Goal: Task Accomplishment & Management: Complete application form

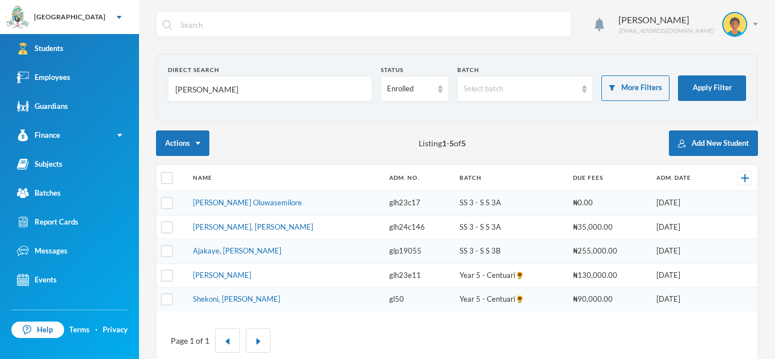
click at [196, 91] on input "[PERSON_NAME]" at bounding box center [270, 90] width 192 height 26
type input "a"
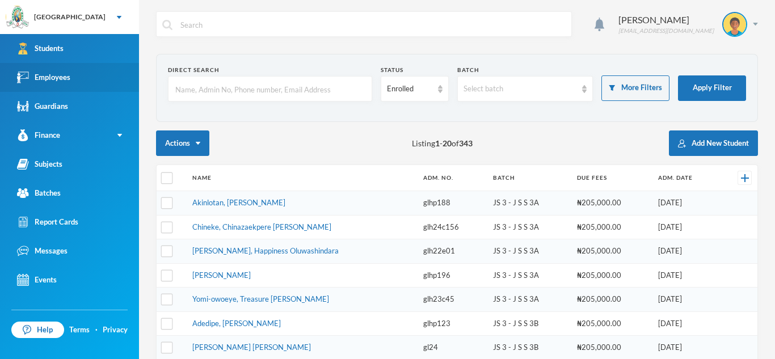
click at [82, 71] on link "Employees" at bounding box center [69, 77] width 139 height 29
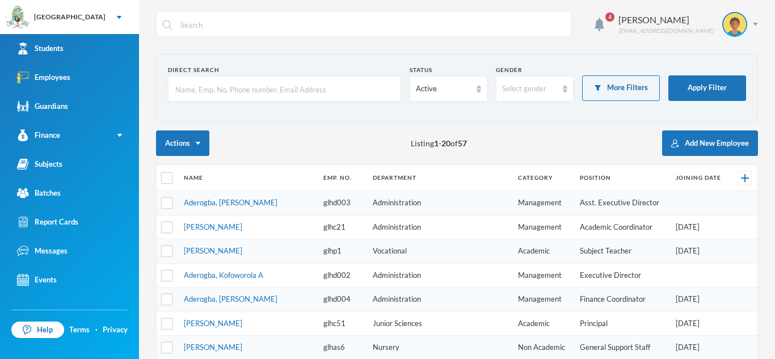
click at [187, 88] on input "text" at bounding box center [284, 90] width 221 height 26
type input "bello"
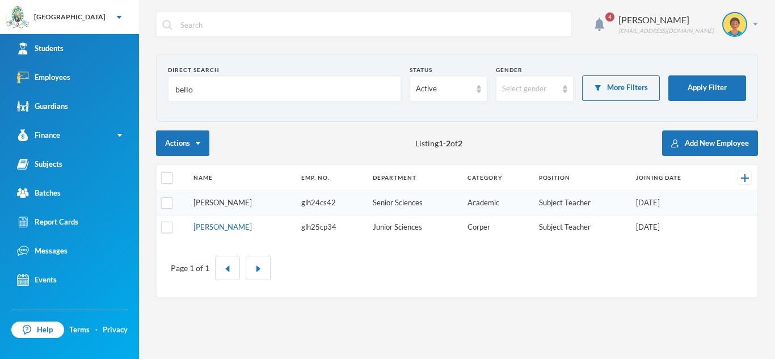
click at [200, 201] on link "[PERSON_NAME]" at bounding box center [222, 202] width 58 height 9
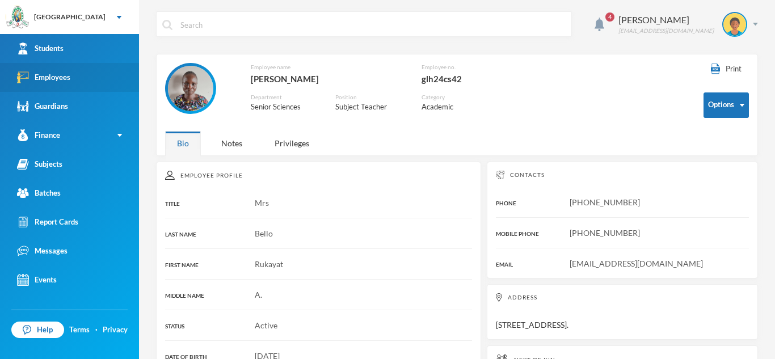
click at [58, 74] on div "Employees" at bounding box center [43, 77] width 53 height 12
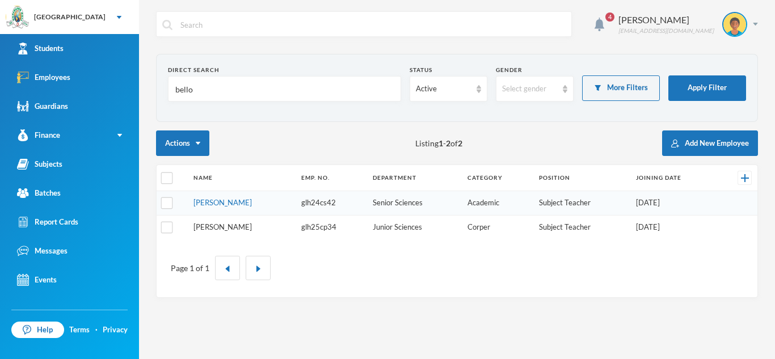
click at [210, 231] on link "[PERSON_NAME]" at bounding box center [222, 226] width 58 height 9
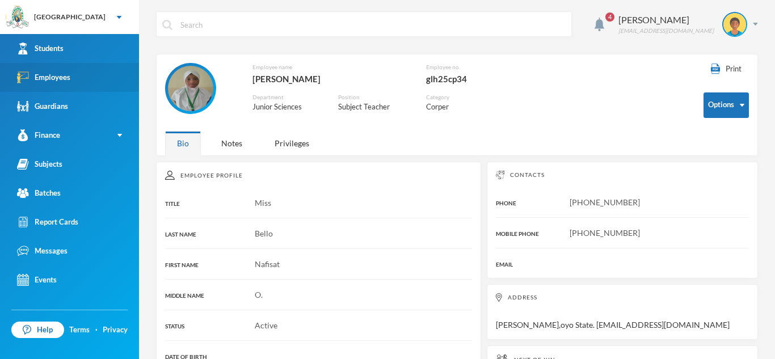
click at [87, 72] on link "Employees" at bounding box center [69, 77] width 139 height 29
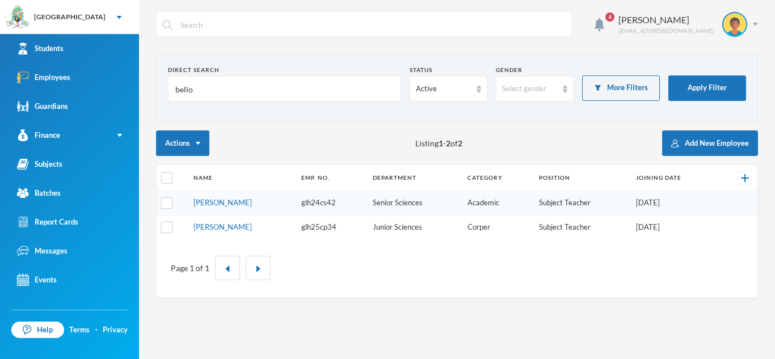
click at [193, 87] on input "bello" at bounding box center [284, 90] width 221 height 26
type input "b"
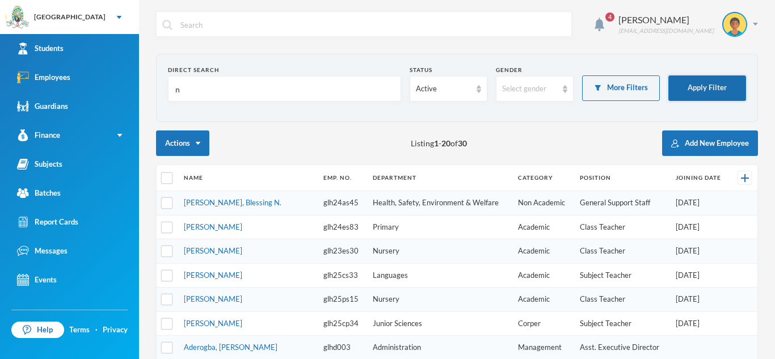
type input "n"
click at [694, 92] on button "Apply Filter" at bounding box center [707, 88] width 78 height 26
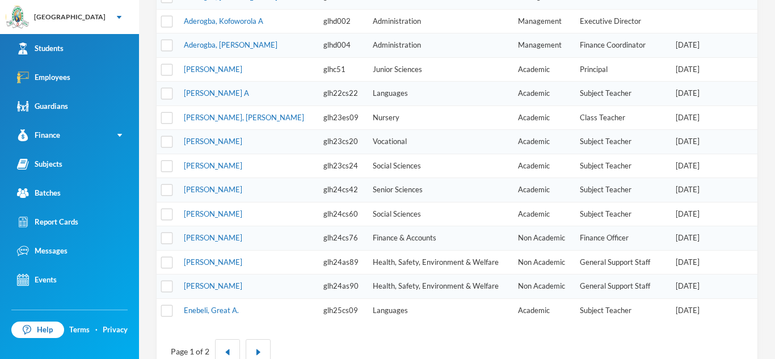
scroll to position [384, 0]
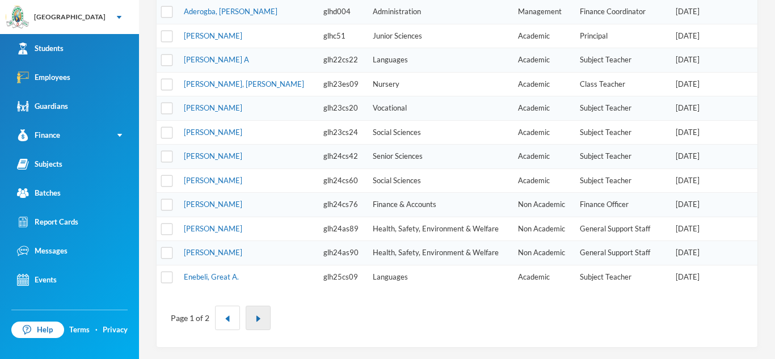
click at [259, 317] on img "button" at bounding box center [258, 318] width 7 height 7
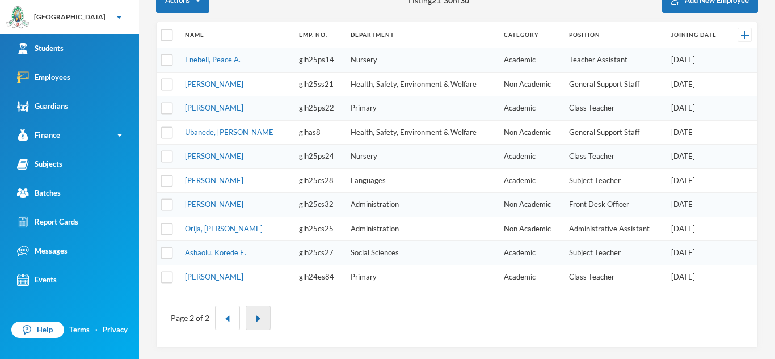
scroll to position [143, 0]
click at [256, 319] on img "button" at bounding box center [258, 318] width 7 height 7
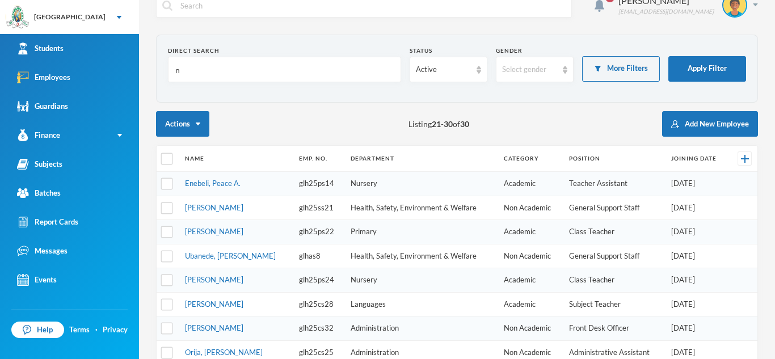
scroll to position [7, 0]
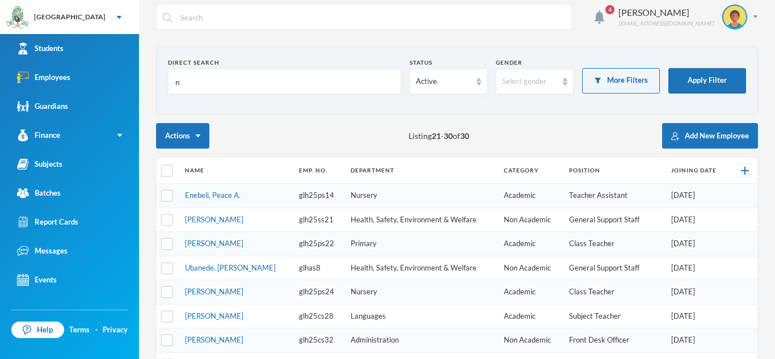
click at [189, 81] on input "n" at bounding box center [284, 82] width 221 height 26
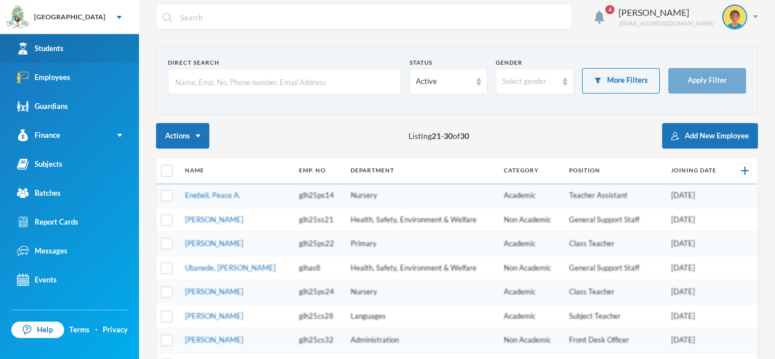
click at [75, 45] on link "Students" at bounding box center [69, 48] width 139 height 29
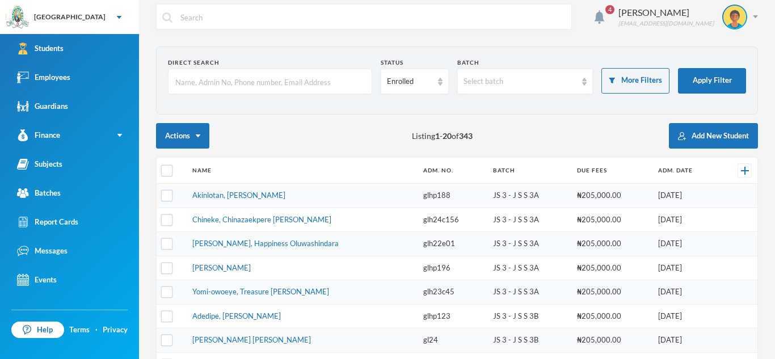
click at [184, 82] on input "text" at bounding box center [270, 82] width 192 height 26
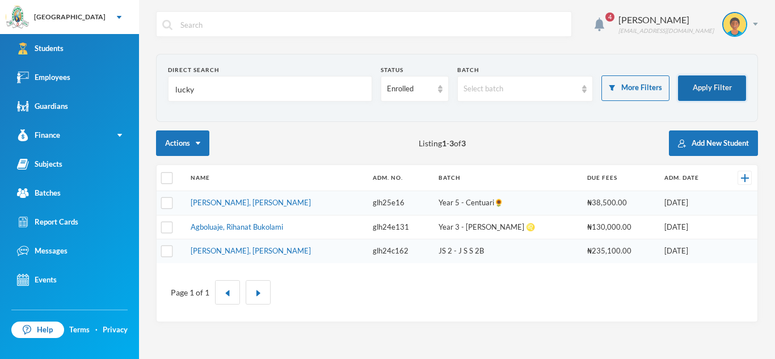
click at [717, 88] on button "Apply Filter" at bounding box center [712, 88] width 68 height 26
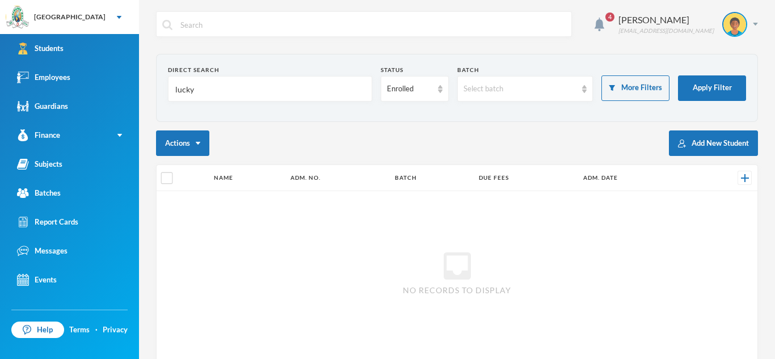
click at [198, 91] on input "lucky" at bounding box center [270, 90] width 192 height 26
type input "l"
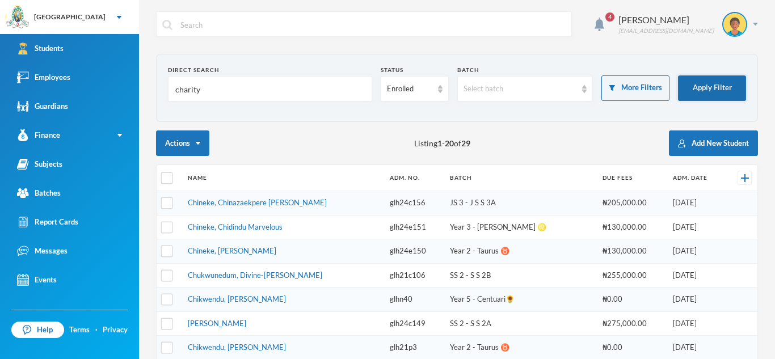
type input "charity"
click at [721, 80] on button "Apply Filter" at bounding box center [712, 88] width 68 height 26
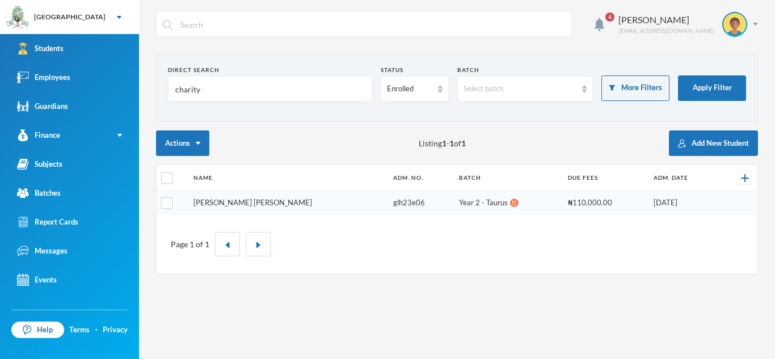
click at [228, 201] on link "[PERSON_NAME] [PERSON_NAME]" at bounding box center [252, 202] width 119 height 9
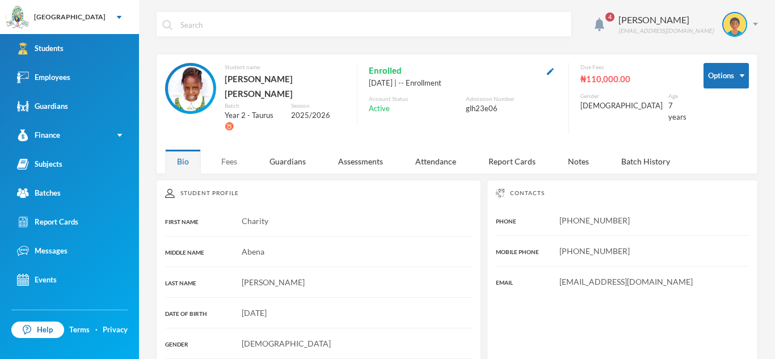
click at [235, 149] on div "Fees" at bounding box center [229, 161] width 40 height 24
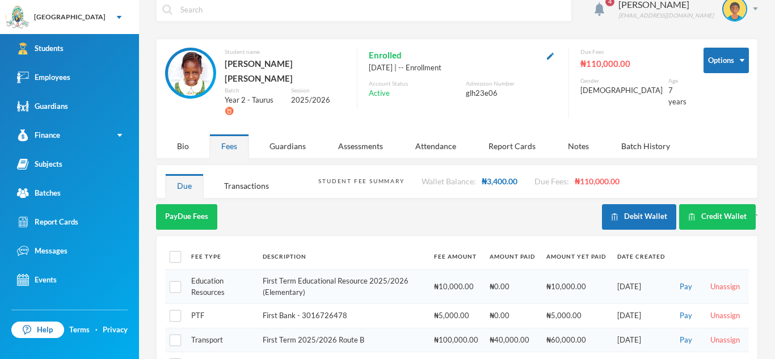
scroll to position [59, 0]
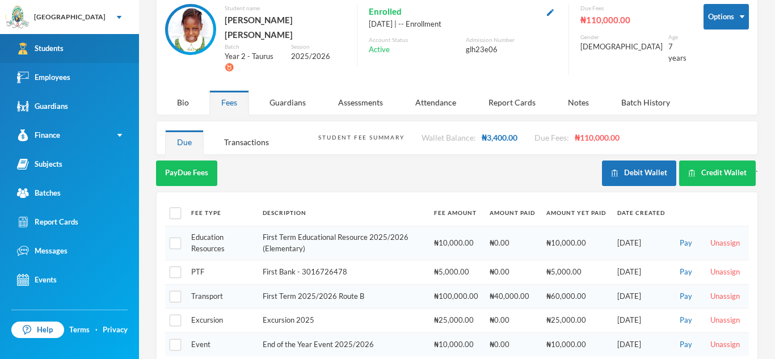
click at [36, 48] on div "Students" at bounding box center [40, 49] width 47 height 12
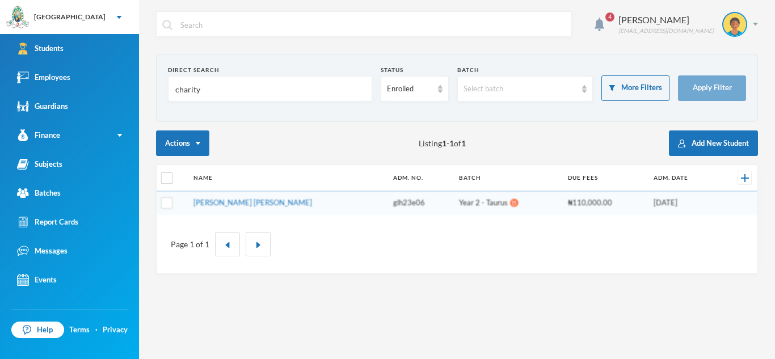
click at [202, 92] on input "charity" at bounding box center [270, 90] width 192 height 26
type input "c"
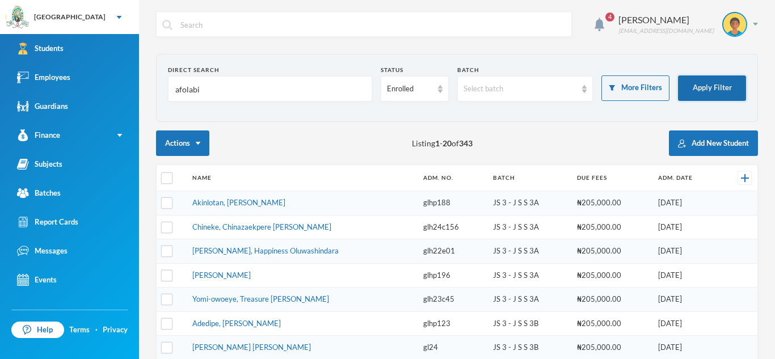
type input "afolabi"
click at [719, 85] on button "Apply Filter" at bounding box center [712, 88] width 68 height 26
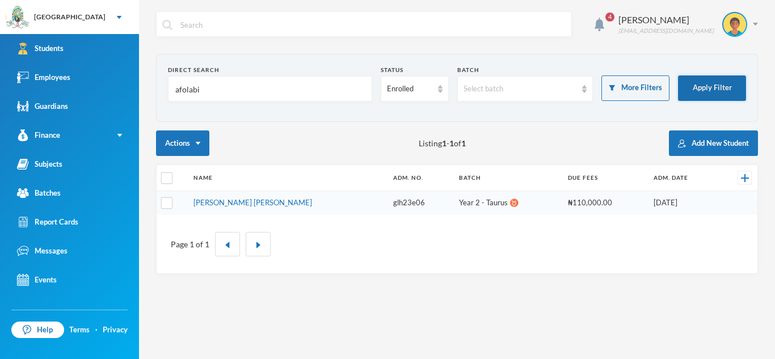
click at [719, 85] on button "Apply Filter" at bounding box center [712, 88] width 68 height 26
click at [721, 90] on button "Apply Filter" at bounding box center [712, 88] width 68 height 26
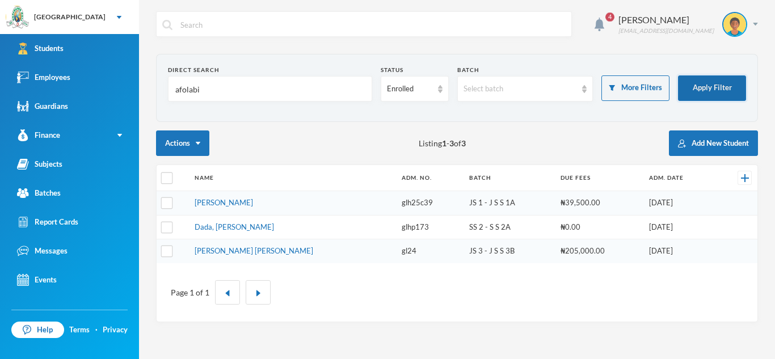
click at [707, 92] on button "Apply Filter" at bounding box center [712, 88] width 68 height 26
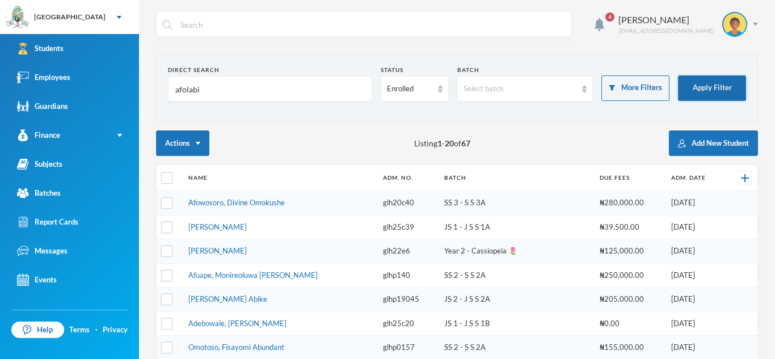
click at [703, 84] on button "Apply Filter" at bounding box center [712, 88] width 68 height 26
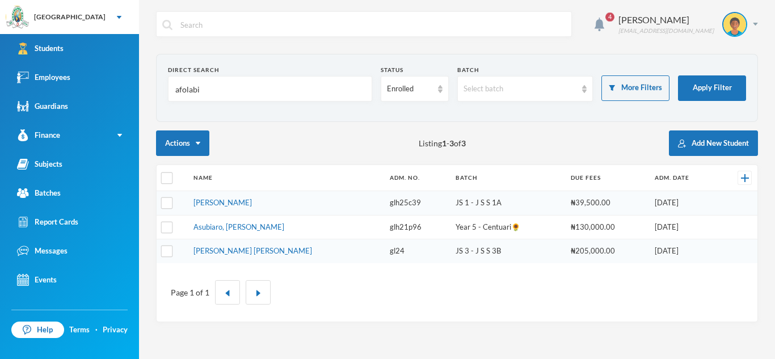
click at [330, 200] on td "[PERSON_NAME]" at bounding box center [286, 203] width 197 height 24
click at [244, 203] on link "[PERSON_NAME]" at bounding box center [222, 202] width 58 height 9
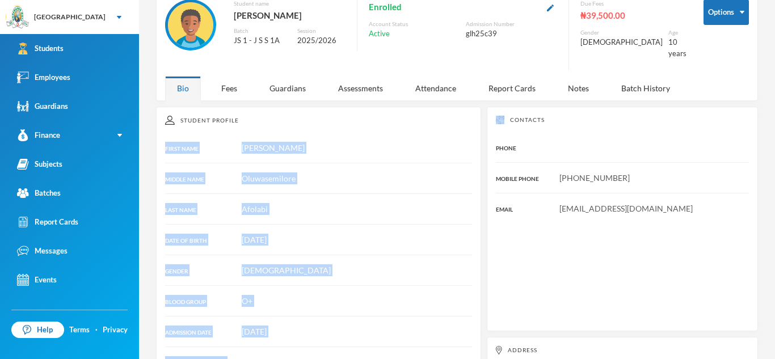
scroll to position [61, 0]
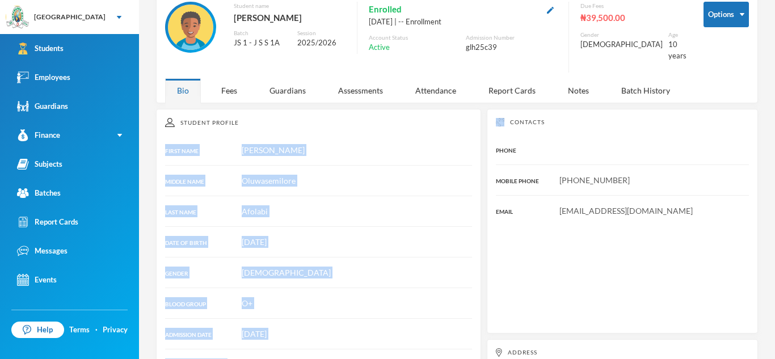
click at [333, 184] on div "Student Profile FIRST NAME [PERSON_NAME] NAME Oluwasemilore LAST NAME [PERSON_N…" at bounding box center [318, 305] width 325 height 393
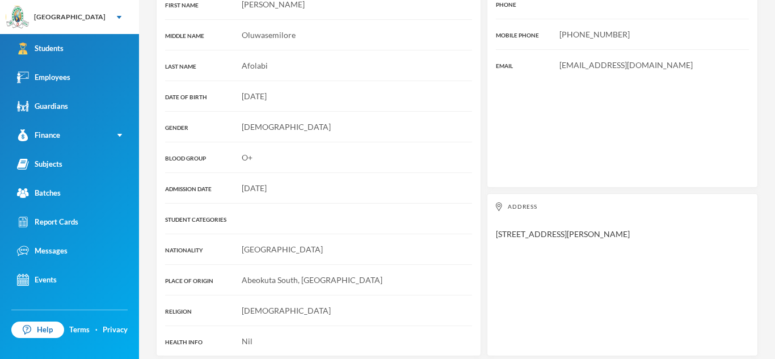
scroll to position [0, 0]
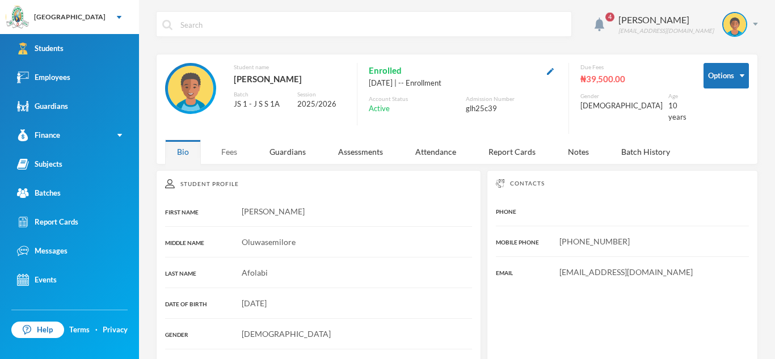
click at [230, 143] on div "Fees" at bounding box center [229, 152] width 40 height 24
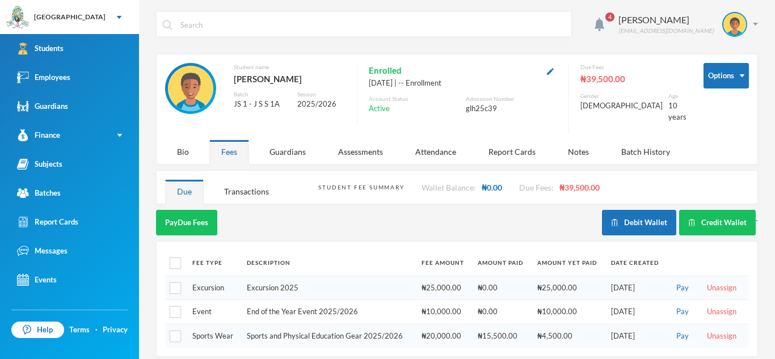
scroll to position [1, 0]
click at [194, 26] on input "text" at bounding box center [372, 24] width 386 height 26
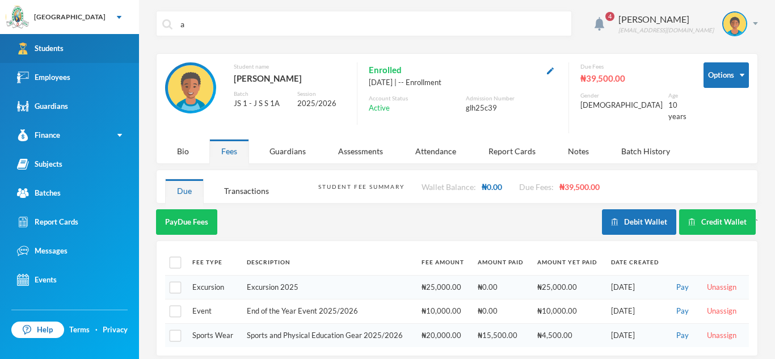
type input "a"
click at [75, 42] on link "Students" at bounding box center [69, 48] width 139 height 29
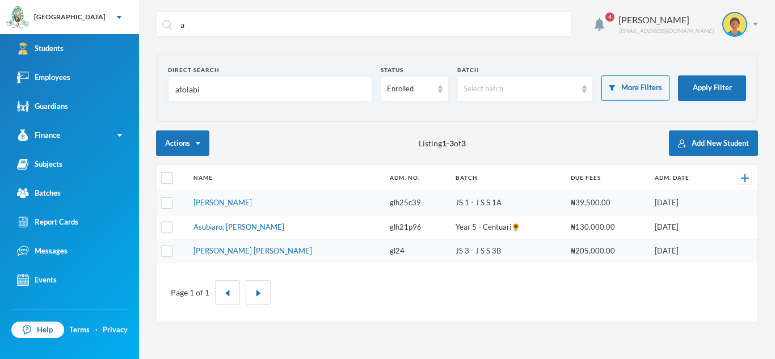
click at [202, 90] on input "afolabi" at bounding box center [270, 90] width 192 height 26
type input "a"
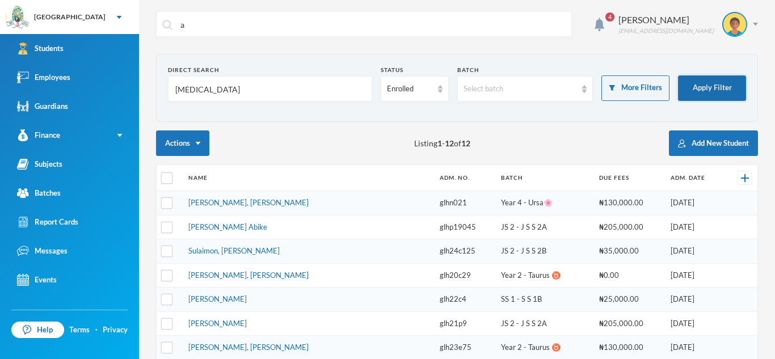
click at [706, 84] on button "Apply Filter" at bounding box center [712, 88] width 68 height 26
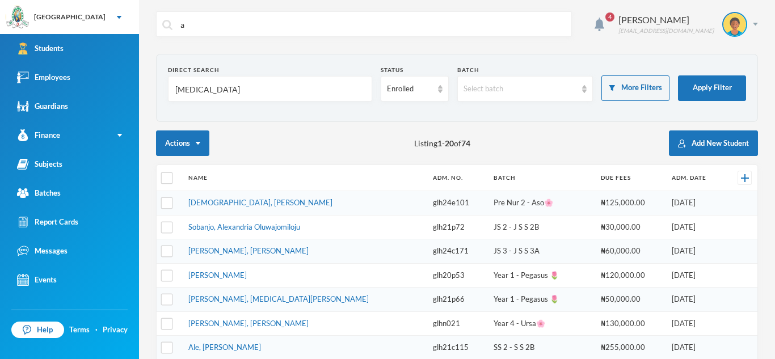
click at [198, 88] on input "[MEDICAL_DATA]" at bounding box center [270, 90] width 192 height 26
click at [689, 81] on button "Apply Filter" at bounding box center [712, 88] width 68 height 26
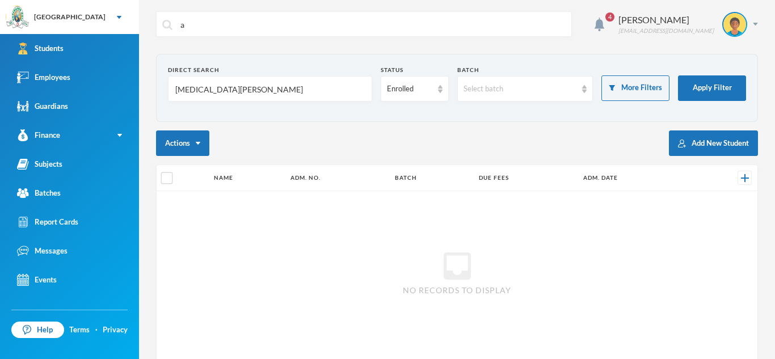
click at [226, 86] on input "[MEDICAL_DATA][PERSON_NAME]" at bounding box center [270, 90] width 192 height 26
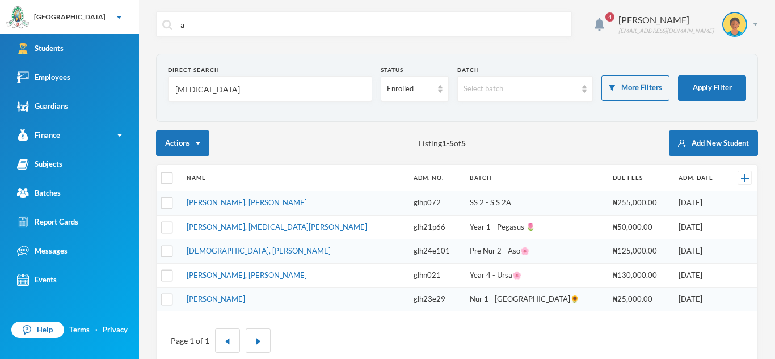
type input "[MEDICAL_DATA]"
click at [274, 230] on td "[PERSON_NAME], [MEDICAL_DATA][PERSON_NAME]" at bounding box center [294, 227] width 227 height 24
click at [242, 227] on link "[PERSON_NAME], [MEDICAL_DATA][PERSON_NAME]" at bounding box center [277, 226] width 180 height 9
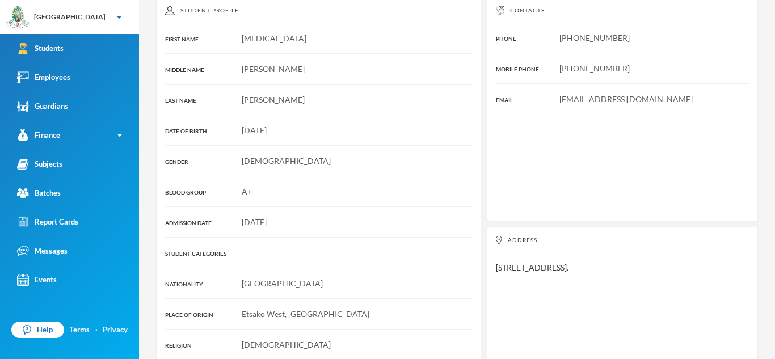
scroll to position [207, 0]
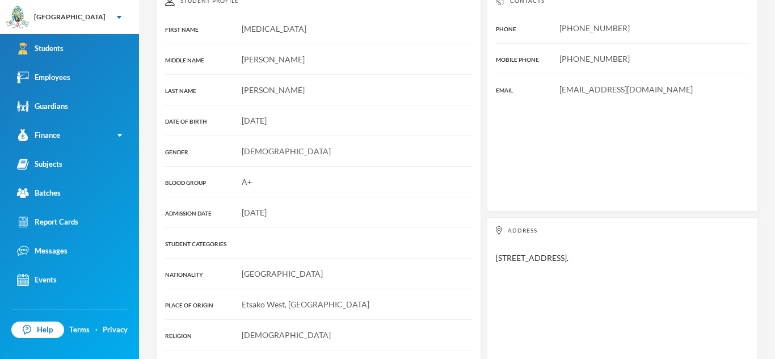
click at [516, 242] on div "Address [STREET_ADDRESS]." at bounding box center [622, 298] width 271 height 163
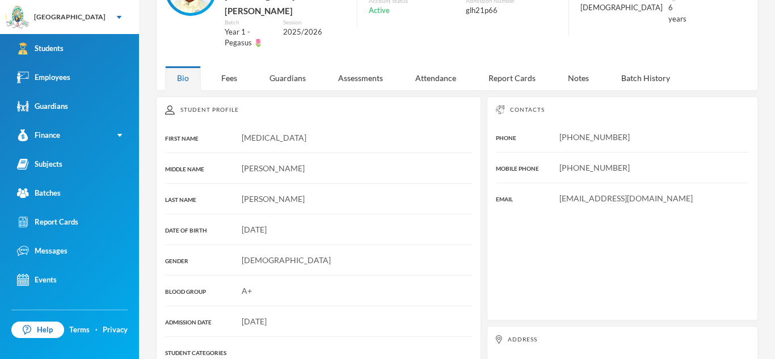
scroll to position [83, 0]
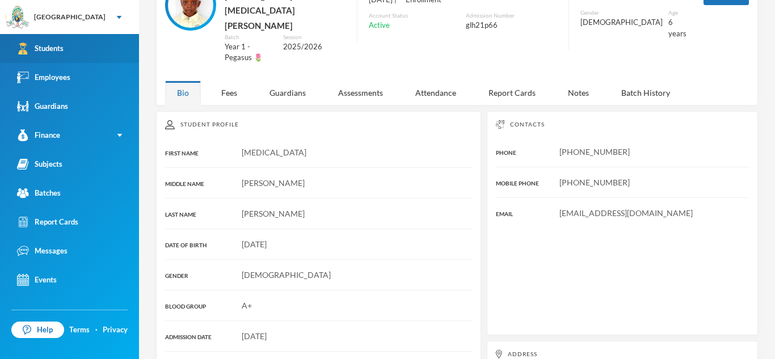
click at [47, 47] on div "Students" at bounding box center [40, 49] width 47 height 12
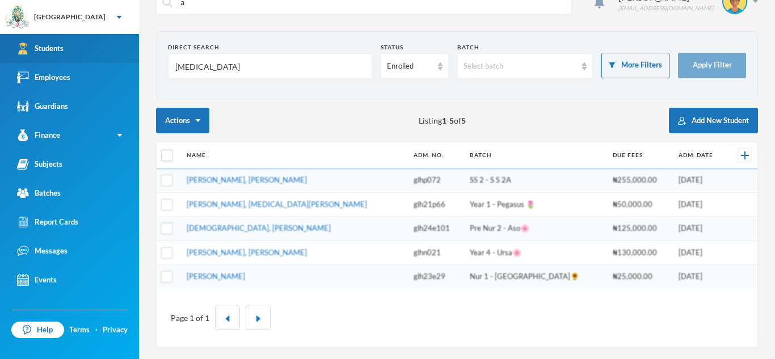
scroll to position [23, 0]
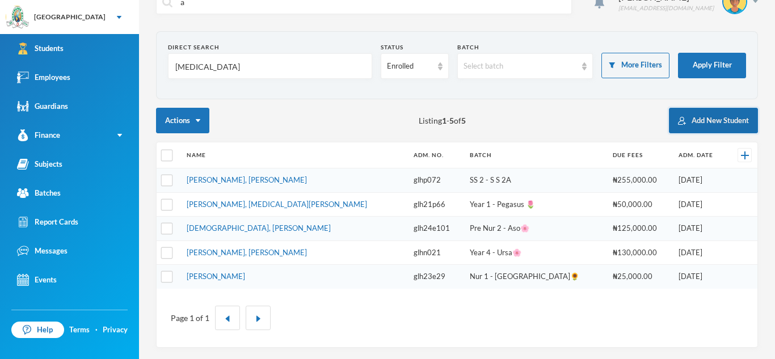
click at [708, 119] on button "Add New Student" at bounding box center [713, 121] width 89 height 26
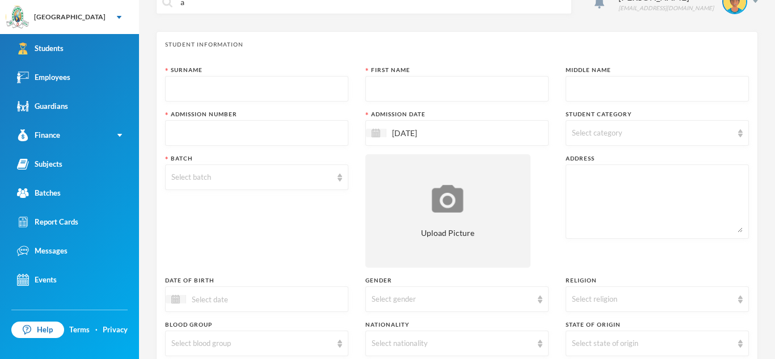
click at [174, 86] on input "text" at bounding box center [256, 90] width 171 height 26
type input "Ele"
click at [185, 90] on input "Ele" at bounding box center [256, 90] width 171 height 26
click at [191, 94] on input "Ele" at bounding box center [256, 90] width 171 height 26
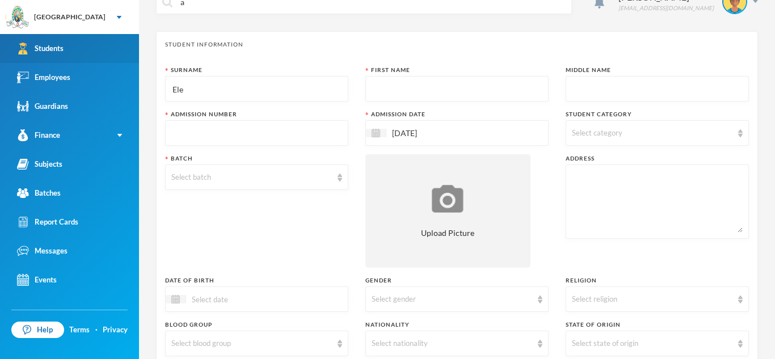
click at [66, 48] on link "Students" at bounding box center [69, 48] width 139 height 29
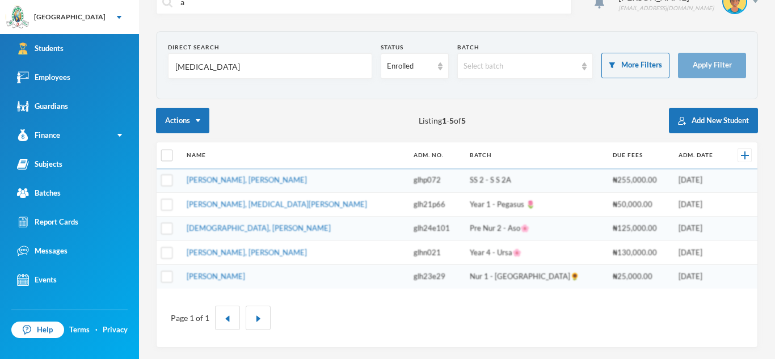
click at [196, 65] on input "[MEDICAL_DATA]" at bounding box center [270, 67] width 192 height 26
type input "a"
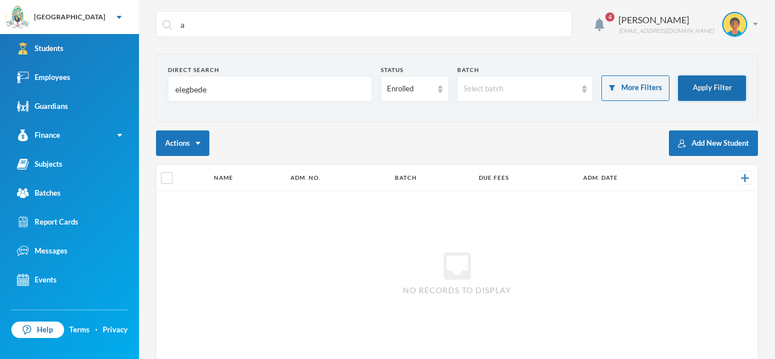
click at [708, 86] on button "Apply Filter" at bounding box center [712, 88] width 68 height 26
click at [285, 90] on input "elegbede" at bounding box center [270, 90] width 192 height 26
click at [181, 91] on input "elegbede" at bounding box center [270, 90] width 192 height 26
click at [179, 91] on input "elegbede" at bounding box center [270, 90] width 192 height 26
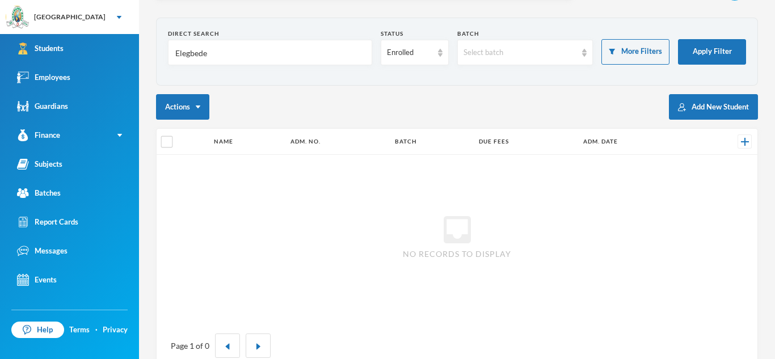
scroll to position [28, 0]
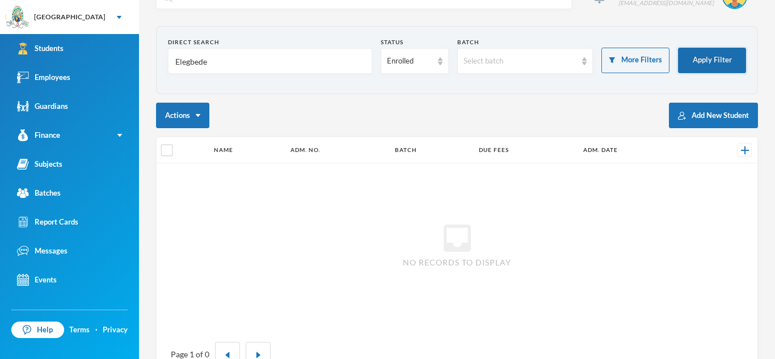
click at [707, 63] on button "Apply Filter" at bounding box center [712, 61] width 68 height 26
click at [214, 61] on input "Elegbede" at bounding box center [270, 62] width 192 height 26
type input "E"
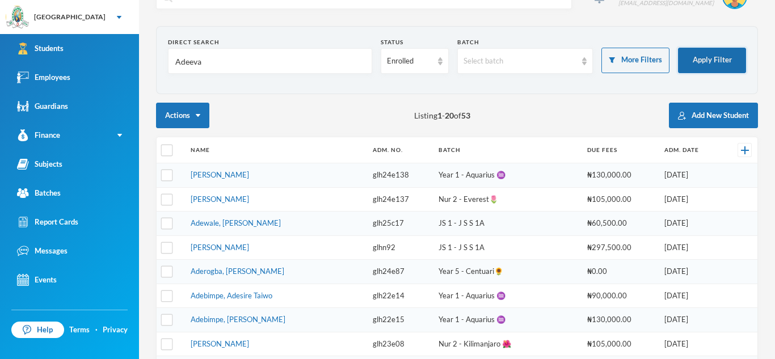
click at [708, 54] on button "Apply Filter" at bounding box center [712, 61] width 68 height 26
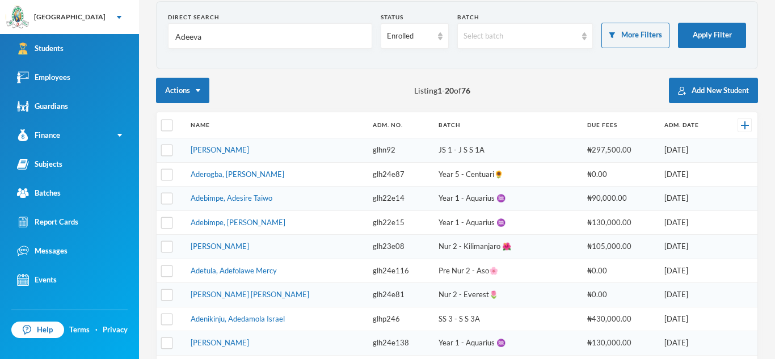
scroll to position [0, 0]
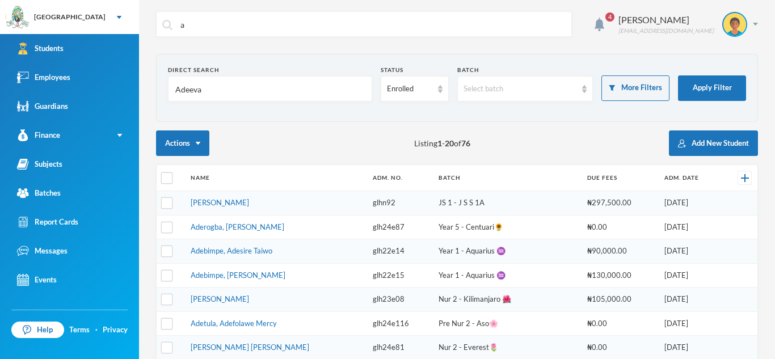
click at [207, 92] on input "Adeeva" at bounding box center [270, 90] width 192 height 26
type input "A"
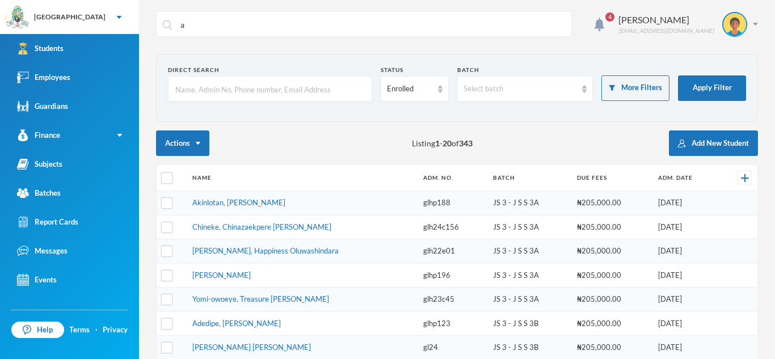
click at [190, 87] on input "text" at bounding box center [270, 90] width 192 height 26
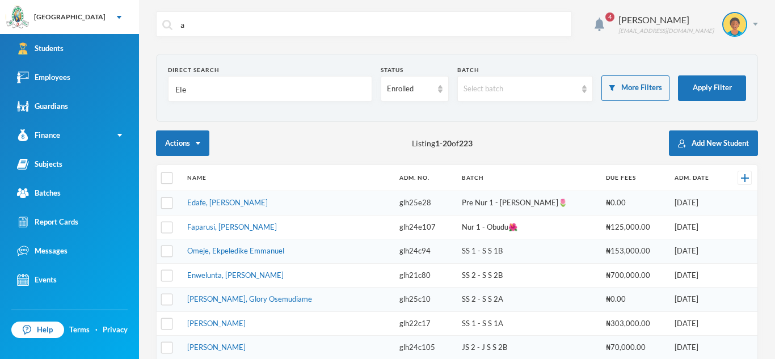
click at [192, 87] on input "Ele" at bounding box center [270, 90] width 192 height 26
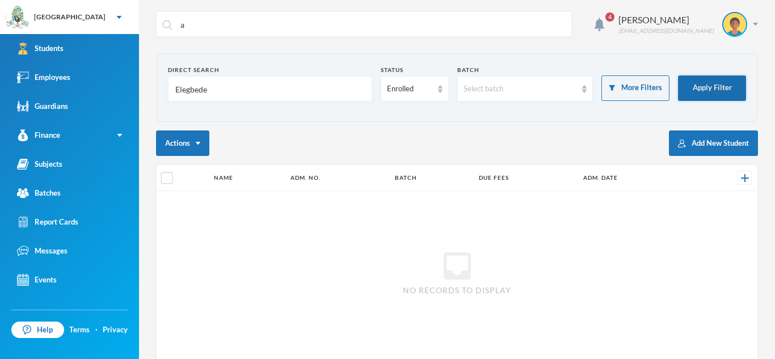
click at [717, 82] on button "Apply Filter" at bounding box center [712, 88] width 68 height 26
click at [209, 89] on input "Elegbede" at bounding box center [270, 90] width 192 height 26
type input "E"
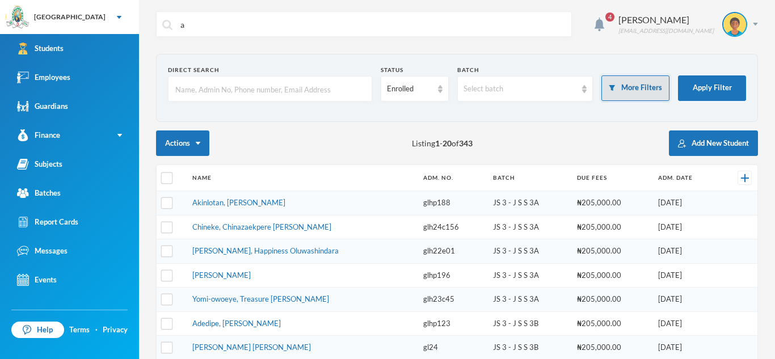
click at [647, 90] on button "More Filters" at bounding box center [635, 88] width 68 height 26
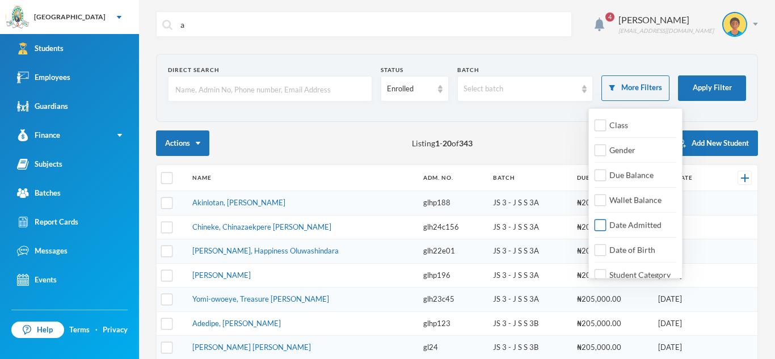
click at [600, 227] on input "Date Admitted" at bounding box center [600, 225] width 12 height 12
checkbox input "true"
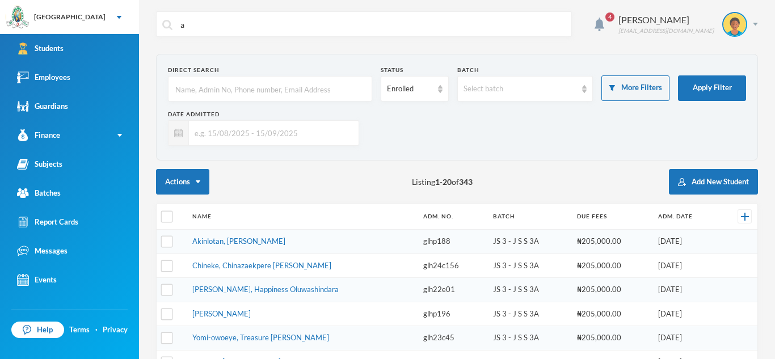
click at [196, 133] on input "text" at bounding box center [271, 133] width 164 height 26
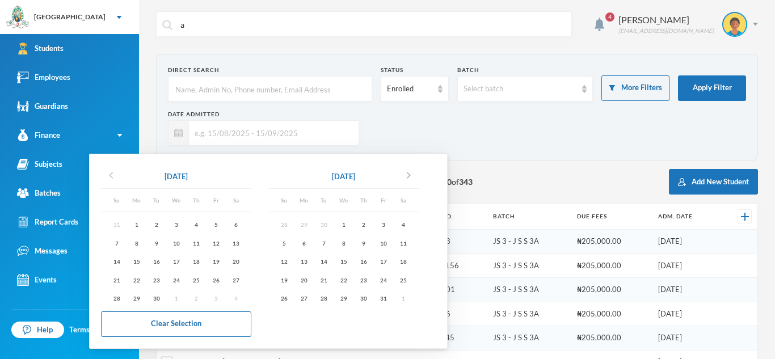
click at [107, 171] on icon "chevron_left" at bounding box center [111, 175] width 14 height 14
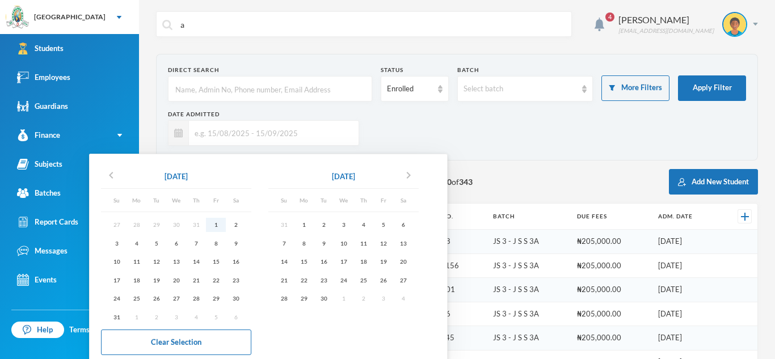
click at [215, 226] on div "1" at bounding box center [216, 225] width 20 height 14
click at [305, 260] on div "15" at bounding box center [304, 262] width 20 height 14
type input "[DATE] - [DATE]"
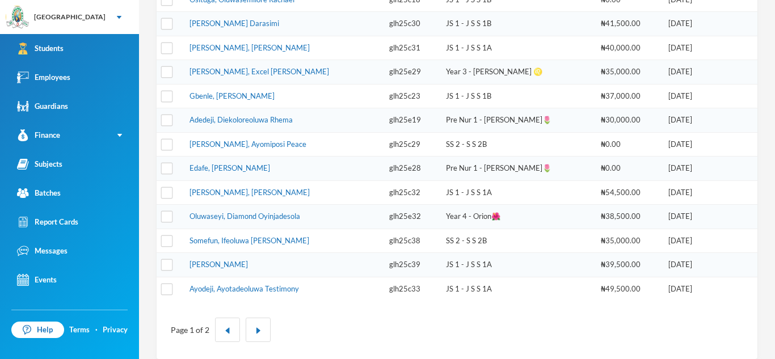
scroll to position [423, 0]
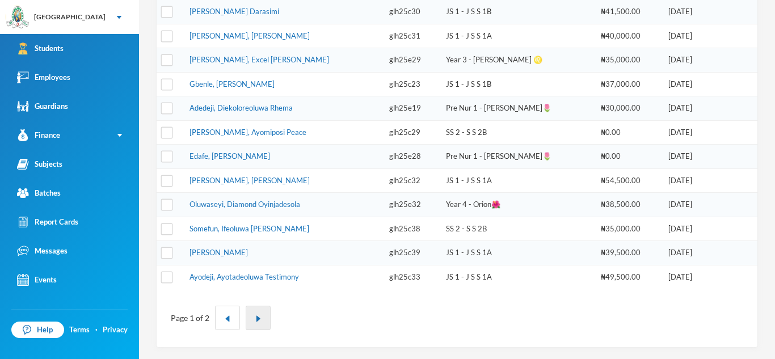
click at [256, 320] on img "button" at bounding box center [258, 318] width 7 height 7
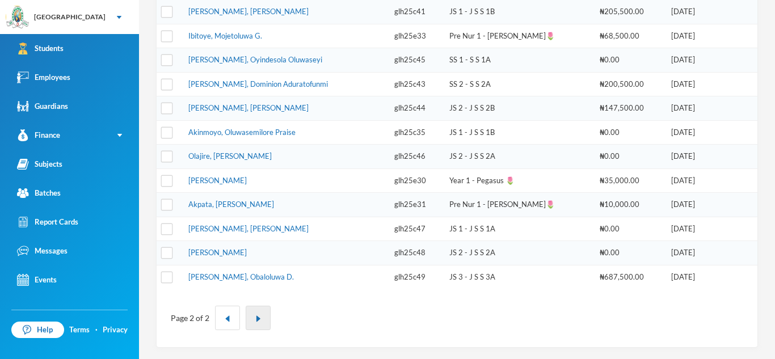
scroll to position [374, 0]
click at [260, 311] on button "button" at bounding box center [258, 318] width 25 height 24
click at [229, 316] on img "button" at bounding box center [227, 318] width 7 height 7
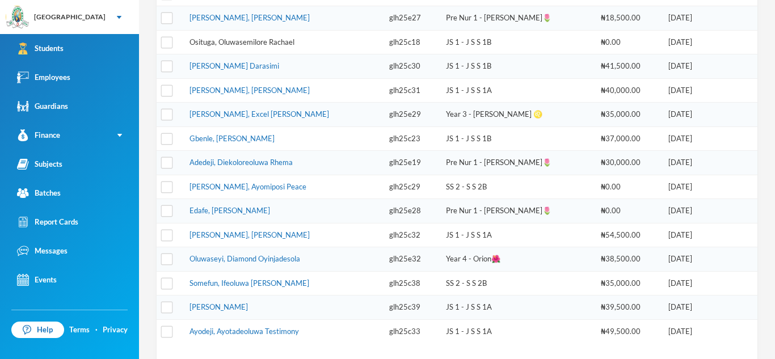
scroll to position [423, 0]
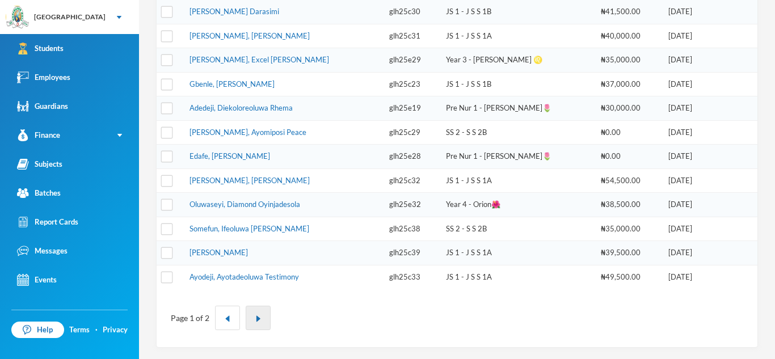
click at [255, 319] on img "button" at bounding box center [258, 318] width 7 height 7
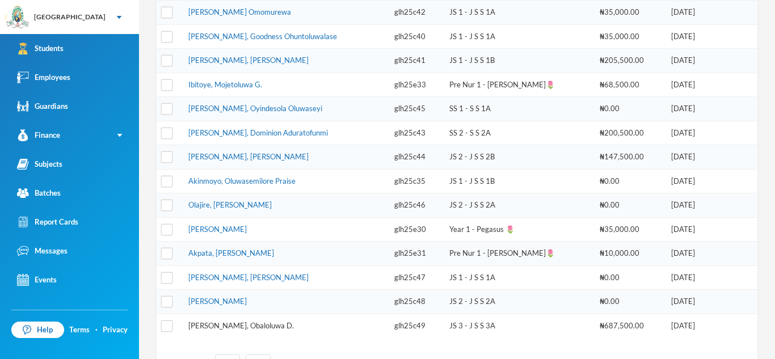
scroll to position [374, 0]
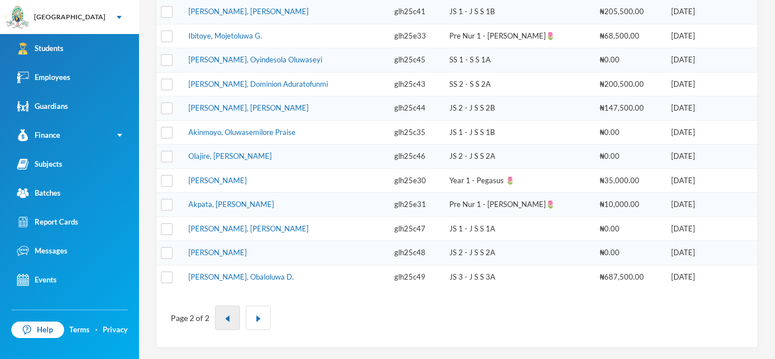
click at [225, 318] on img "button" at bounding box center [227, 318] width 7 height 7
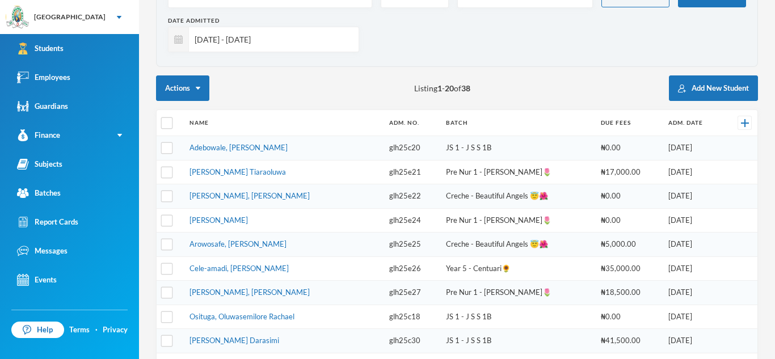
scroll to position [0, 0]
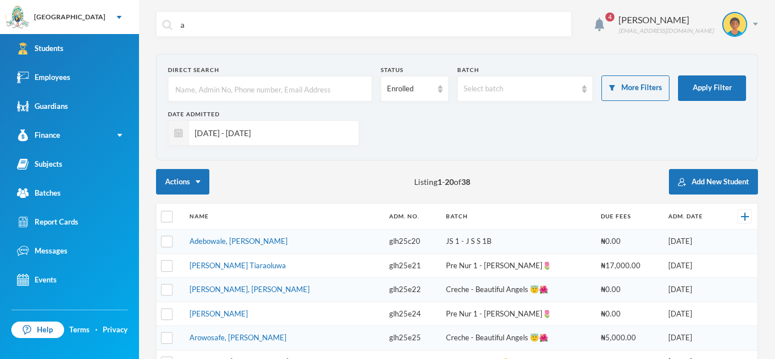
click at [191, 90] on input "text" at bounding box center [270, 90] width 192 height 26
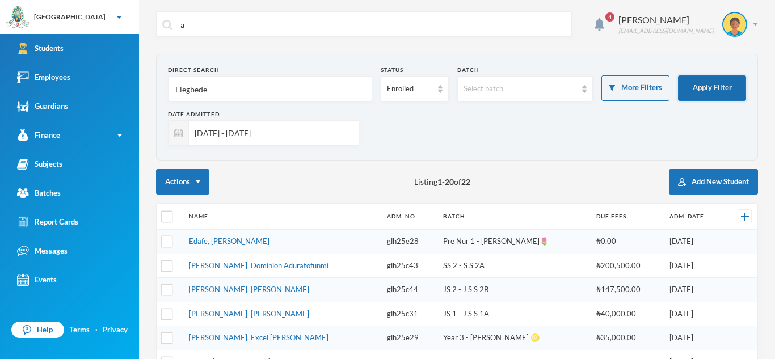
type input "Elegbede"
click at [720, 86] on button "Apply Filter" at bounding box center [712, 88] width 68 height 26
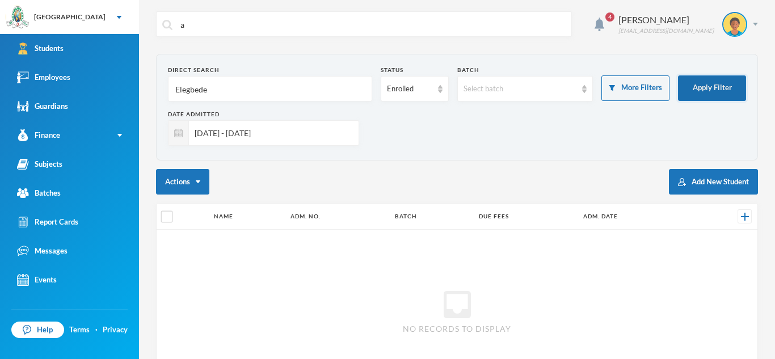
click at [720, 86] on button "Apply Filter" at bounding box center [712, 88] width 68 height 26
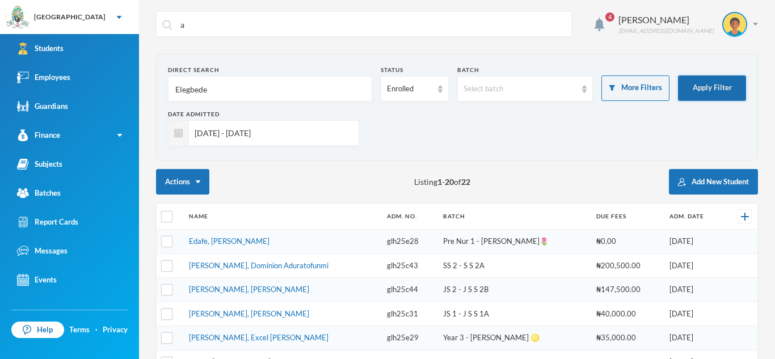
click at [720, 86] on button "Apply Filter" at bounding box center [712, 88] width 68 height 26
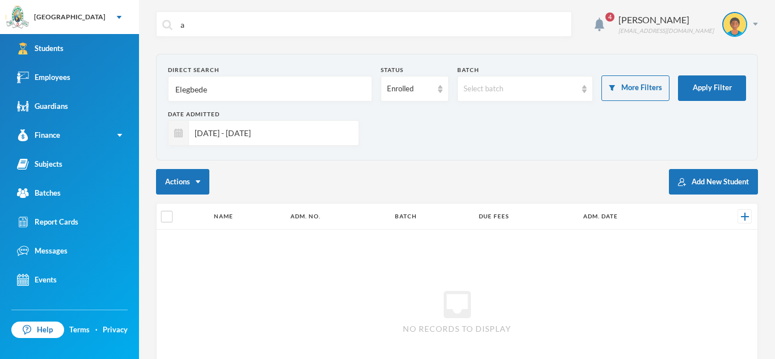
click at [295, 136] on input "[DATE] - [DATE]" at bounding box center [271, 133] width 164 height 26
type input "0"
checkbox input "true"
click at [239, 92] on input "Elegbede" at bounding box center [270, 90] width 192 height 26
checkbox input "true"
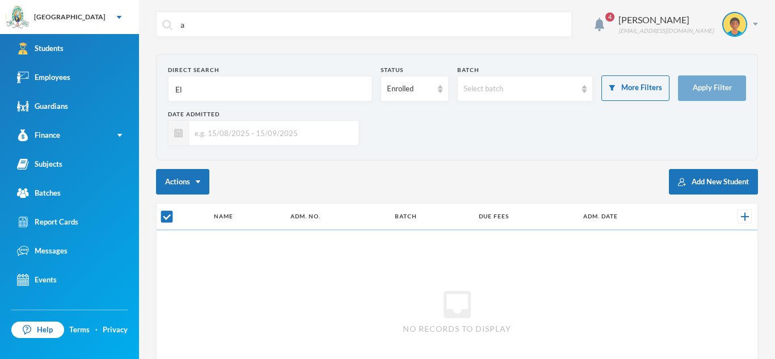
type input "E"
checkbox input "false"
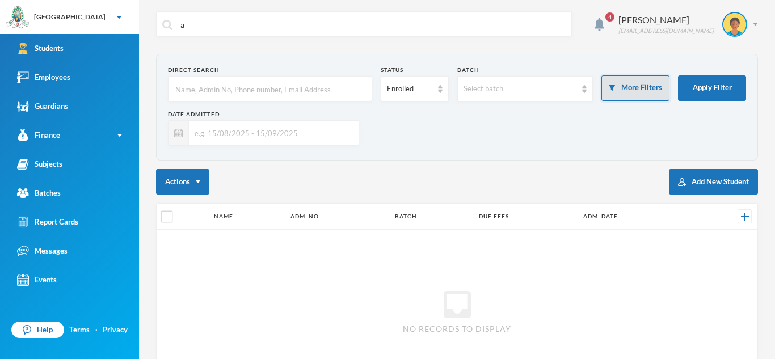
click at [637, 84] on button "More Filters" at bounding box center [635, 88] width 68 height 26
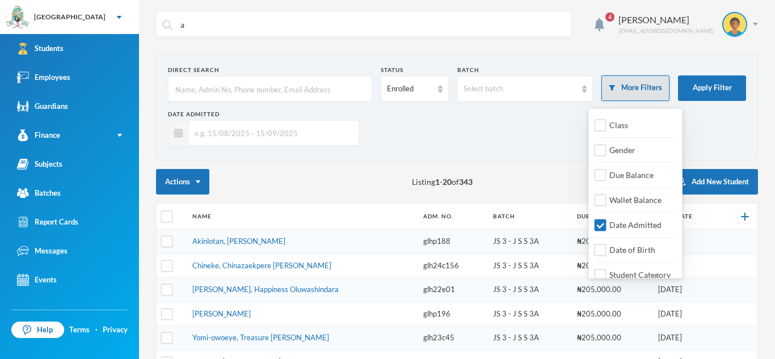
click at [654, 82] on button "More Filters" at bounding box center [635, 88] width 68 height 26
click at [602, 226] on input "Date Admitted" at bounding box center [600, 225] width 12 height 12
checkbox input "false"
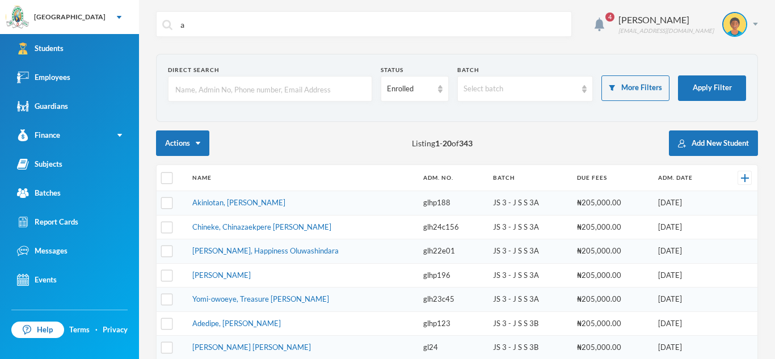
click at [502, 121] on section "Direct Search Status Enrolled Batch Select batch More Filters Apply Filter" at bounding box center [457, 88] width 602 height 68
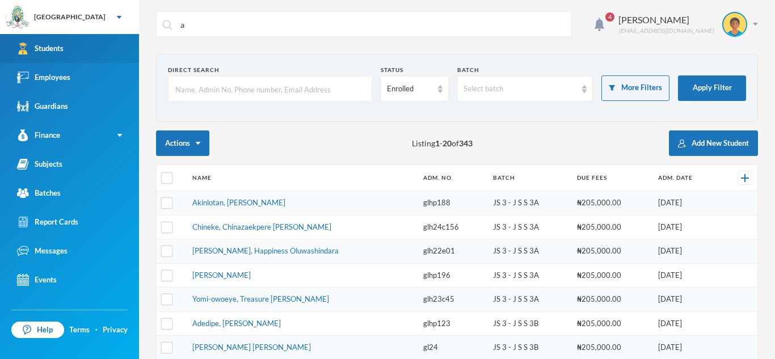
click at [100, 47] on link "Students" at bounding box center [69, 48] width 139 height 29
click at [99, 47] on link "Students" at bounding box center [69, 48] width 139 height 29
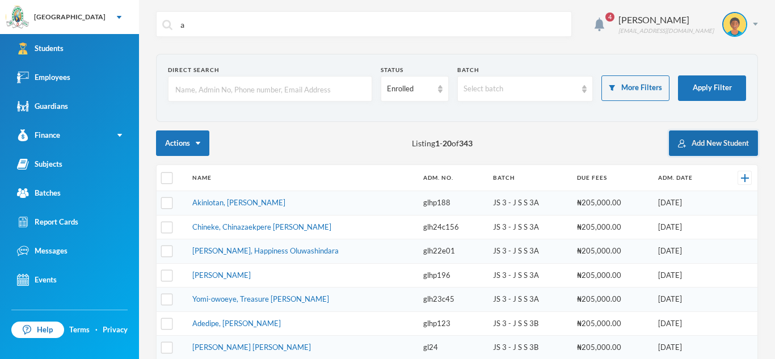
click at [699, 141] on button "Add New Student" at bounding box center [713, 143] width 89 height 26
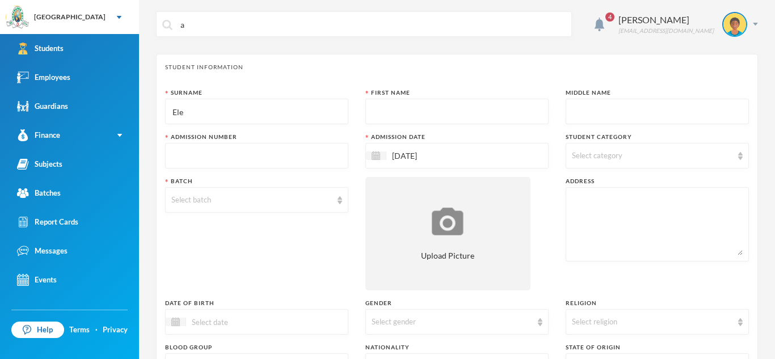
click at [181, 113] on input "Ele" at bounding box center [256, 112] width 171 height 26
click at [185, 113] on input "Ele" at bounding box center [256, 112] width 171 height 26
type input "Elegbede"
click at [370, 112] on div at bounding box center [456, 112] width 183 height 26
click at [373, 108] on input "text" at bounding box center [456, 112] width 171 height 26
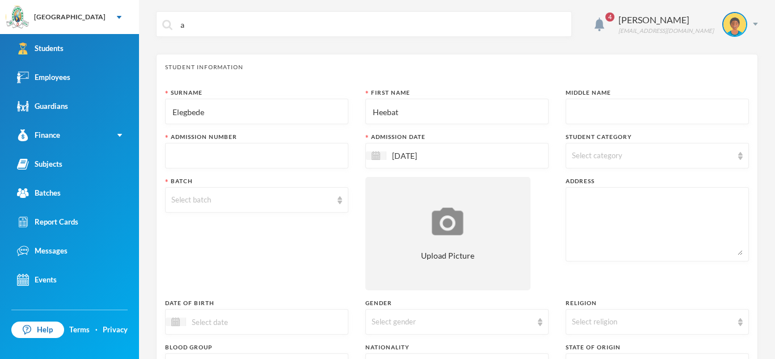
type input "Heebat"
click at [570, 111] on div at bounding box center [656, 112] width 183 height 26
click at [578, 111] on input "text" at bounding box center [657, 112] width 171 height 26
type input "d"
type input "Desire"
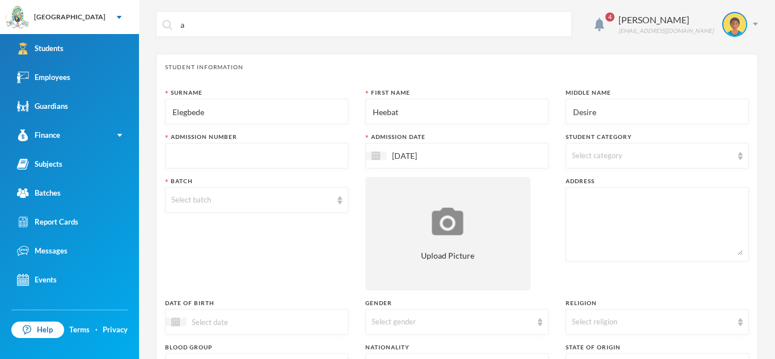
click at [175, 152] on input "text" at bounding box center [256, 156] width 171 height 26
type input "glh25e34"
click at [740, 157] on img at bounding box center [740, 156] width 5 height 8
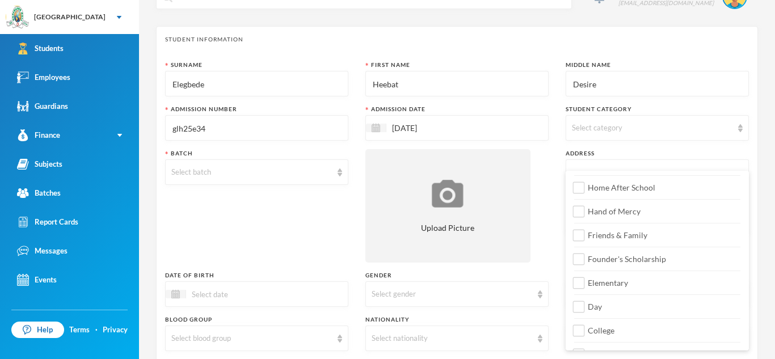
scroll to position [134, 0]
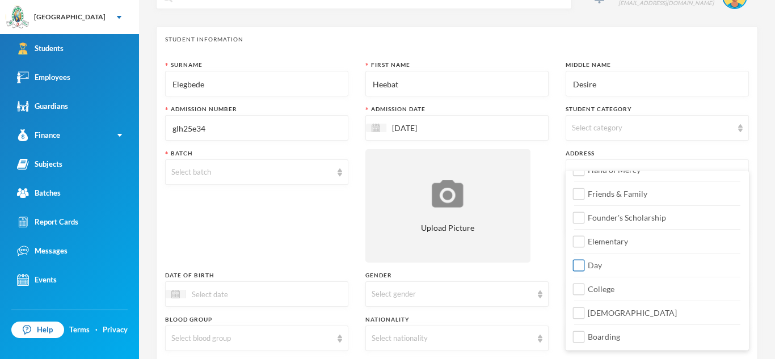
click at [586, 263] on span "Day" at bounding box center [594, 265] width 23 height 10
click at [585, 263] on input "Day" at bounding box center [579, 266] width 12 height 12
checkbox input "true"
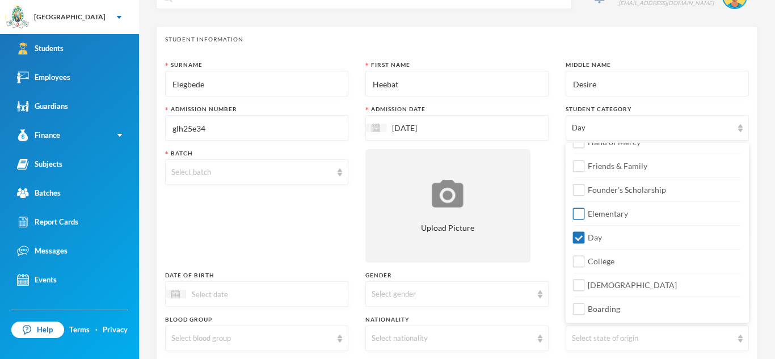
click at [580, 214] on input "Elementary" at bounding box center [579, 214] width 12 height 12
checkbox input "true"
click at [733, 110] on div "Student Category" at bounding box center [656, 109] width 183 height 9
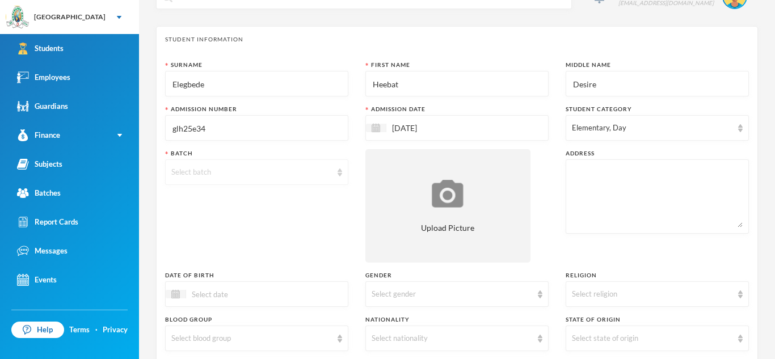
click at [343, 171] on div "Select batch" at bounding box center [256, 172] width 183 height 26
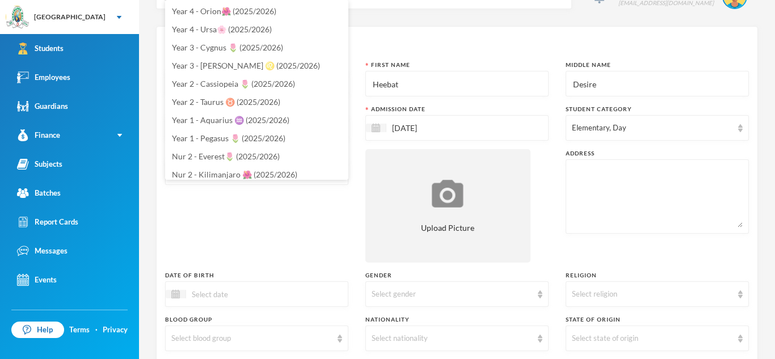
scroll to position [255, 0]
click at [189, 67] on span "Year 3 - [PERSON_NAME] ♌️ (2025/2026)" at bounding box center [246, 65] width 148 height 10
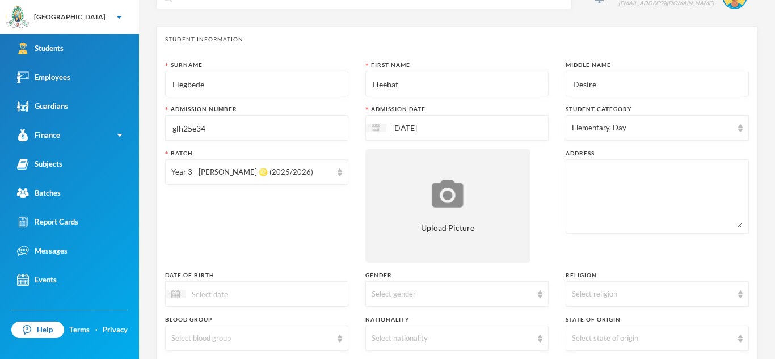
click at [578, 167] on textarea at bounding box center [657, 197] width 171 height 62
click at [630, 174] on textarea "42,[PERSON_NAME]" at bounding box center [657, 197] width 171 height 62
click at [583, 173] on textarea "42,[PERSON_NAME]" at bounding box center [657, 197] width 171 height 62
click at [652, 174] on textarea "42, [PERSON_NAME]" at bounding box center [657, 197] width 171 height 62
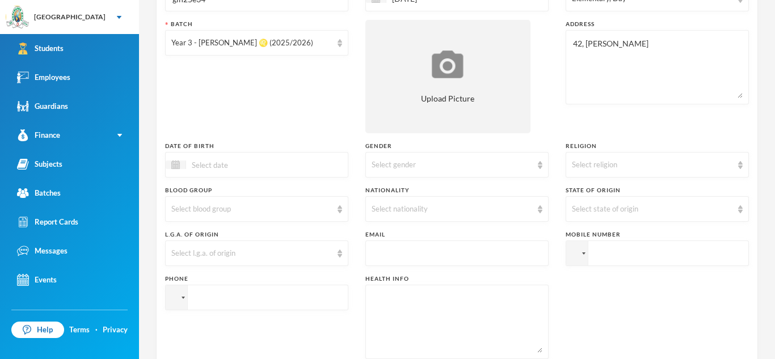
scroll to position [159, 0]
type textarea "42, [PERSON_NAME]"
click at [188, 154] on div at bounding box center [256, 163] width 183 height 26
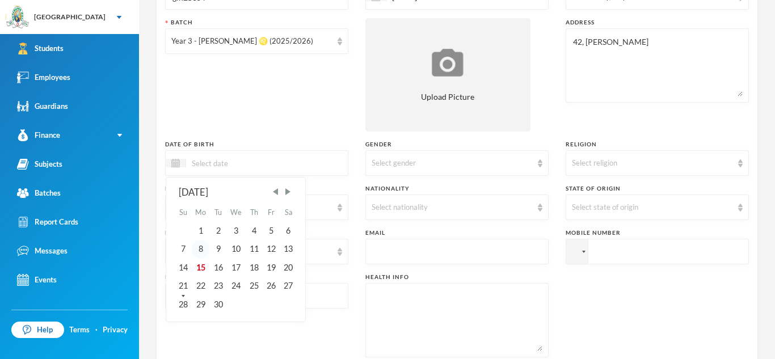
click at [201, 249] on div "8" at bounding box center [201, 249] width 18 height 18
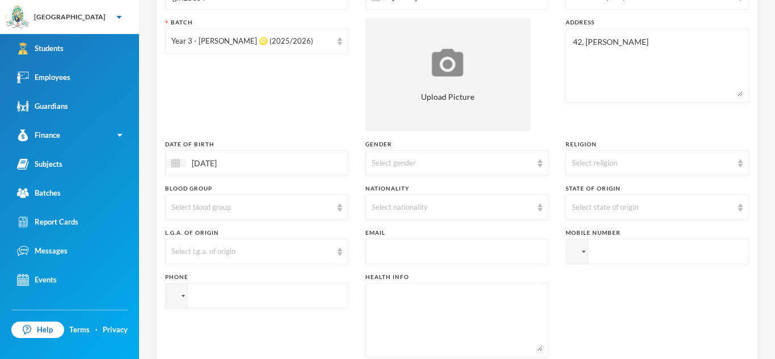
click at [235, 166] on input "[DATE]" at bounding box center [233, 163] width 95 height 13
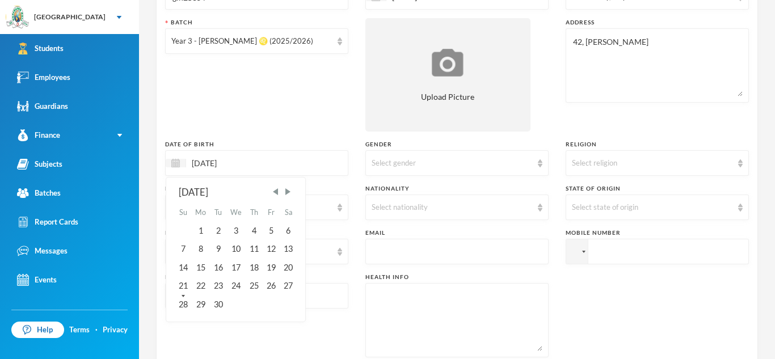
type input "[DATE]"
click at [310, 167] on div "08/20/[DATE] Su Mo Tu We Th Fr Sa 1 2 3 4 5 6 7 8 9 10 11 12 13 14 15 16 17 18 …" at bounding box center [256, 163] width 183 height 26
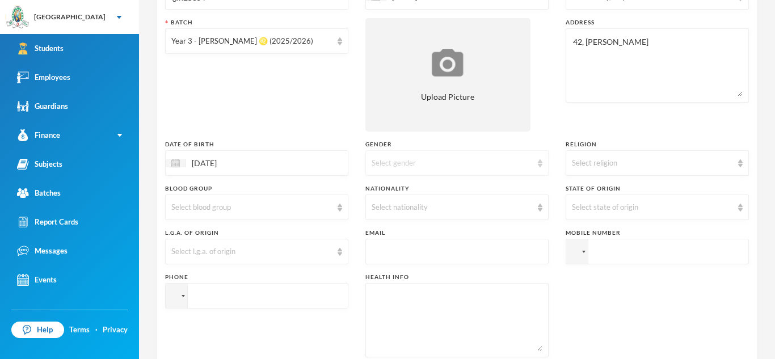
click at [540, 162] on img at bounding box center [540, 163] width 5 height 8
click at [479, 209] on li "[DEMOGRAPHIC_DATA]" at bounding box center [456, 207] width 183 height 18
click at [739, 162] on img at bounding box center [740, 163] width 5 height 8
click at [584, 212] on li "[DEMOGRAPHIC_DATA]" at bounding box center [656, 207] width 183 height 18
click at [339, 212] on div "Select blood group" at bounding box center [256, 208] width 183 height 26
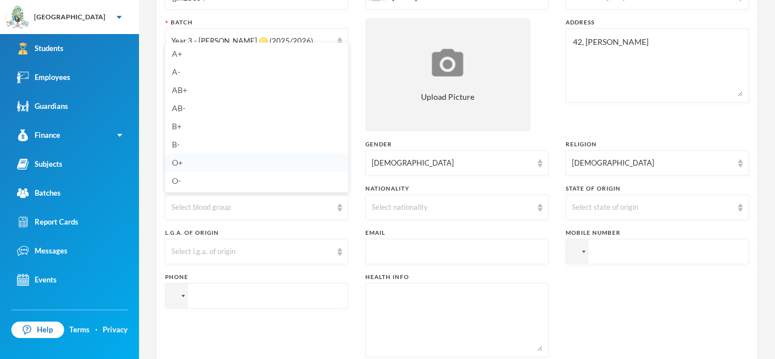
click at [176, 160] on span "O+" at bounding box center [177, 163] width 11 height 10
click at [542, 204] on div "Select nationality" at bounding box center [456, 208] width 183 height 26
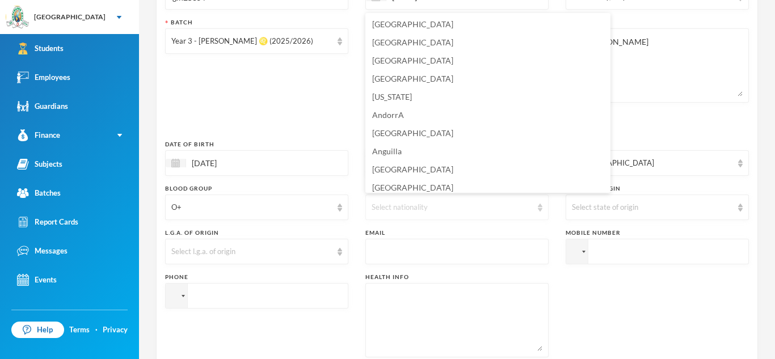
click at [542, 204] on div "Select nationality" at bounding box center [456, 208] width 183 height 26
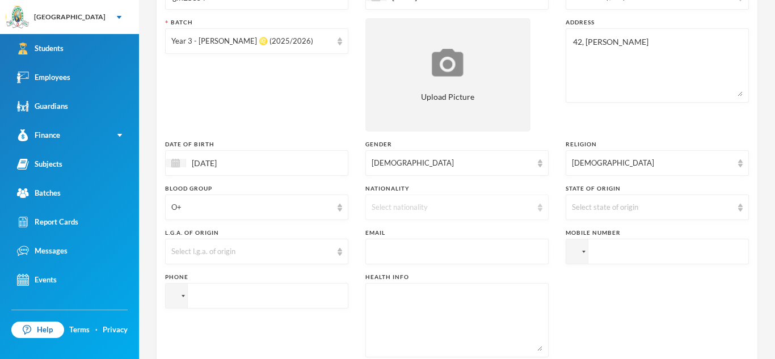
click at [540, 201] on div "Select nationality" at bounding box center [456, 208] width 183 height 26
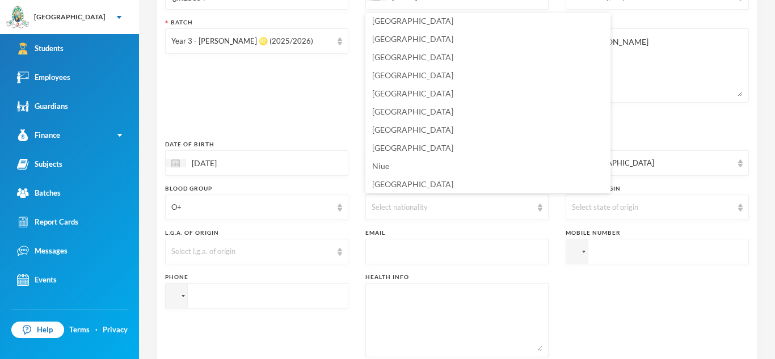
scroll to position [2762, 0]
click at [396, 145] on span "[GEOGRAPHIC_DATA]" at bounding box center [412, 147] width 81 height 10
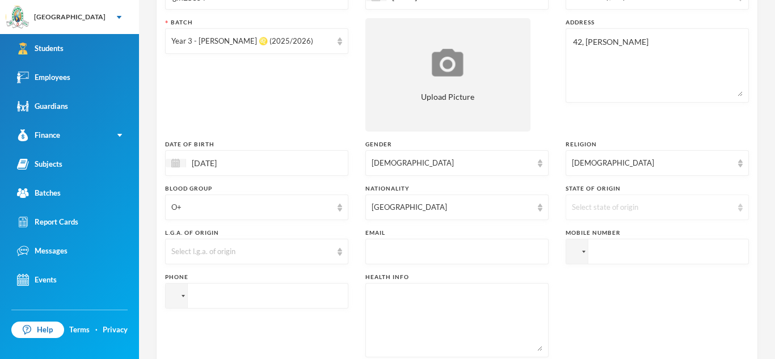
click at [739, 207] on img at bounding box center [740, 208] width 5 height 8
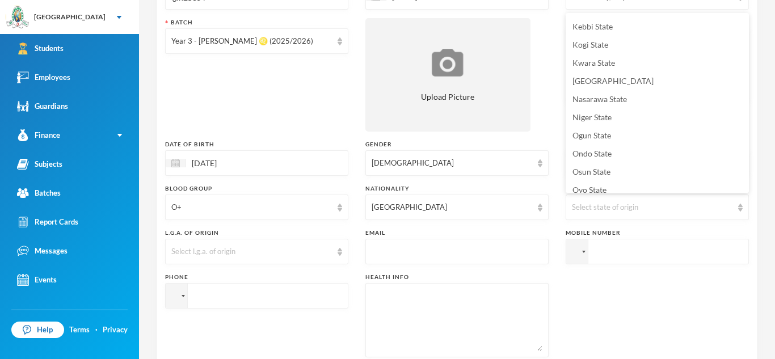
scroll to position [381, 0]
click at [590, 132] on span "Ogun State" at bounding box center [591, 134] width 39 height 10
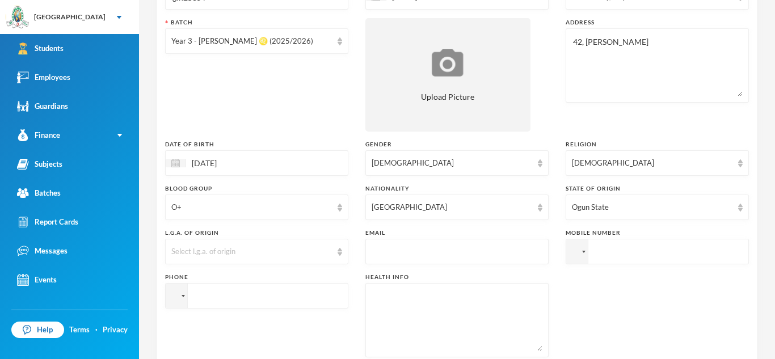
click at [436, 252] on input "text" at bounding box center [456, 252] width 171 height 26
type input "[EMAIL_ADDRESS][DOMAIN_NAME]"
click at [601, 250] on input "tel" at bounding box center [656, 252] width 183 height 26
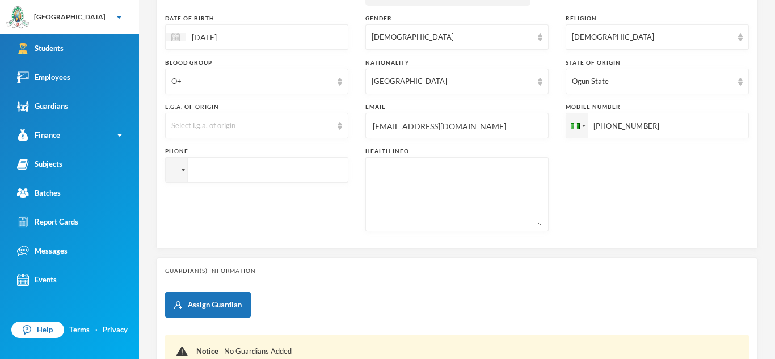
scroll to position [288, 0]
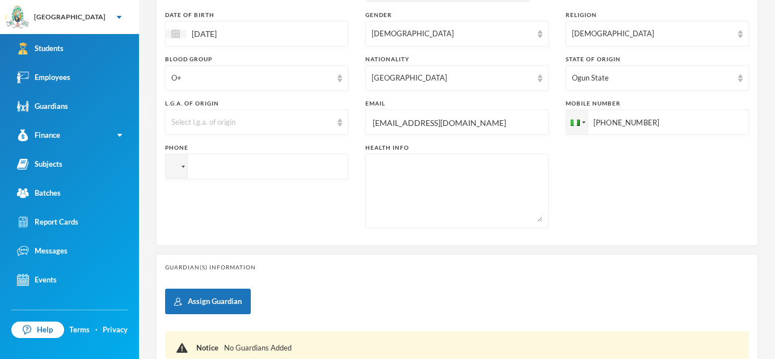
type input "[PHONE_NUMBER]"
click at [371, 172] on textarea at bounding box center [456, 191] width 171 height 62
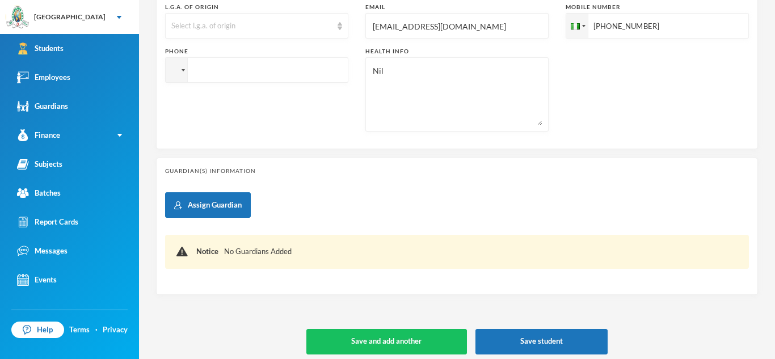
scroll to position [391, 0]
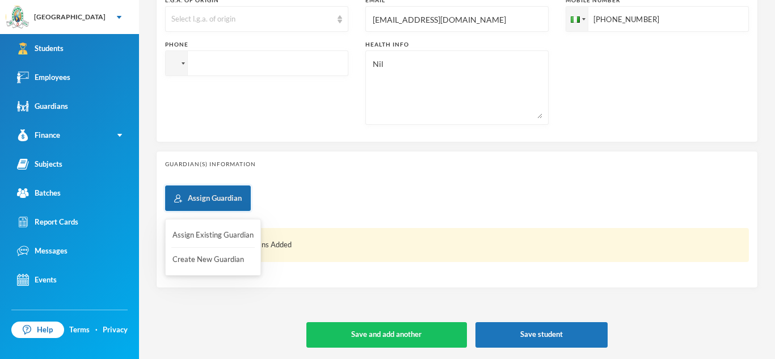
type textarea "Nil"
click at [193, 198] on button "Assign Guardian" at bounding box center [208, 198] width 86 height 26
click at [204, 259] on button "Create New Guardian" at bounding box center [212, 260] width 83 height 20
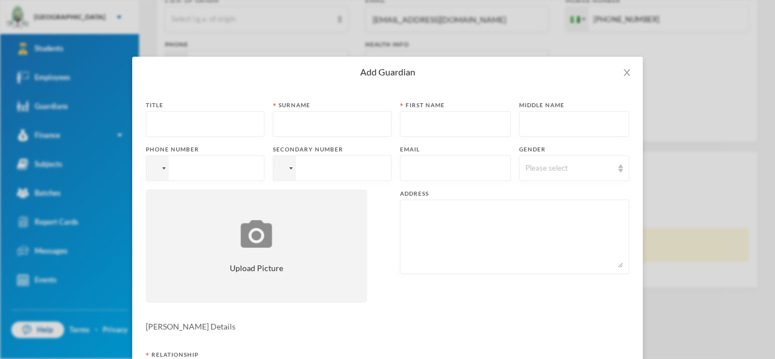
click at [163, 123] on input "text" at bounding box center [205, 125] width 106 height 26
type input "Mrs."
click at [289, 120] on input "text" at bounding box center [332, 125] width 106 height 26
type input "Elegbede"
click at [407, 123] on input "text" at bounding box center [455, 125] width 98 height 26
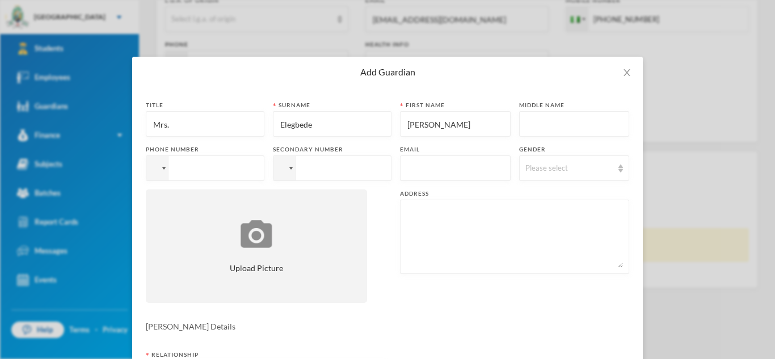
type input "[PERSON_NAME]"
click at [184, 172] on input "tel" at bounding box center [205, 168] width 119 height 26
type input "[PHONE_NUMBER]"
click at [426, 170] on input "text" at bounding box center [455, 169] width 98 height 26
type input "[EMAIL_ADDRESS][DOMAIN_NAME]"
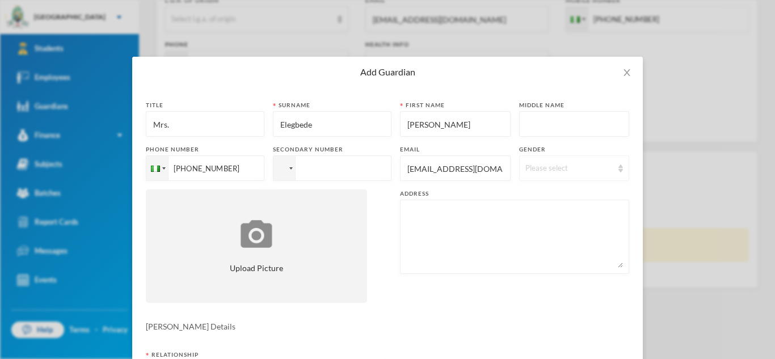
click at [623, 168] on div "Please select" at bounding box center [574, 168] width 111 height 26
click at [542, 216] on span "[DEMOGRAPHIC_DATA]" at bounding box center [569, 213] width 89 height 10
click at [417, 217] on textarea at bounding box center [514, 237] width 217 height 62
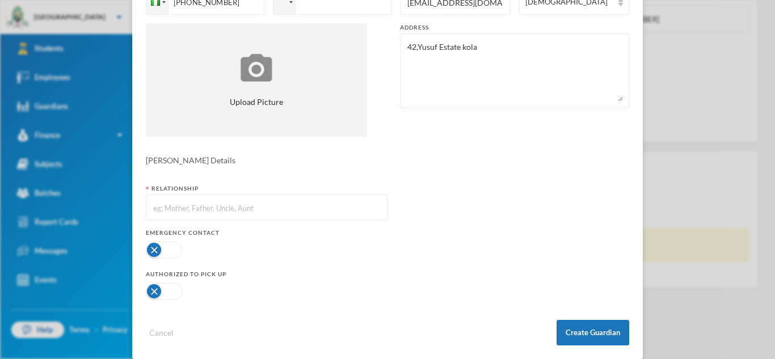
scroll to position [180, 0]
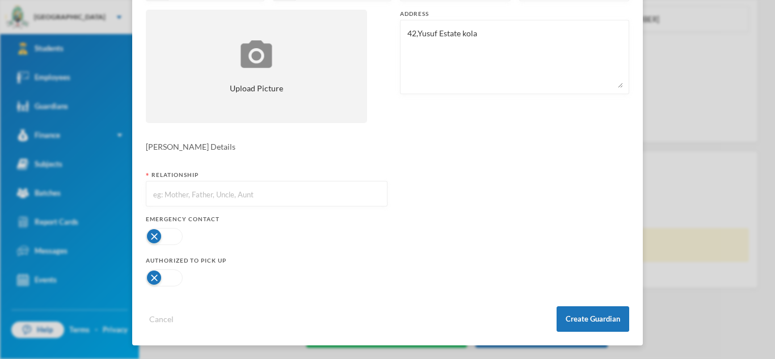
type textarea "42,Yusuf Estate kola"
click at [160, 195] on input "text" at bounding box center [266, 194] width 229 height 26
type input "Mother"
click at [173, 232] on button "button" at bounding box center [164, 236] width 37 height 17
click at [177, 274] on button "button" at bounding box center [164, 277] width 37 height 17
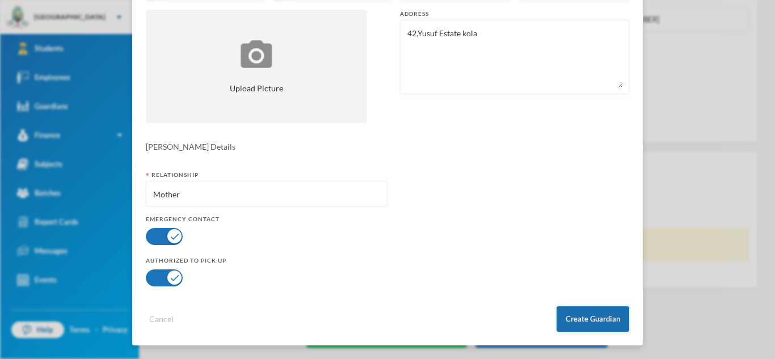
click at [593, 319] on button "Create Guardian" at bounding box center [592, 319] width 73 height 26
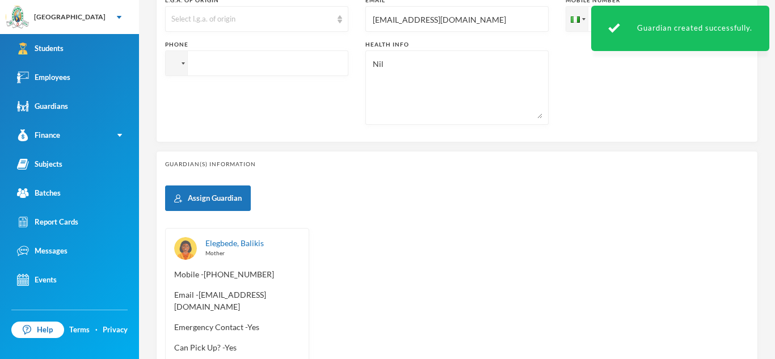
scroll to position [483, 0]
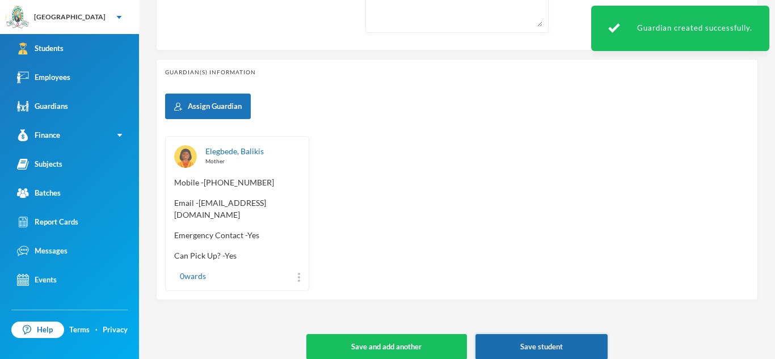
click at [548, 334] on button "Save student" at bounding box center [541, 347] width 132 height 26
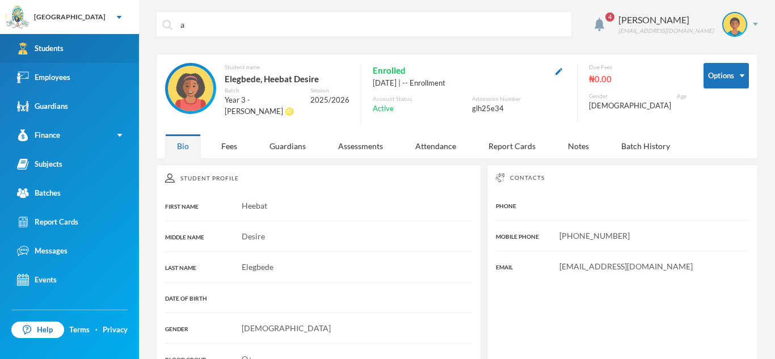
click at [96, 49] on link "Students" at bounding box center [69, 48] width 139 height 29
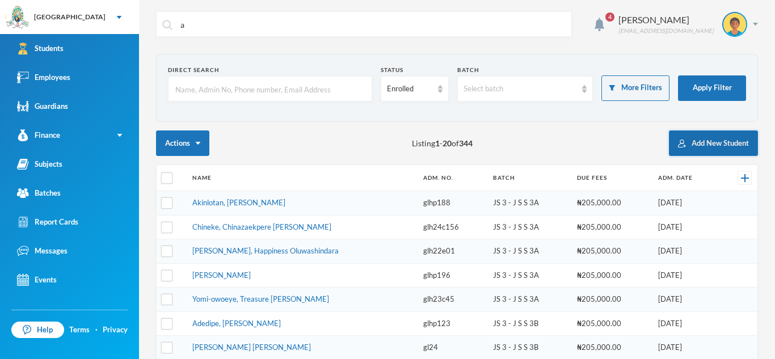
click at [711, 139] on button "Add New Student" at bounding box center [713, 143] width 89 height 26
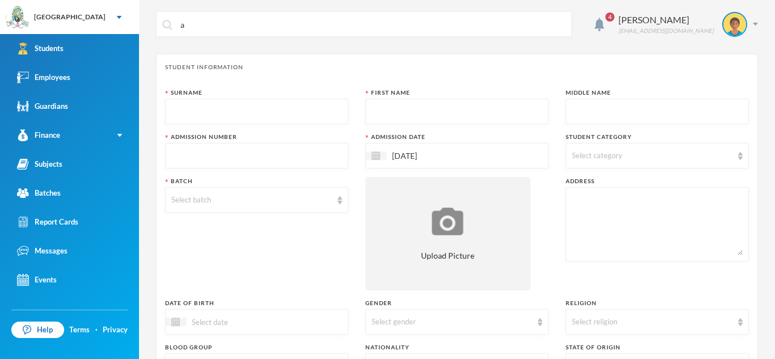
click at [181, 104] on input "text" at bounding box center [256, 112] width 171 height 26
type input "Elegbede"
click at [366, 110] on div at bounding box center [456, 112] width 183 height 26
click at [372, 112] on input "text" at bounding box center [456, 112] width 171 height 26
type input "A"
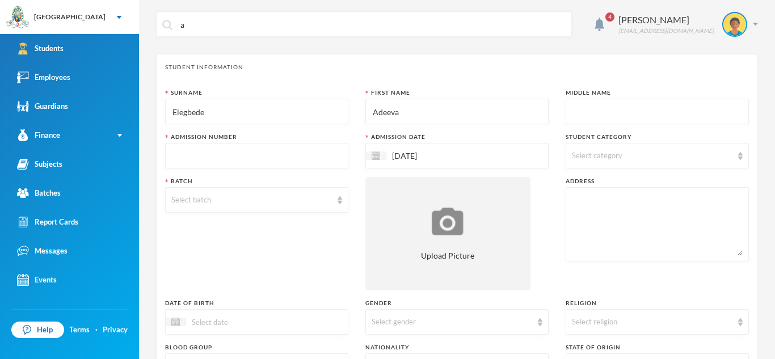
type input "Adeeva"
click at [580, 109] on input "text" at bounding box center [657, 112] width 171 height 26
type input "Romola"
click at [197, 157] on input "text" at bounding box center [256, 156] width 171 height 26
type input "glh25e35"
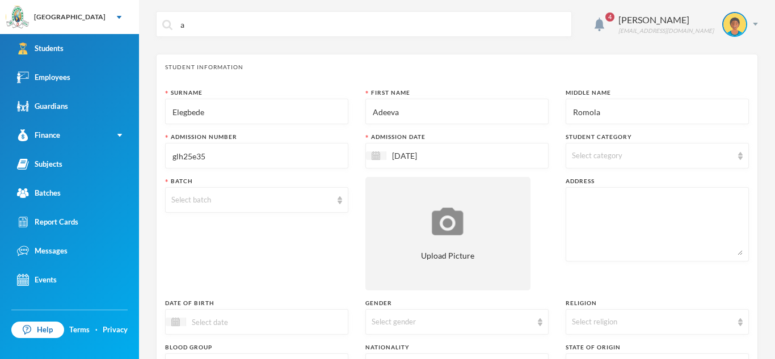
click at [742, 155] on img at bounding box center [740, 156] width 5 height 8
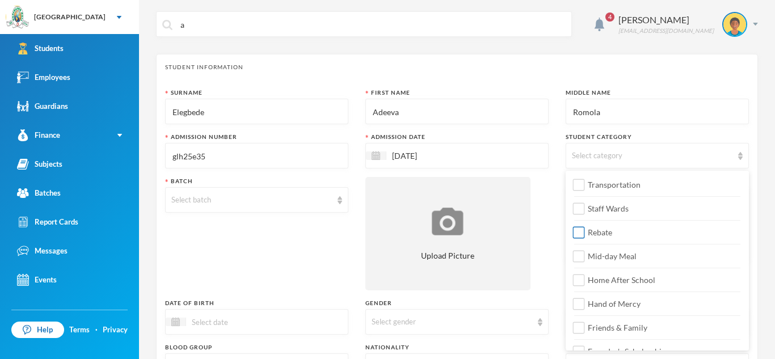
scroll to position [134, 0]
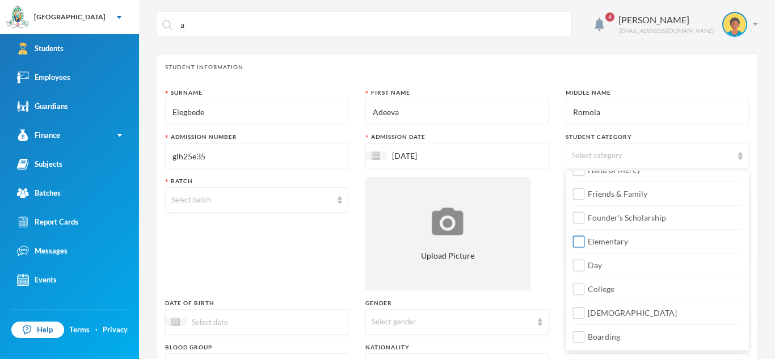
click at [584, 239] on input "Elementary" at bounding box center [579, 242] width 12 height 12
checkbox input "true"
click at [578, 265] on input "Day" at bounding box center [579, 266] width 12 height 12
checkbox input "true"
click at [550, 148] on div "Surname Elegbede First Name Adeeva Middle Name Romola Admission Number glh25e35…" at bounding box center [457, 306] width 584 height 436
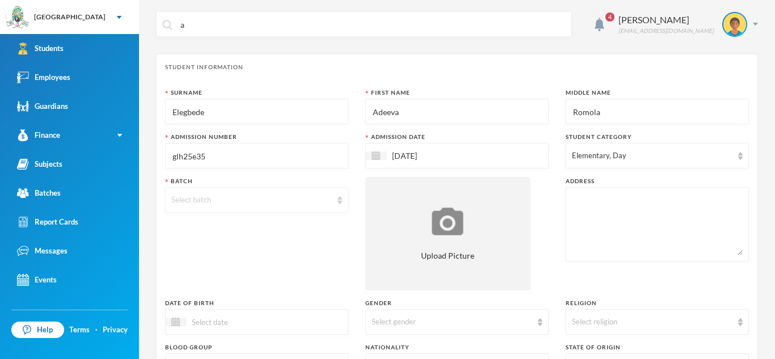
click at [339, 205] on div "Select batch" at bounding box center [256, 200] width 183 height 26
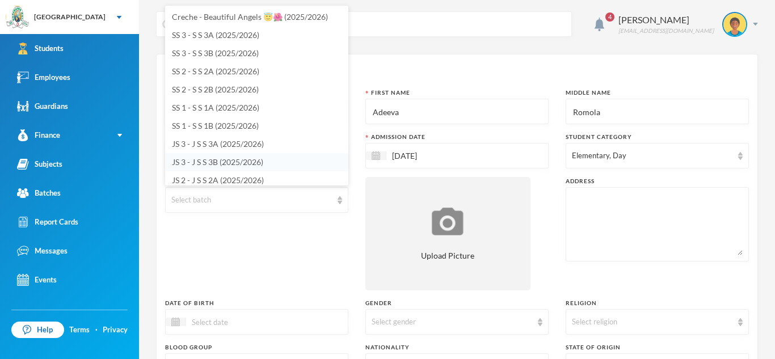
scroll to position [351, 0]
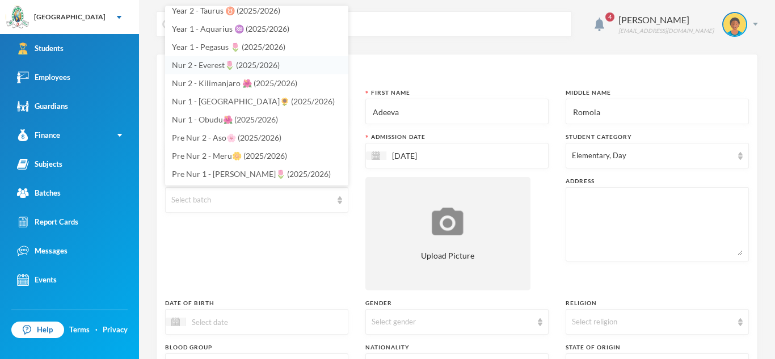
click at [211, 66] on span "Nur 2 - Everest🌷 (2025/2026)" at bounding box center [226, 65] width 108 height 10
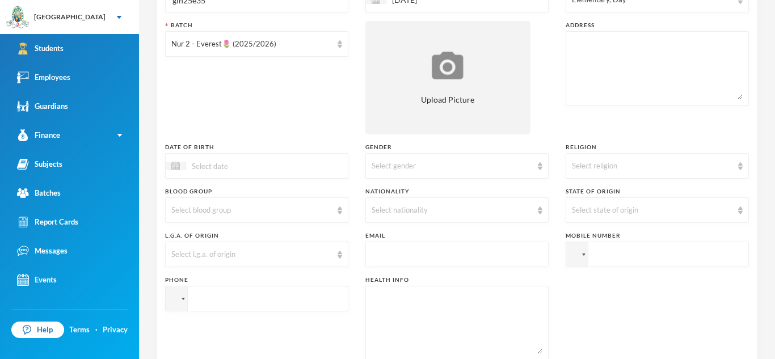
scroll to position [154, 0]
click at [572, 44] on textarea at bounding box center [657, 70] width 171 height 62
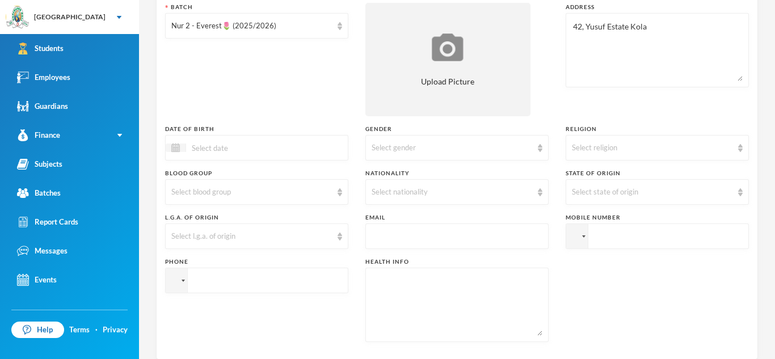
scroll to position [175, 0]
type textarea "42, Yusuf Estate Kola"
click at [193, 145] on input at bounding box center [233, 146] width 95 height 13
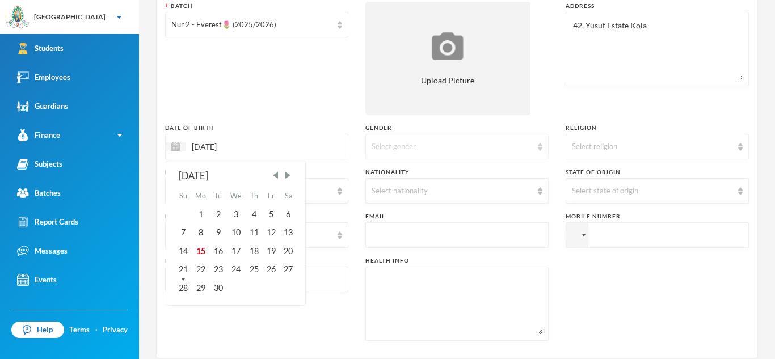
type input "[DATE]"
click at [533, 149] on div "Select gender" at bounding box center [456, 147] width 183 height 26
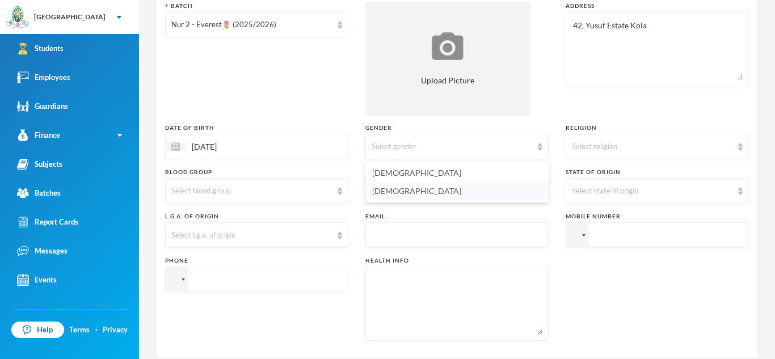
click at [460, 198] on li "[DEMOGRAPHIC_DATA]" at bounding box center [456, 191] width 183 height 18
click at [742, 146] on img at bounding box center [740, 147] width 5 height 8
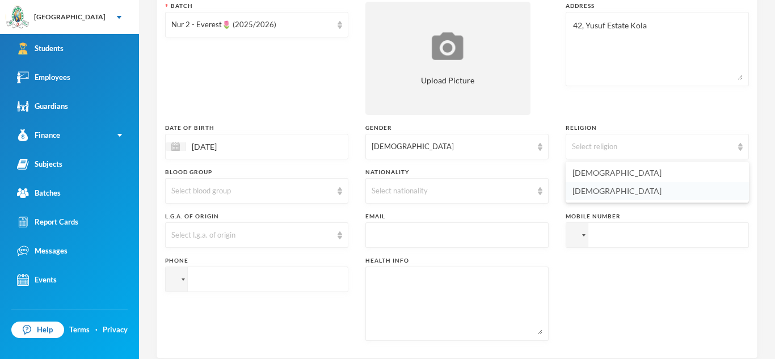
click at [585, 190] on span "[DEMOGRAPHIC_DATA]" at bounding box center [616, 191] width 89 height 10
click at [341, 189] on img at bounding box center [339, 191] width 5 height 8
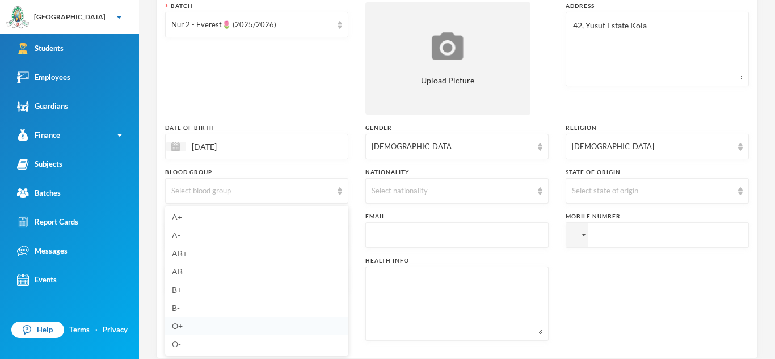
click at [174, 330] on span "O+" at bounding box center [177, 326] width 11 height 10
click at [541, 191] on img at bounding box center [540, 191] width 5 height 8
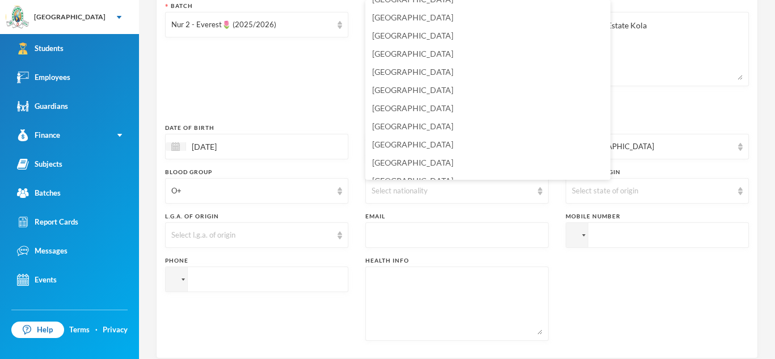
scroll to position [2701, 0]
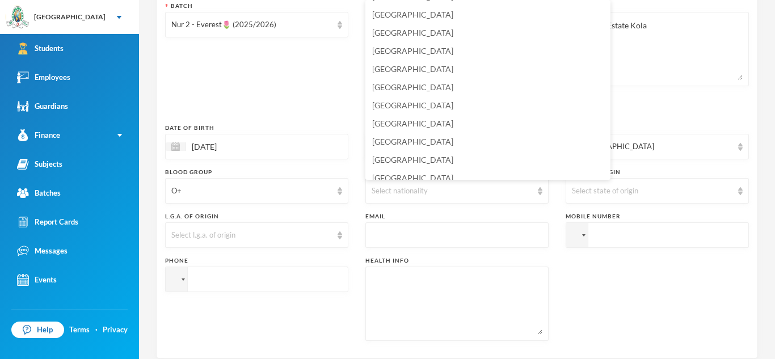
click at [485, 158] on li "[GEOGRAPHIC_DATA]" at bounding box center [487, 160] width 245 height 18
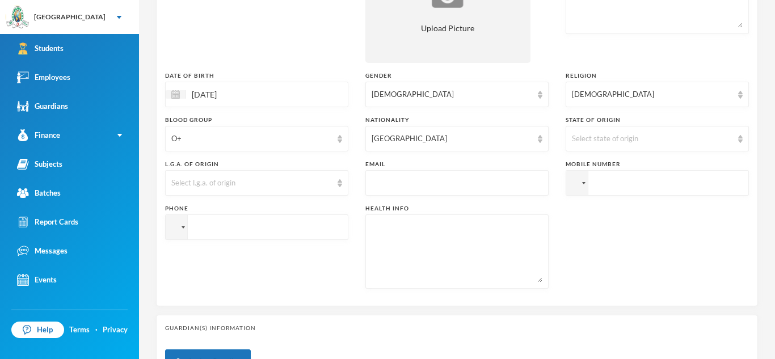
scroll to position [230, 0]
click at [538, 139] on img at bounding box center [540, 137] width 5 height 8
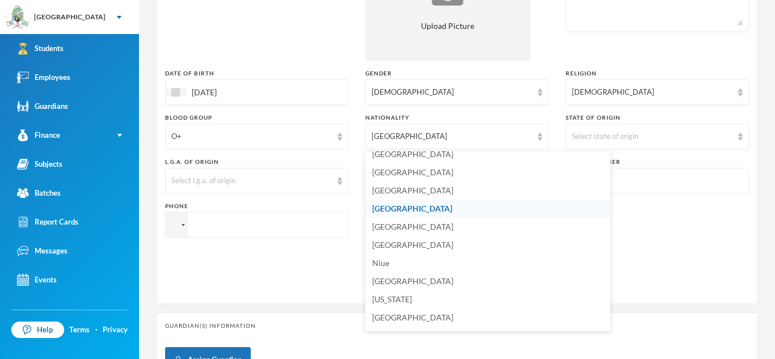
scroll to position [2797, 0]
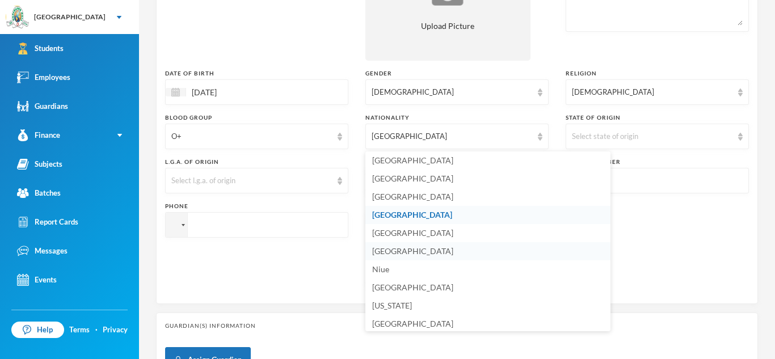
click at [393, 252] on span "[GEOGRAPHIC_DATA]" at bounding box center [412, 251] width 81 height 10
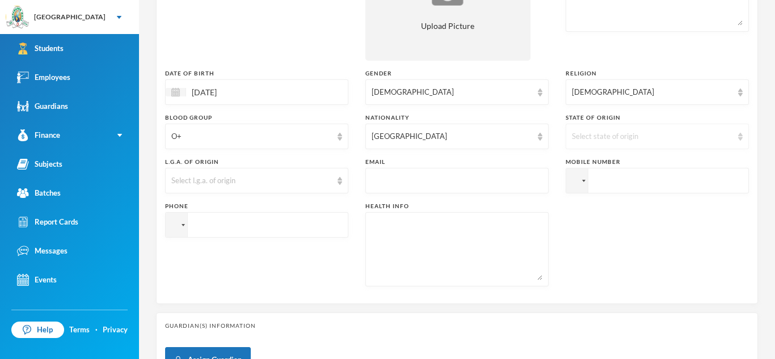
click at [741, 140] on img at bounding box center [740, 137] width 5 height 8
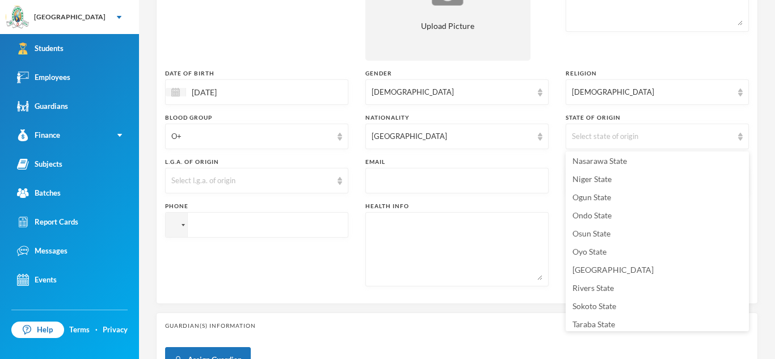
scroll to position [467, 0]
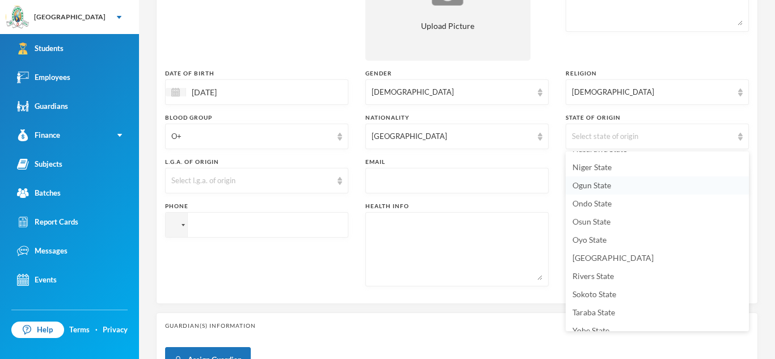
click at [599, 182] on span "Ogun State" at bounding box center [591, 185] width 39 height 10
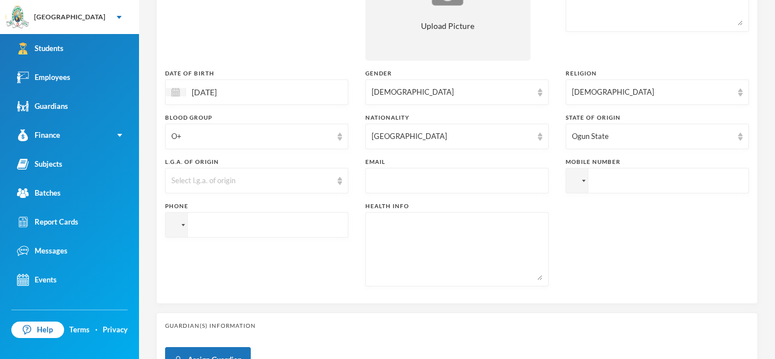
click at [377, 184] on input "text" at bounding box center [456, 181] width 171 height 26
type input "[EMAIL_ADDRESS][DOMAIN_NAME]"
click at [600, 180] on input "tel" at bounding box center [656, 181] width 183 height 26
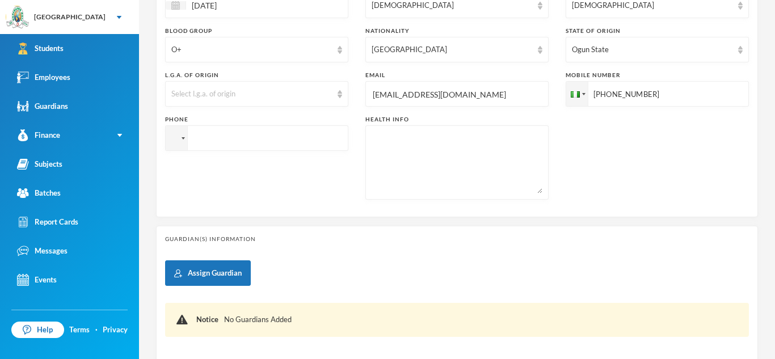
scroll to position [320, 0]
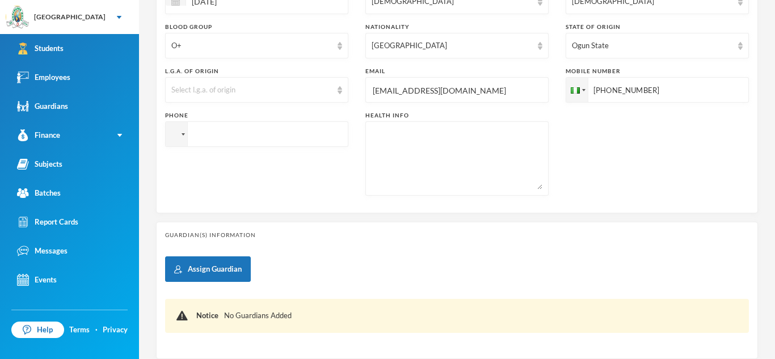
type input "[PHONE_NUMBER]"
click at [388, 130] on textarea at bounding box center [456, 159] width 171 height 62
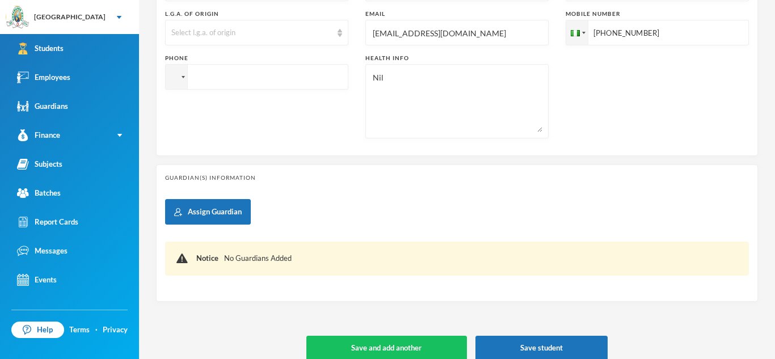
scroll to position [391, 0]
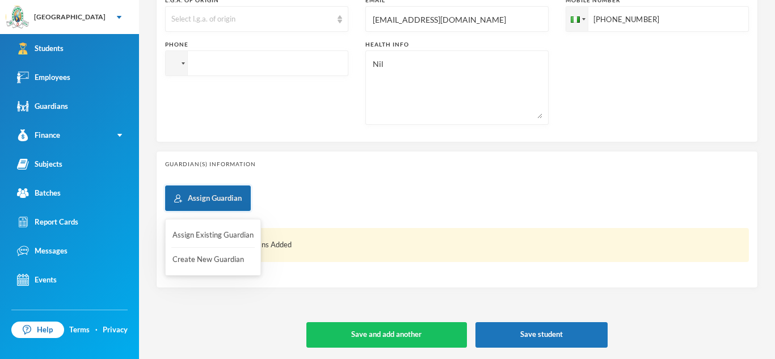
type textarea "Nil"
click at [220, 195] on button "Assign Guardian" at bounding box center [208, 198] width 86 height 26
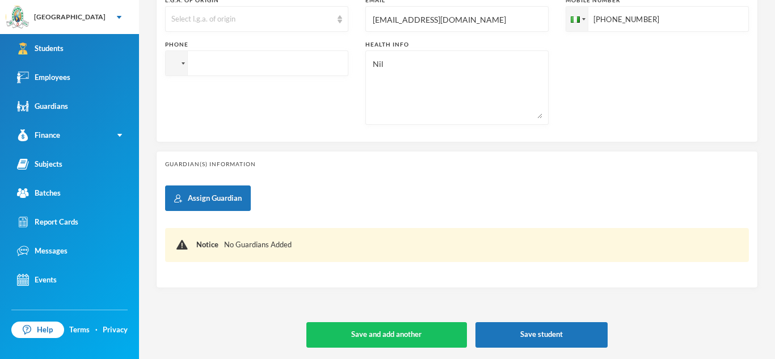
click at [354, 183] on div "Guardian(s) Information Assign Guardian Notice No Guardians Added" at bounding box center [457, 219] width 602 height 137
click at [530, 330] on button "Save student" at bounding box center [541, 335] width 132 height 26
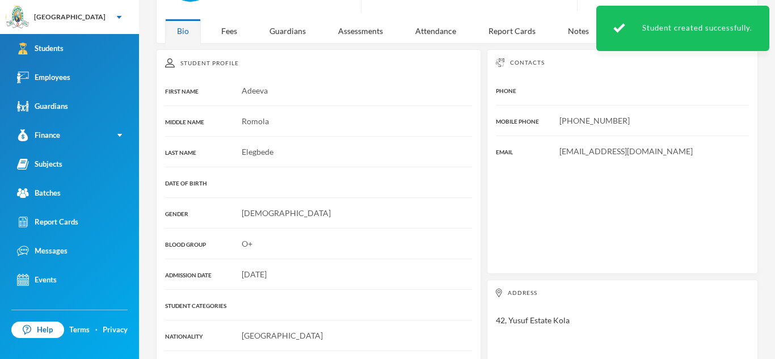
scroll to position [114, 0]
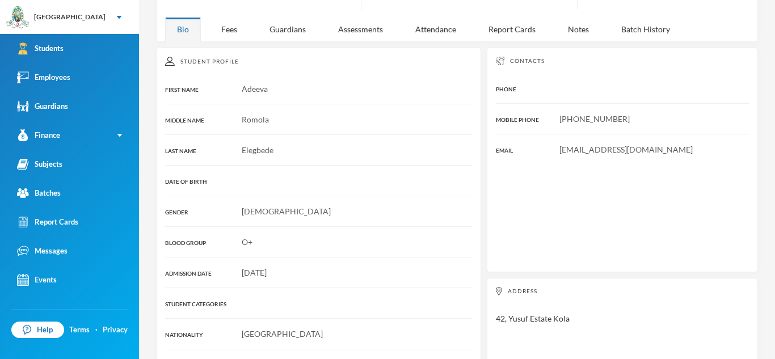
click at [530, 330] on div "Address [STREET_ADDRESS]" at bounding box center [622, 359] width 271 height 163
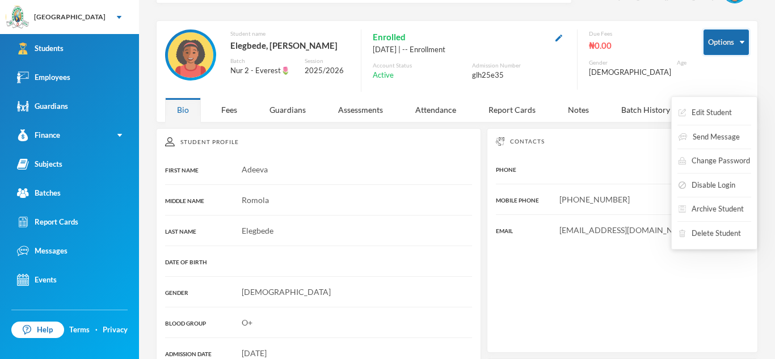
scroll to position [0, 0]
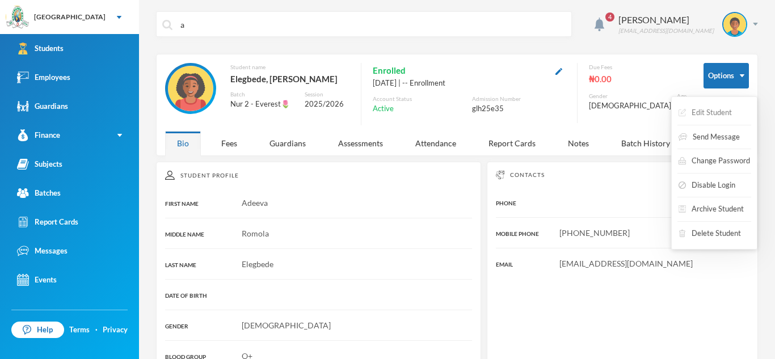
click at [723, 106] on button "Edit Student" at bounding box center [705, 113] width 56 height 20
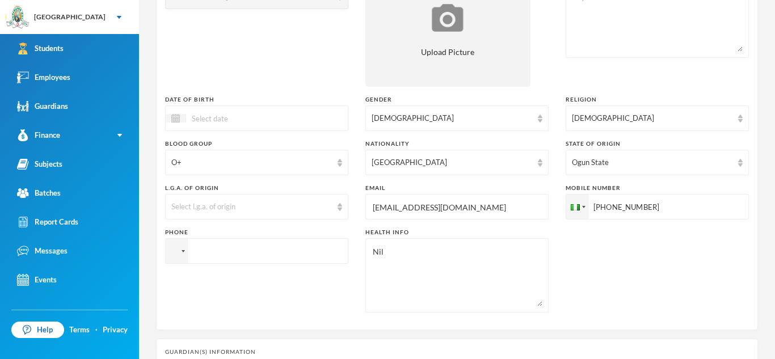
scroll to position [391, 0]
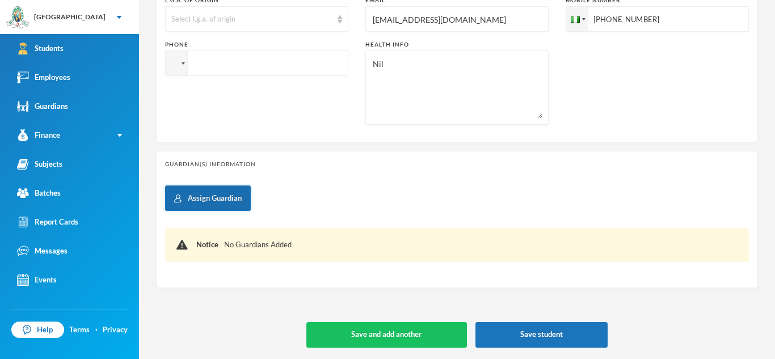
click at [203, 198] on button "Assign Guardian" at bounding box center [208, 198] width 86 height 26
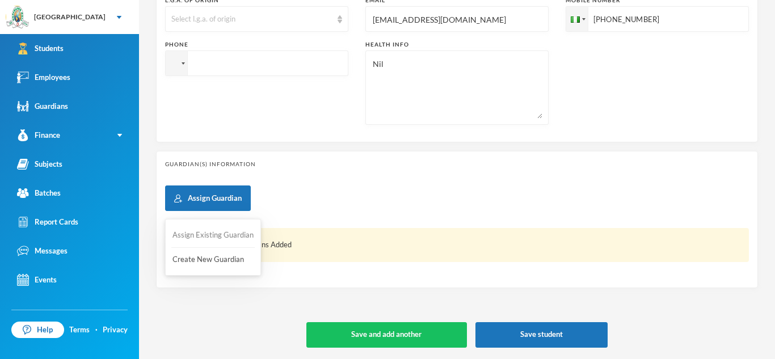
click at [206, 231] on button "Assign Existing Guardian" at bounding box center [212, 235] width 83 height 20
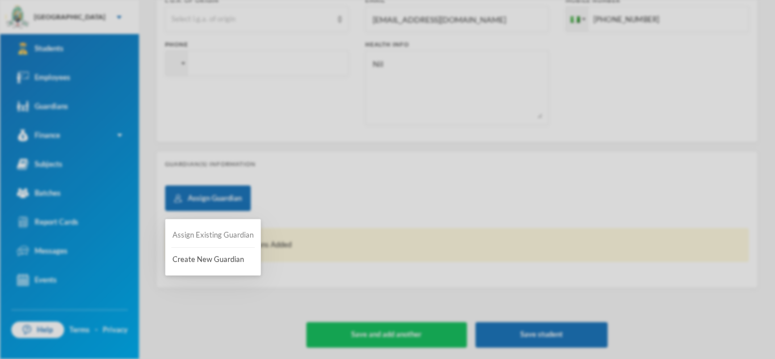
scroll to position [0, 0]
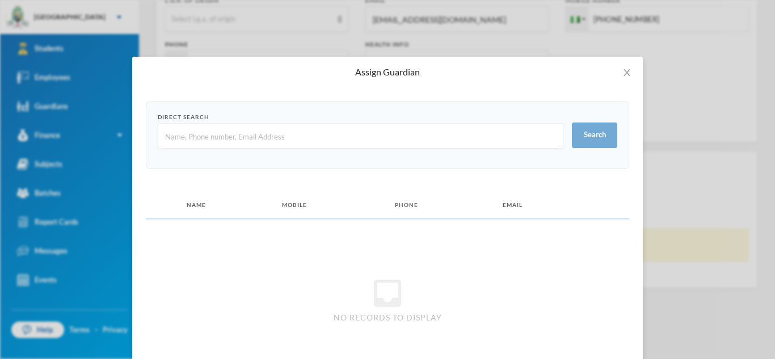
click at [173, 134] on input "text" at bounding box center [360, 137] width 393 height 26
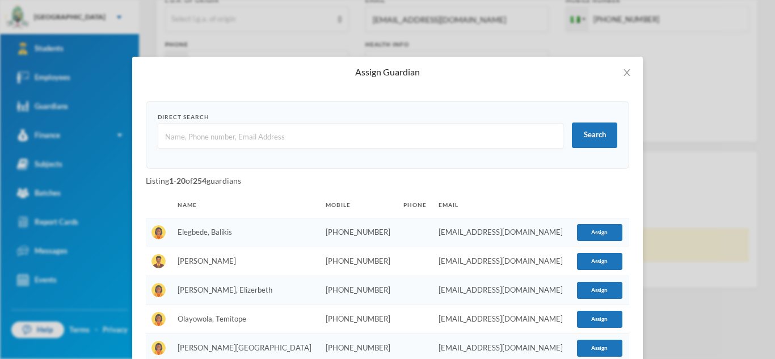
click at [200, 231] on td "Elegbede, Balikis" at bounding box center [246, 232] width 148 height 29
click at [592, 233] on button "Assign" at bounding box center [599, 232] width 45 height 17
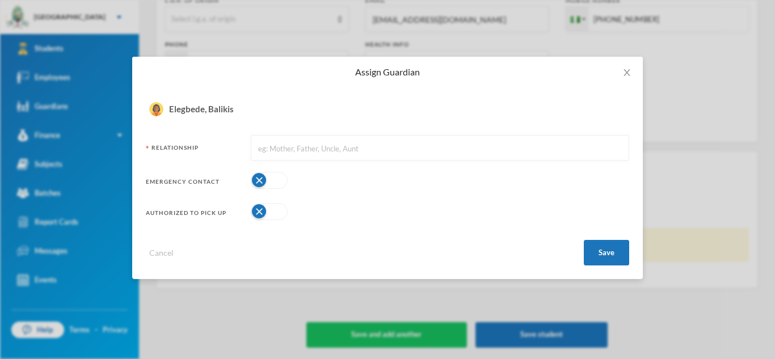
click at [262, 151] on input "text" at bounding box center [440, 149] width 366 height 26
type input "Mother"
click at [275, 173] on button "button" at bounding box center [269, 180] width 37 height 17
click at [275, 203] on button "button" at bounding box center [269, 211] width 37 height 17
click at [612, 253] on button "Save" at bounding box center [606, 253] width 45 height 26
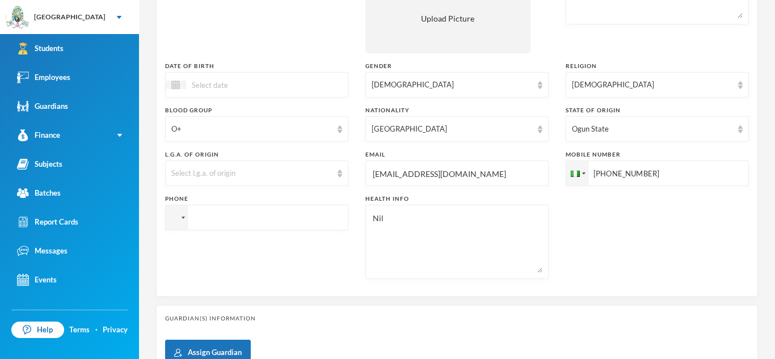
scroll to position [236, 0]
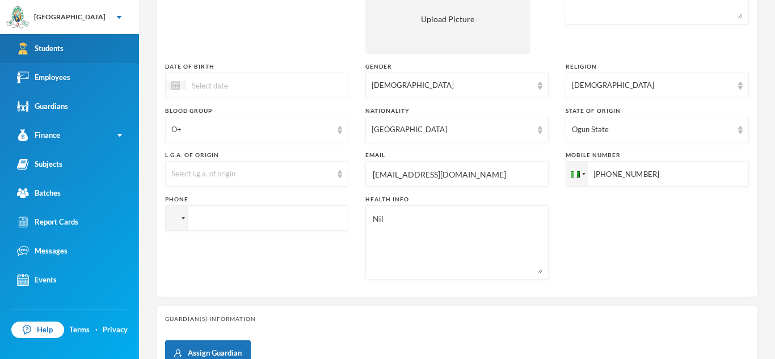
click at [58, 41] on link "Students" at bounding box center [69, 48] width 139 height 29
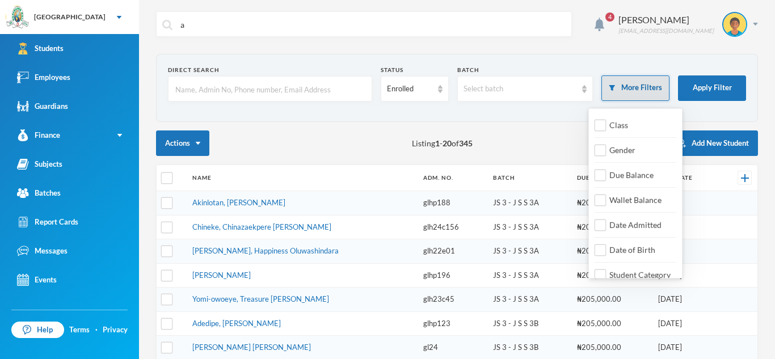
click at [635, 93] on button "More Filters" at bounding box center [635, 88] width 68 height 26
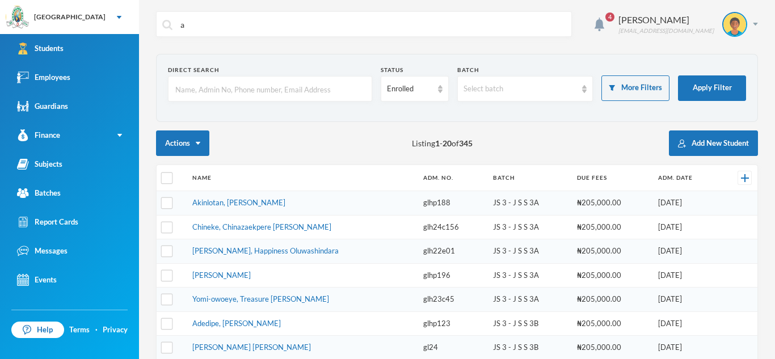
click at [174, 87] on input "text" at bounding box center [270, 90] width 192 height 26
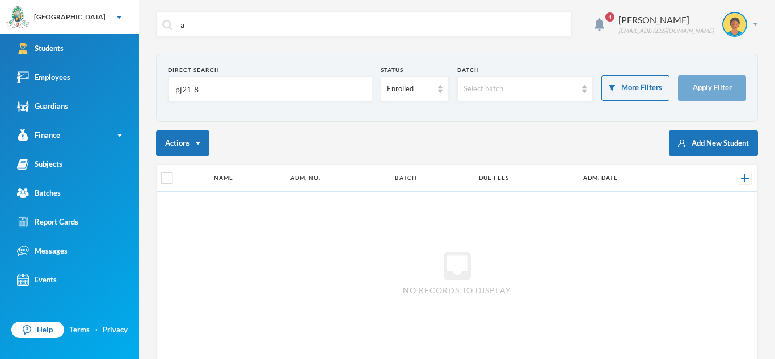
type input "pj21-81"
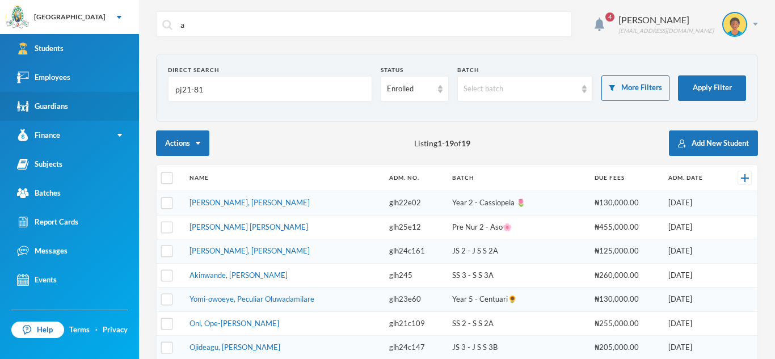
click at [57, 108] on div "Guardians" at bounding box center [42, 106] width 51 height 12
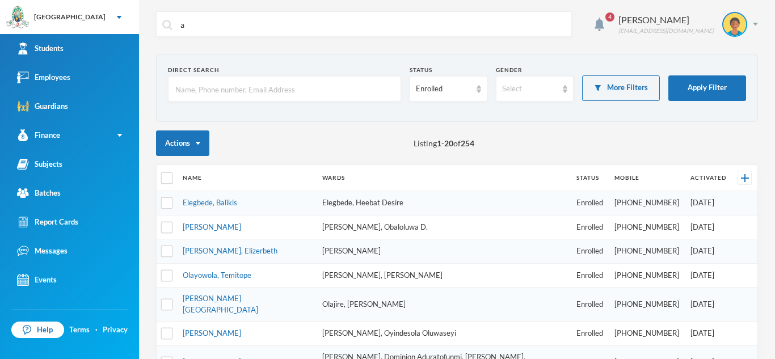
click at [178, 90] on input "text" at bounding box center [284, 90] width 221 height 26
type input "pj21-81"
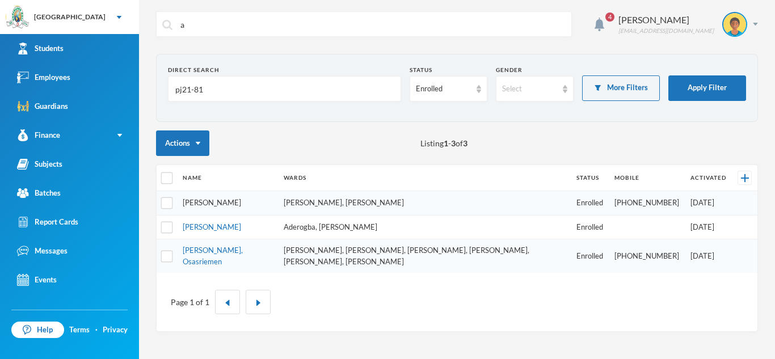
click at [221, 204] on link "[PERSON_NAME]" at bounding box center [212, 202] width 58 height 9
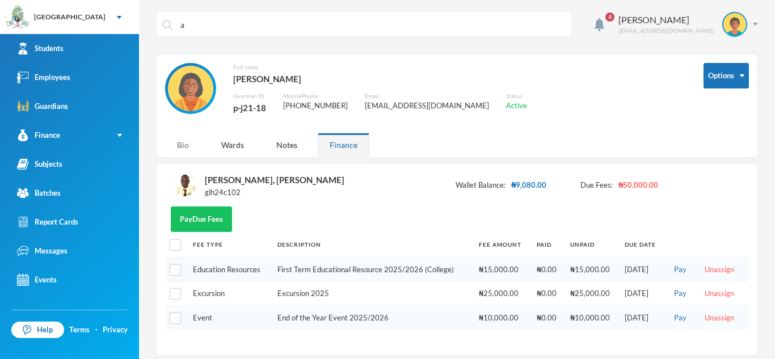
click at [176, 145] on div "Bio" at bounding box center [183, 145] width 36 height 24
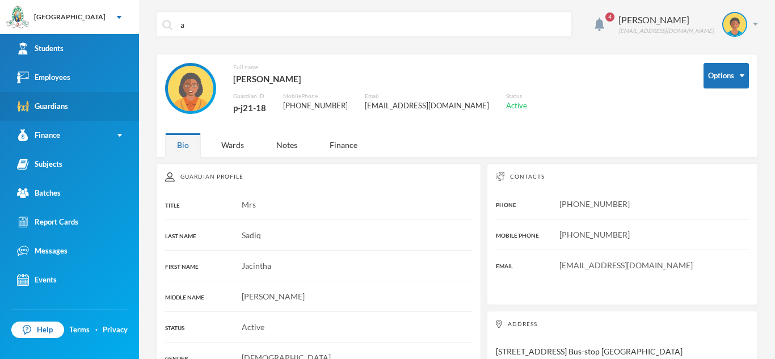
click at [68, 99] on link "Guardians" at bounding box center [69, 106] width 139 height 29
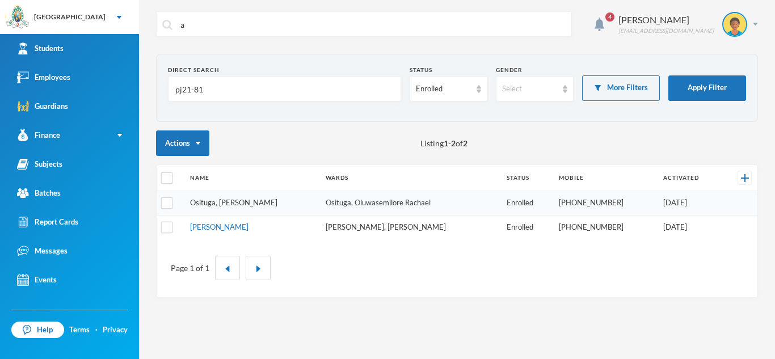
click at [213, 204] on link "Osituga, [PERSON_NAME]" at bounding box center [233, 202] width 87 height 9
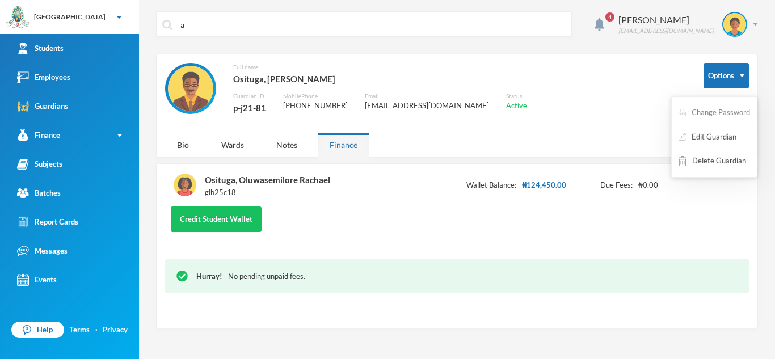
click at [726, 115] on button "Change Password" at bounding box center [714, 113] width 74 height 20
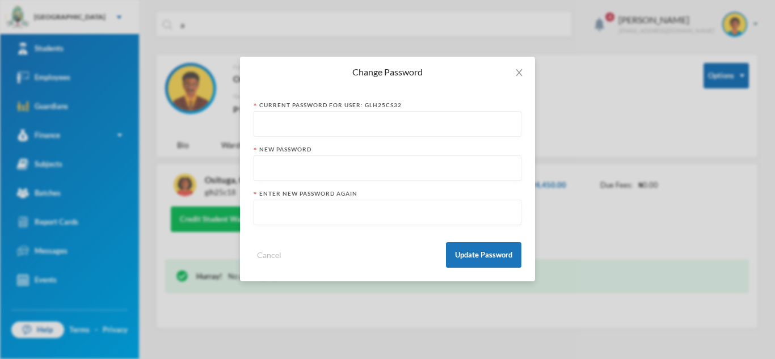
click at [476, 133] on input "text" at bounding box center [387, 125] width 255 height 26
click at [274, 121] on input "text" at bounding box center [387, 125] width 255 height 26
type input "glh25cs32"
click at [288, 164] on input "text" at bounding box center [387, 169] width 255 height 26
click at [525, 73] on span "Close" at bounding box center [519, 73] width 32 height 32
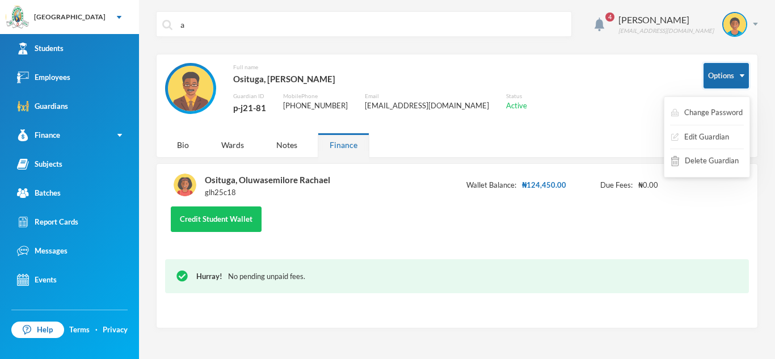
click at [730, 75] on button "Options" at bounding box center [725, 76] width 45 height 26
click at [699, 112] on button "Change Password" at bounding box center [707, 113] width 74 height 20
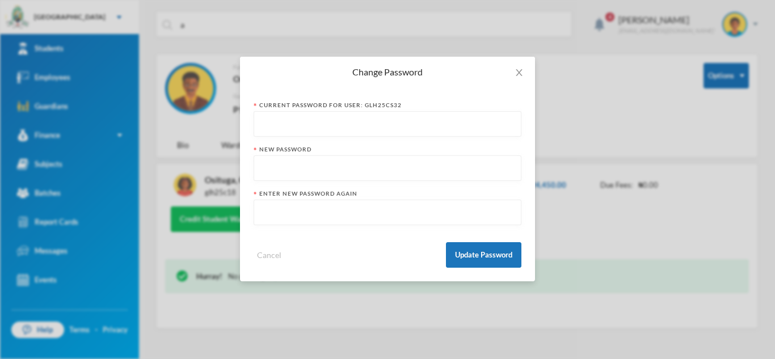
click at [269, 168] on input "text" at bounding box center [387, 169] width 255 height 26
click at [271, 126] on input "text" at bounding box center [387, 125] width 255 height 26
type input "glh25cs32"
click at [264, 163] on input "text" at bounding box center [387, 169] width 255 height 26
click at [292, 167] on input "Osituga" at bounding box center [387, 169] width 255 height 26
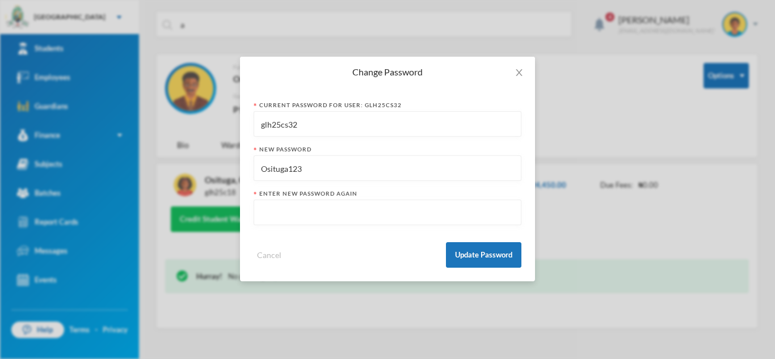
type input "Osituga123"
click at [265, 210] on input "text" at bounding box center [387, 213] width 255 height 26
type input "Osituga123"
click at [476, 251] on button "Update Password" at bounding box center [483, 255] width 75 height 26
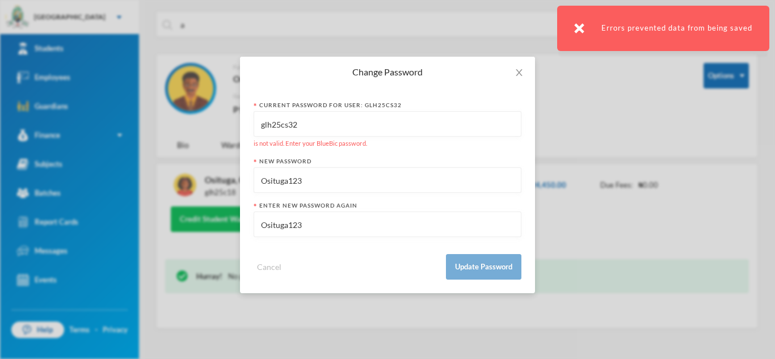
click at [305, 125] on input "glh25cs32" at bounding box center [387, 125] width 255 height 26
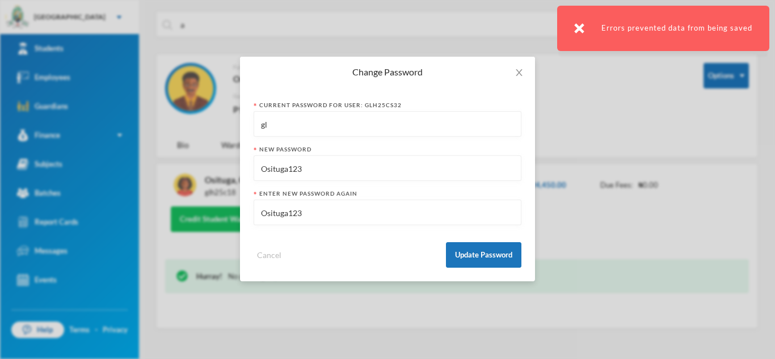
type input "g"
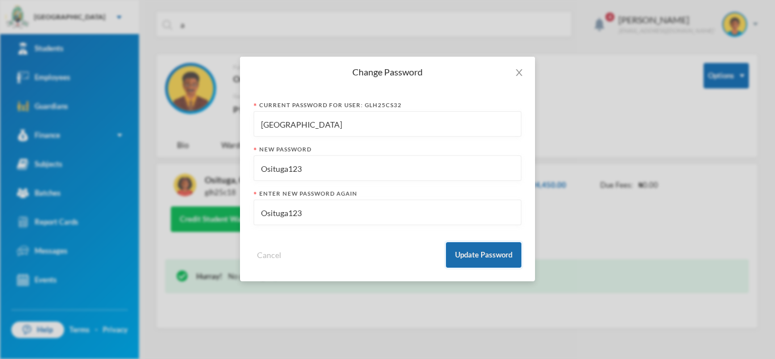
type input "[GEOGRAPHIC_DATA]"
click at [479, 248] on button "Update Password" at bounding box center [483, 255] width 75 height 26
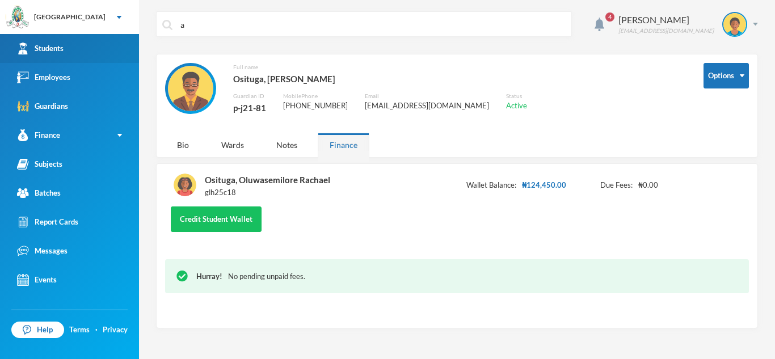
click at [104, 49] on link "Students" at bounding box center [69, 48] width 139 height 29
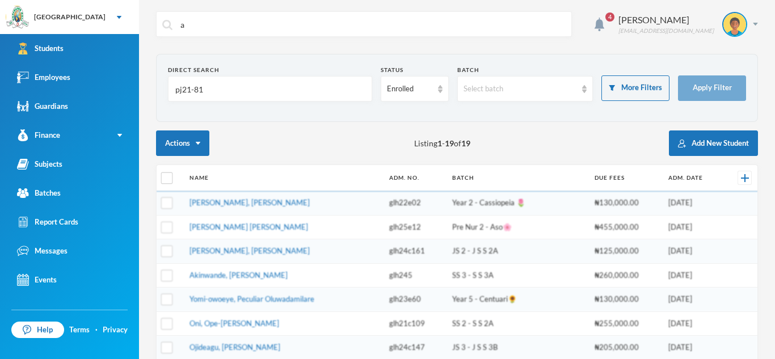
click at [218, 90] on input "pj21-81" at bounding box center [270, 90] width 192 height 26
type input "p"
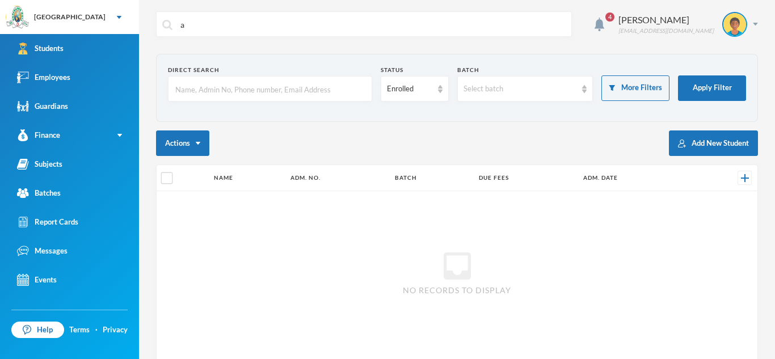
type input "a"
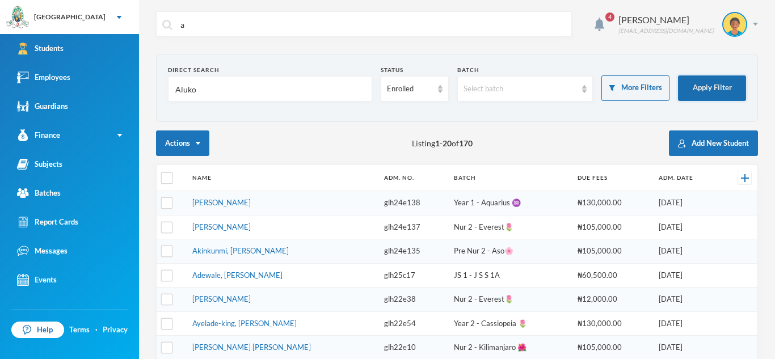
type input "Aluko"
click at [704, 81] on button "Apply Filter" at bounding box center [712, 88] width 68 height 26
click at [320, 206] on td "[PERSON_NAME]" at bounding box center [283, 203] width 192 height 24
click at [703, 79] on button "Apply Filter" at bounding box center [712, 88] width 68 height 26
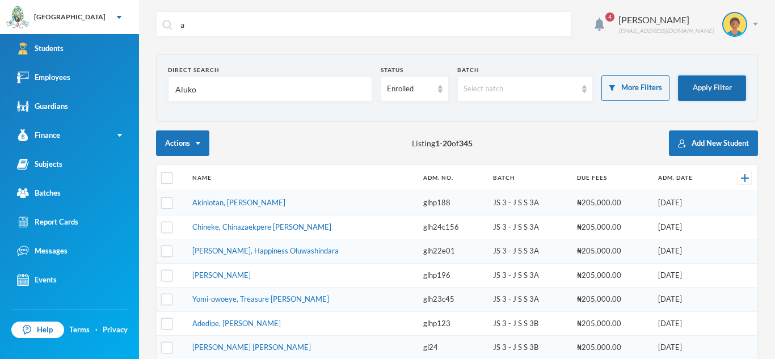
click at [729, 86] on button "Apply Filter" at bounding box center [712, 88] width 68 height 26
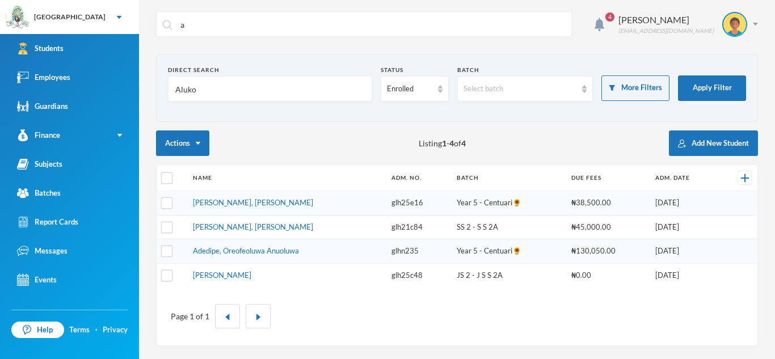
click at [350, 195] on td "[PERSON_NAME], [PERSON_NAME]" at bounding box center [286, 203] width 198 height 24
click at [328, 209] on td "[PERSON_NAME], [PERSON_NAME]" at bounding box center [286, 203] width 198 height 24
click at [246, 200] on link "[PERSON_NAME], [PERSON_NAME]" at bounding box center [253, 202] width 120 height 9
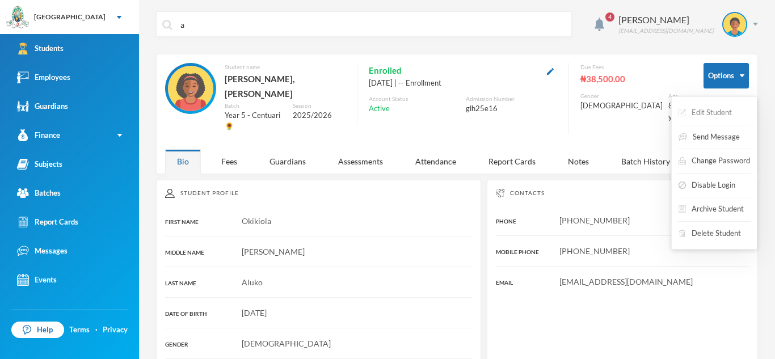
click at [726, 108] on button "Edit Student" at bounding box center [705, 113] width 56 height 20
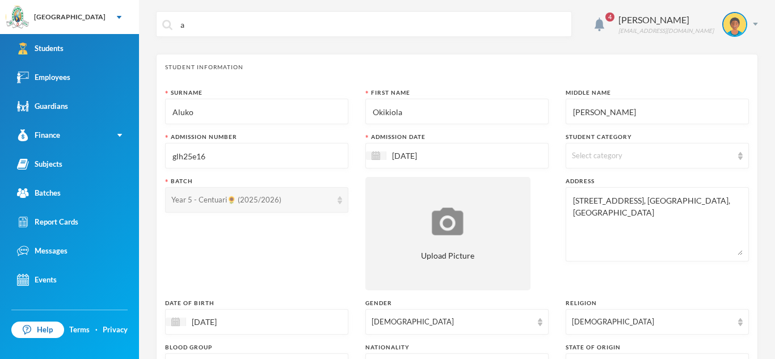
click at [339, 202] on img at bounding box center [339, 200] width 5 height 8
click at [343, 201] on div "Year 5 - Centuari🌻 (2025/2026)" at bounding box center [256, 200] width 183 height 26
click at [335, 205] on div "Year 5 - Centuari🌻 (2025/2026)" at bounding box center [256, 200] width 183 height 26
click at [337, 201] on img at bounding box center [339, 200] width 5 height 8
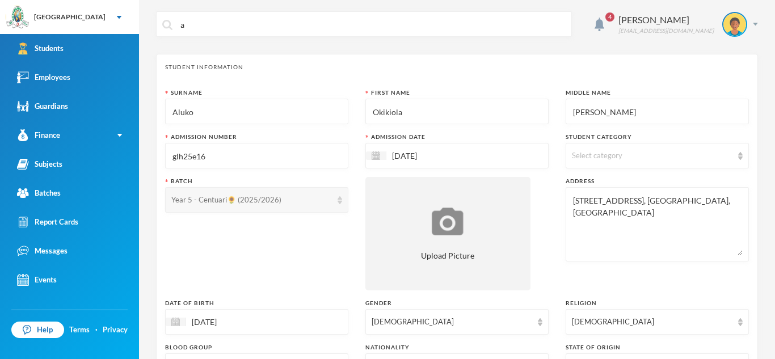
click at [337, 201] on img at bounding box center [339, 200] width 5 height 8
click at [744, 152] on div "Select category" at bounding box center [656, 156] width 183 height 26
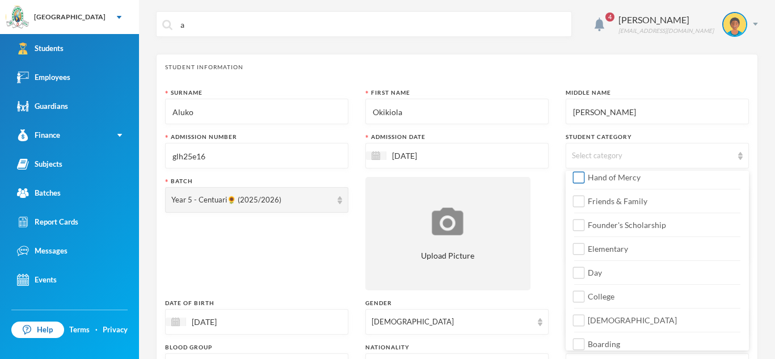
scroll to position [127, 0]
click at [578, 271] on input "Day" at bounding box center [579, 273] width 12 height 12
checkbox input "true"
click at [580, 247] on input "Elementary" at bounding box center [579, 249] width 12 height 12
click at [556, 222] on div "Surname [PERSON_NAME] First Name Okikiola Middle Name [PERSON_NAME] Admission N…" at bounding box center [457, 306] width 584 height 436
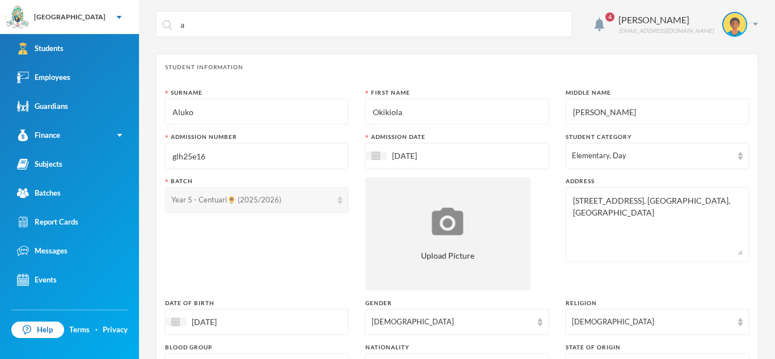
click at [338, 206] on div "Year 5 - Centuari🌻 (2025/2026)" at bounding box center [256, 200] width 183 height 26
click at [335, 204] on div "Year 5 - Centuari🌻 (2025/2026)" at bounding box center [256, 200] width 183 height 26
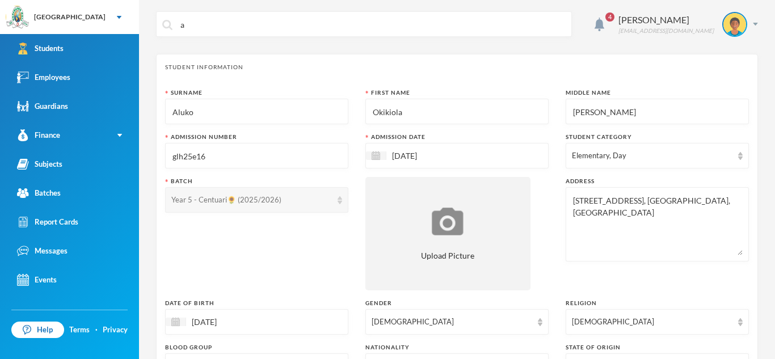
click at [335, 204] on div "Year 5 - Centuari🌻 (2025/2026)" at bounding box center [256, 200] width 183 height 26
click at [741, 153] on img at bounding box center [740, 156] width 5 height 8
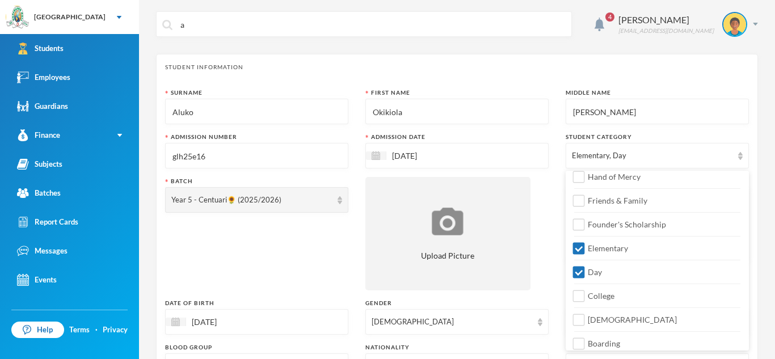
click at [557, 255] on div "Surname [PERSON_NAME] First Name Okikiola Middle Name [PERSON_NAME] Admission N…" at bounding box center [457, 306] width 584 height 436
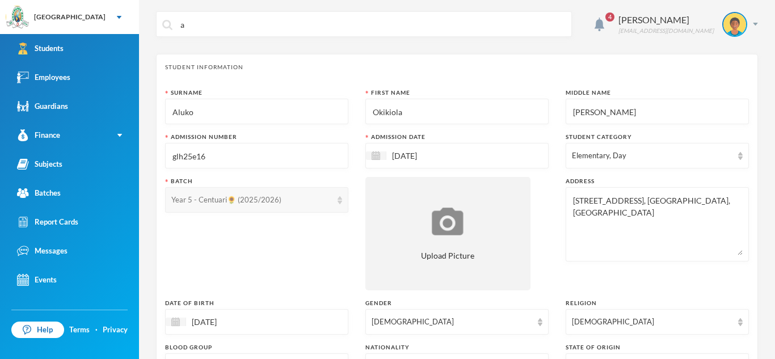
click at [273, 200] on div "Year 5 - Centuari🌻 (2025/2026)" at bounding box center [251, 200] width 160 height 11
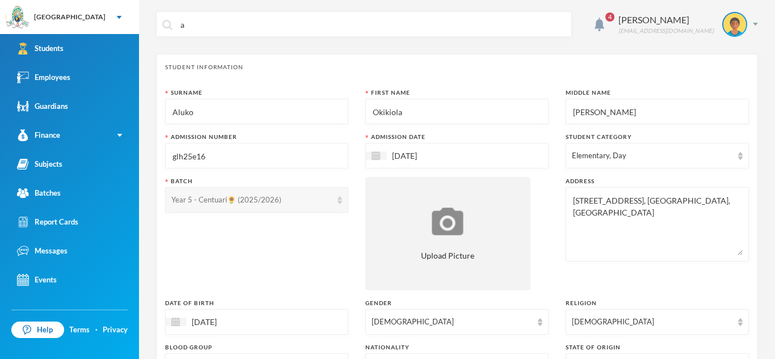
click at [276, 200] on div "Year 5 - Centuari🌻 (2025/2026)" at bounding box center [251, 200] width 160 height 11
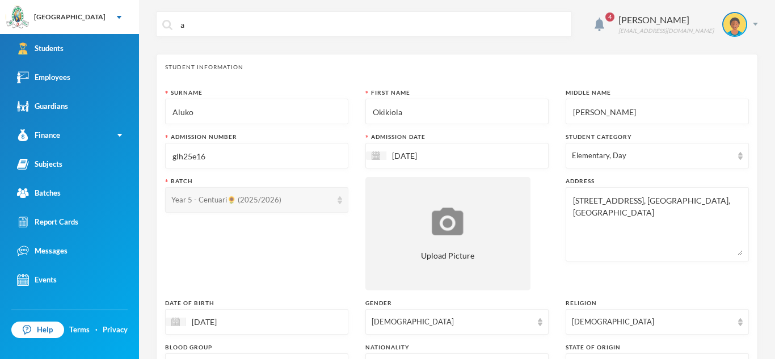
click at [276, 200] on div "Year 5 - Centuari🌻 (2025/2026)" at bounding box center [251, 200] width 160 height 11
click at [741, 157] on img at bounding box center [740, 156] width 5 height 8
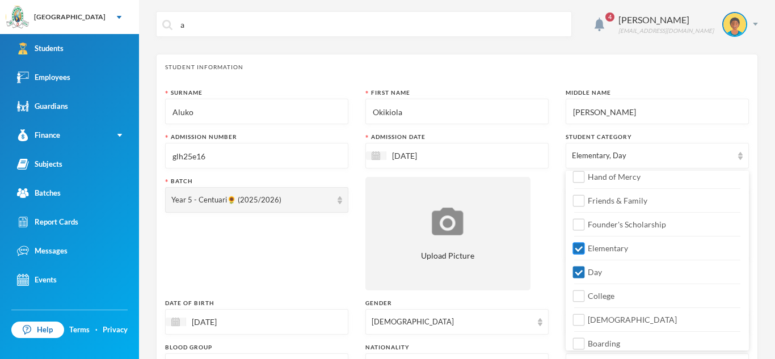
click at [584, 250] on input "Elementary" at bounding box center [579, 249] width 12 height 12
click at [332, 204] on div "Year 5 - Centuari🌻 (2025/2026)" at bounding box center [256, 200] width 183 height 26
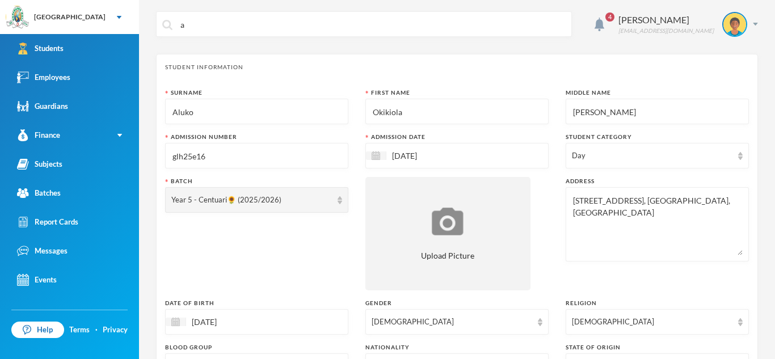
click at [737, 150] on div "Day" at bounding box center [656, 156] width 183 height 26
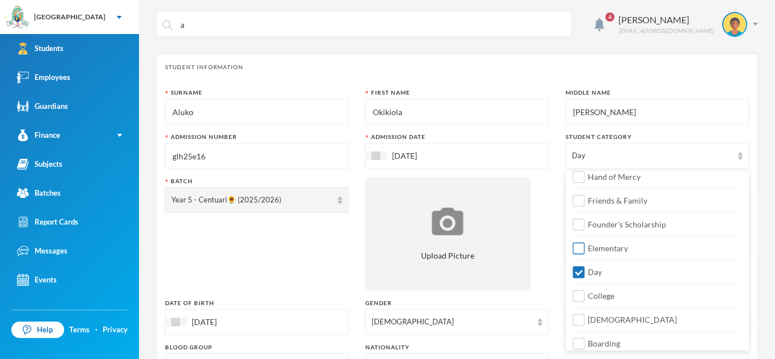
click at [582, 247] on input "Elementary" at bounding box center [579, 249] width 12 height 12
checkbox input "true"
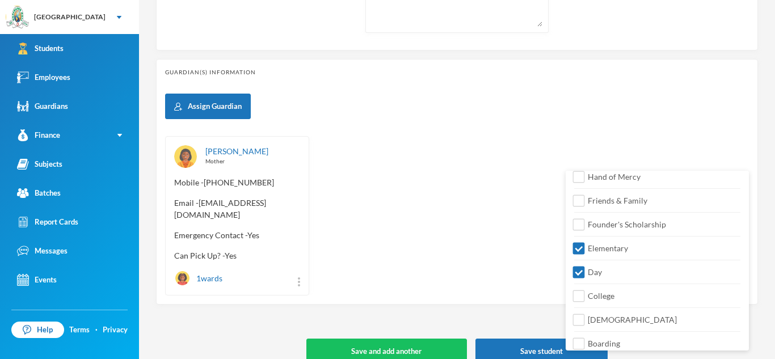
scroll to position [488, 0]
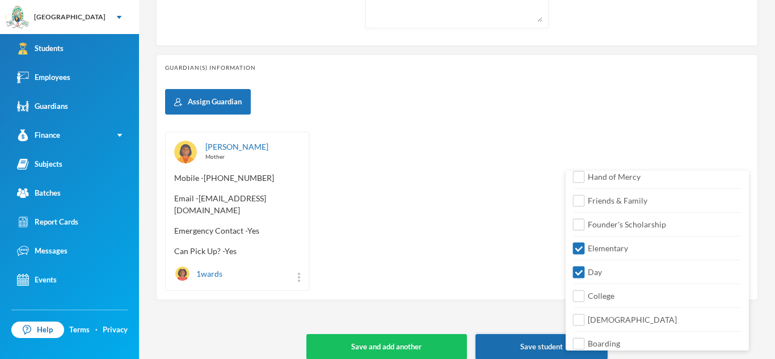
click at [539, 334] on button "Save student" at bounding box center [541, 347] width 132 height 26
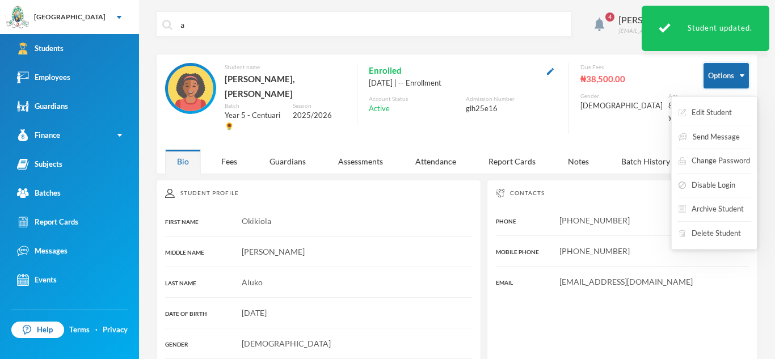
click at [745, 77] on button "Options" at bounding box center [725, 76] width 45 height 26
click at [716, 111] on button "Edit Student" at bounding box center [705, 113] width 56 height 20
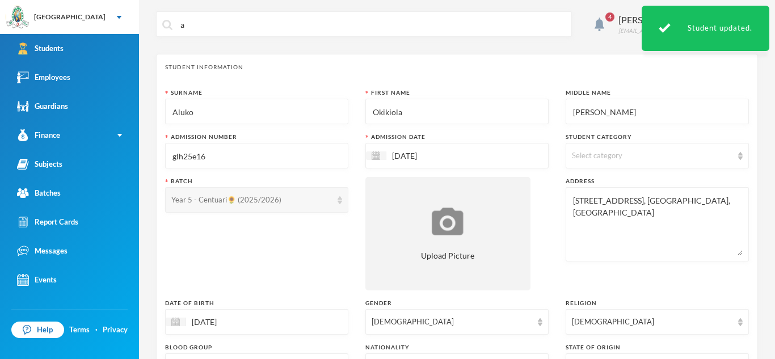
click at [339, 201] on img at bounding box center [339, 200] width 5 height 8
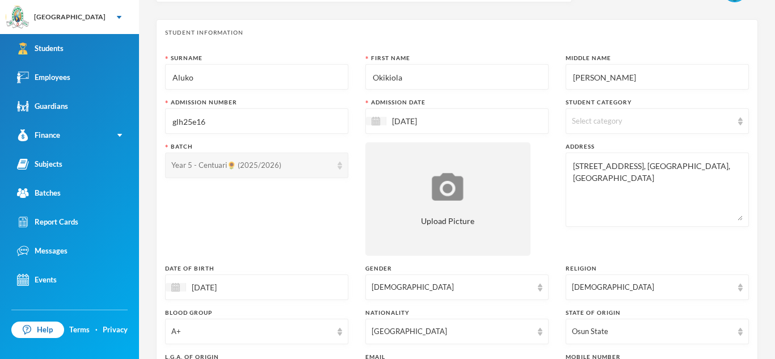
scroll to position [7, 0]
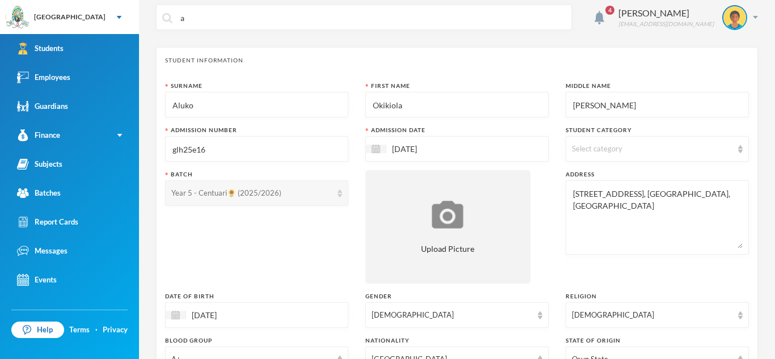
click at [344, 191] on div "Year 5 - Centuari🌻 (2025/2026)" at bounding box center [256, 193] width 183 height 26
click at [741, 151] on img at bounding box center [740, 149] width 5 height 8
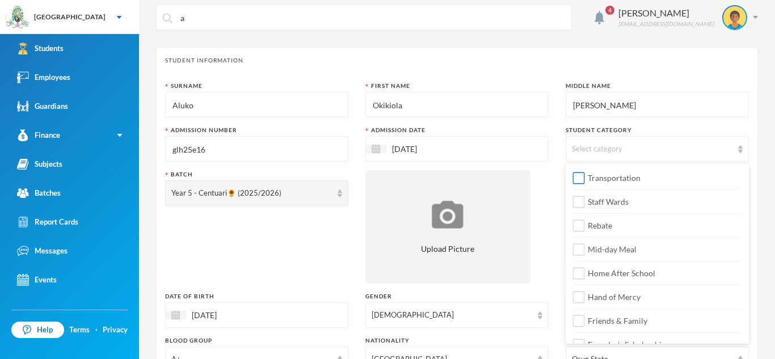
scroll to position [134, 0]
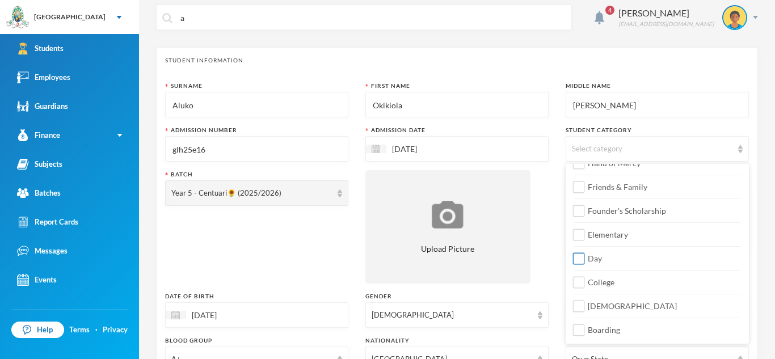
click at [581, 260] on input "Day" at bounding box center [579, 259] width 12 height 12
checkbox input "true"
click at [337, 196] on img at bounding box center [339, 193] width 5 height 8
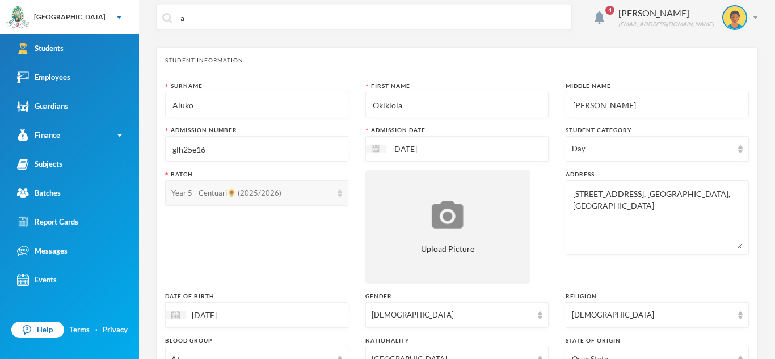
click at [337, 196] on img at bounding box center [339, 193] width 5 height 8
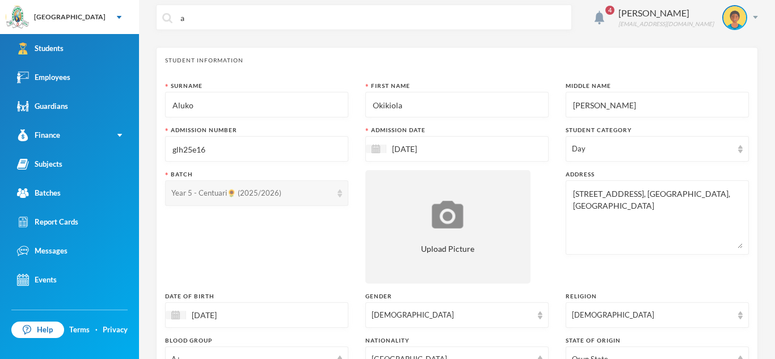
click at [337, 196] on img at bounding box center [339, 193] width 5 height 8
click at [288, 194] on div "Year 5 - Centuari🌻 (2025/2026)" at bounding box center [251, 193] width 160 height 11
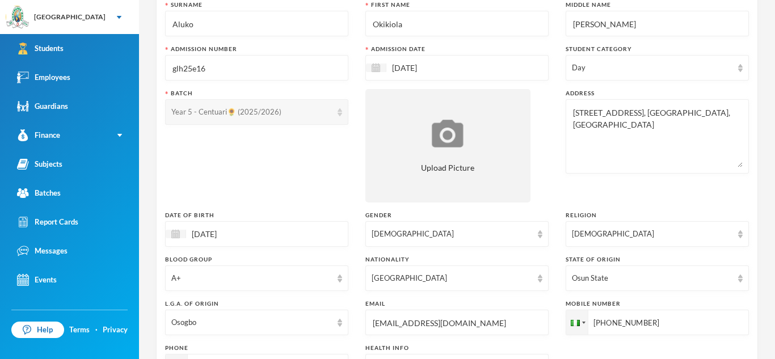
scroll to position [87, 0]
click at [340, 118] on div "Year 5 - Centuari🌻 (2025/2026)" at bounding box center [256, 113] width 183 height 26
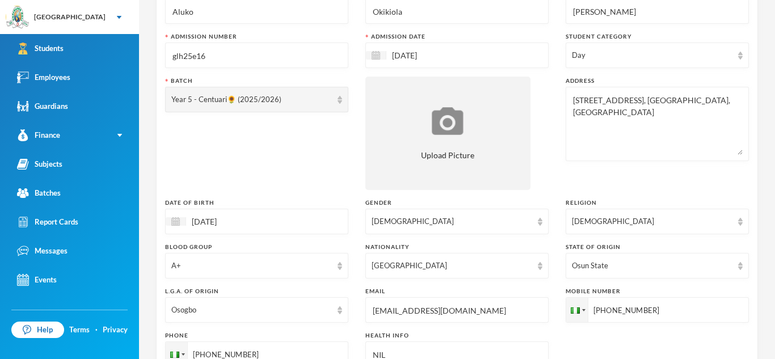
scroll to position [78, 0]
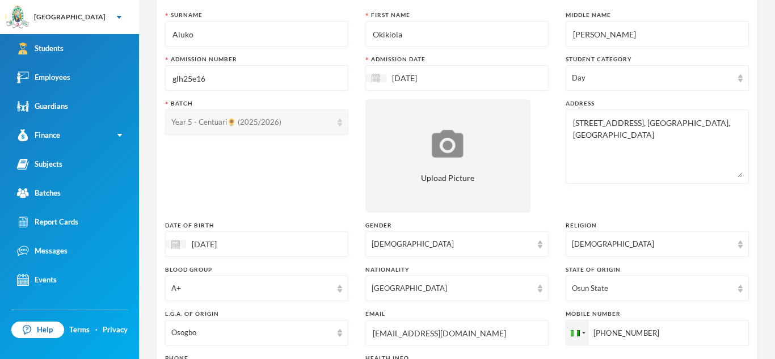
click at [339, 123] on img at bounding box center [339, 123] width 5 height 8
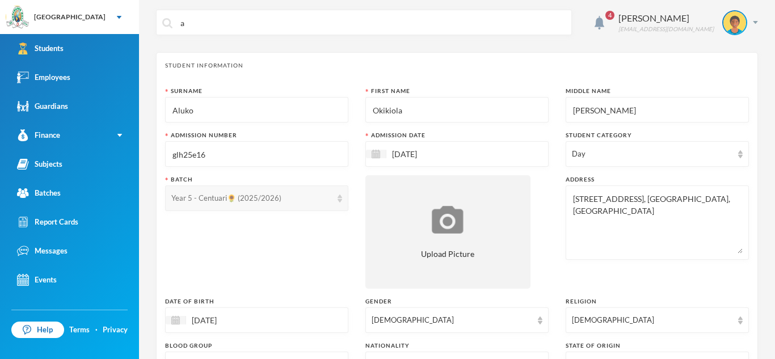
scroll to position [0, 0]
click at [339, 123] on input "Aluko" at bounding box center [256, 112] width 171 height 26
click at [200, 20] on input "a" at bounding box center [372, 25] width 386 height 26
click at [338, 202] on img at bounding box center [339, 200] width 5 height 8
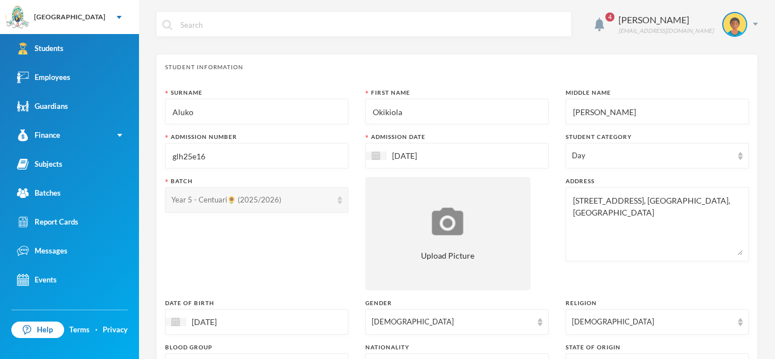
click at [338, 202] on img at bounding box center [339, 200] width 5 height 8
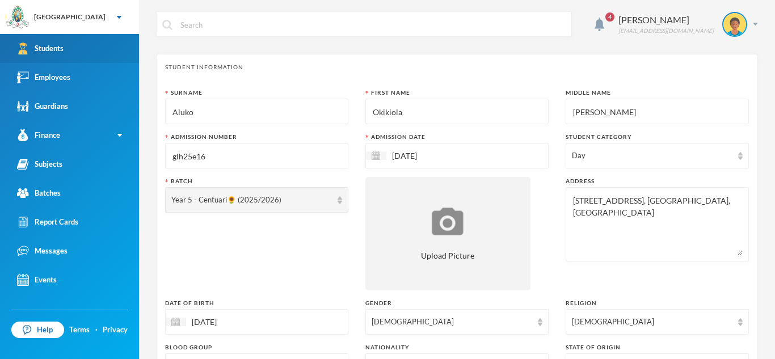
click at [49, 45] on div "Students" at bounding box center [40, 49] width 47 height 12
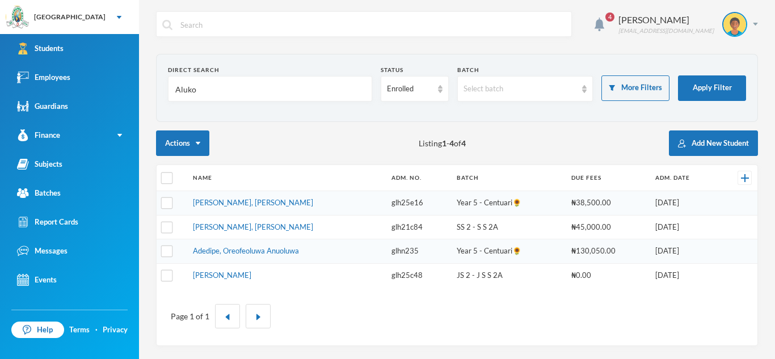
click at [204, 197] on td "[PERSON_NAME], [PERSON_NAME]" at bounding box center [286, 203] width 198 height 24
click at [204, 206] on link "[PERSON_NAME], [PERSON_NAME]" at bounding box center [253, 202] width 120 height 9
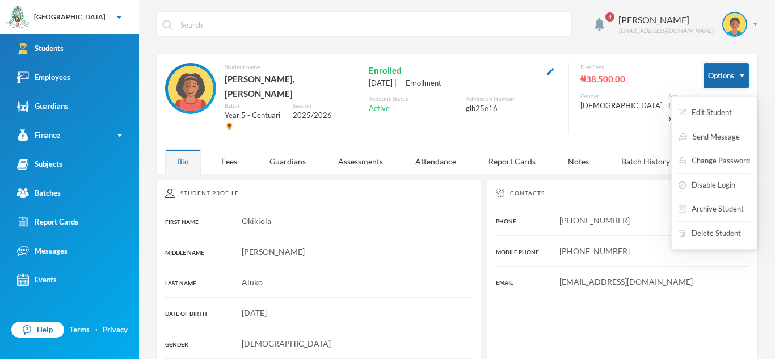
click at [738, 78] on button "Options" at bounding box center [725, 76] width 45 height 26
click at [728, 117] on button "Edit Student" at bounding box center [705, 113] width 56 height 20
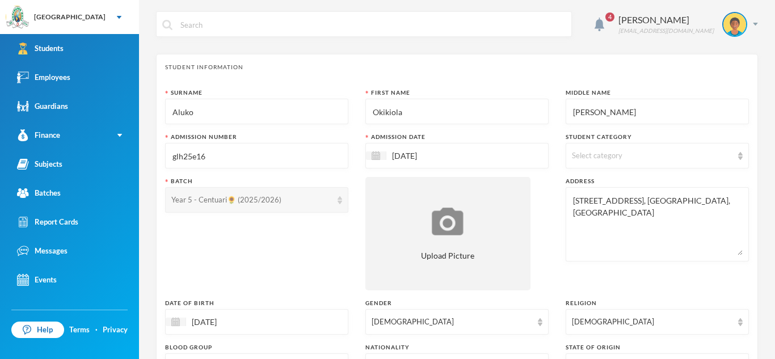
click at [343, 202] on div "Year 5 - Centuari🌻 (2025/2026)" at bounding box center [256, 200] width 183 height 26
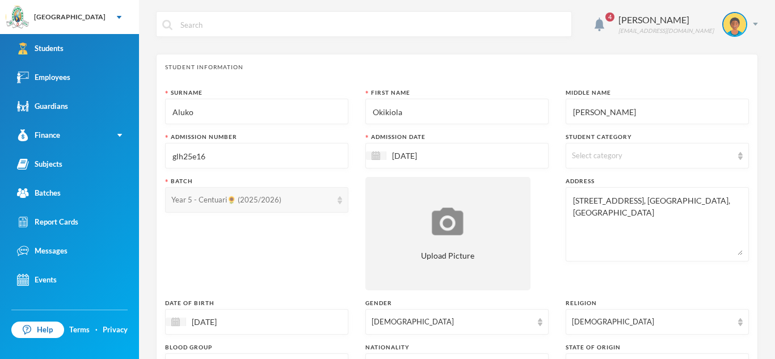
click at [343, 202] on div "Year 5 - Centuari🌻 (2025/2026)" at bounding box center [256, 200] width 183 height 26
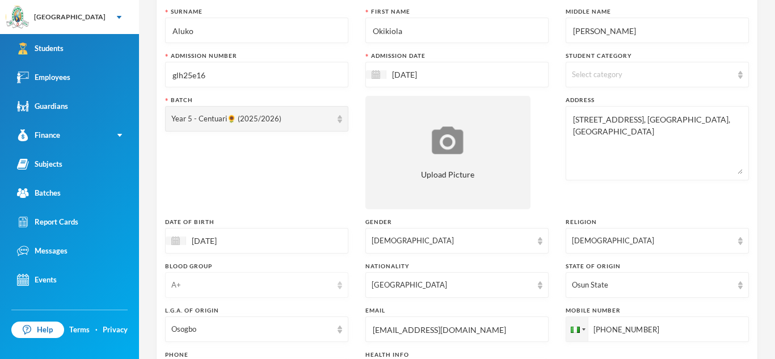
scroll to position [67, 0]
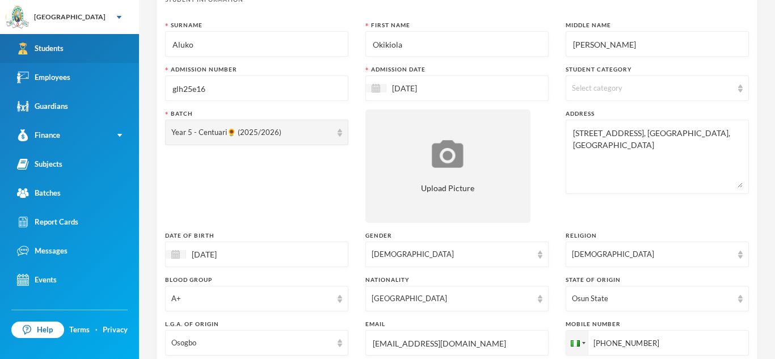
click at [87, 42] on link "Students" at bounding box center [69, 48] width 139 height 29
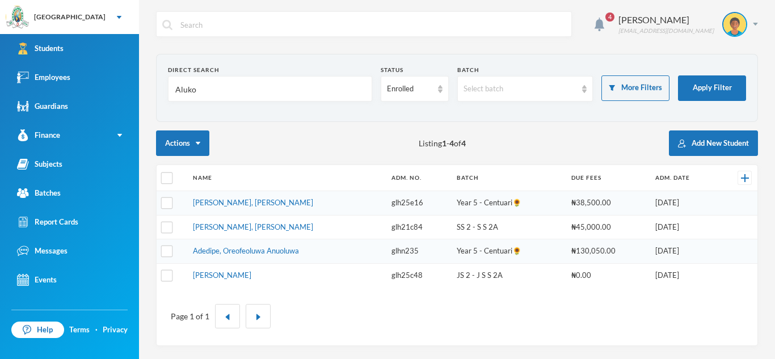
click at [201, 87] on input "Aluko" at bounding box center [270, 90] width 192 height 26
type input "A"
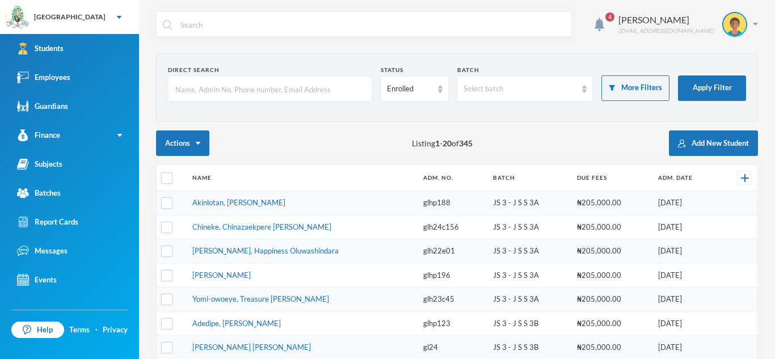
click at [139, 231] on div "4 [PERSON_NAME] [EMAIL_ADDRESS][DOMAIN_NAME] Direct Search Status Enrolled Batc…" at bounding box center [457, 179] width 636 height 359
click at [207, 94] on input "text" at bounding box center [270, 90] width 192 height 26
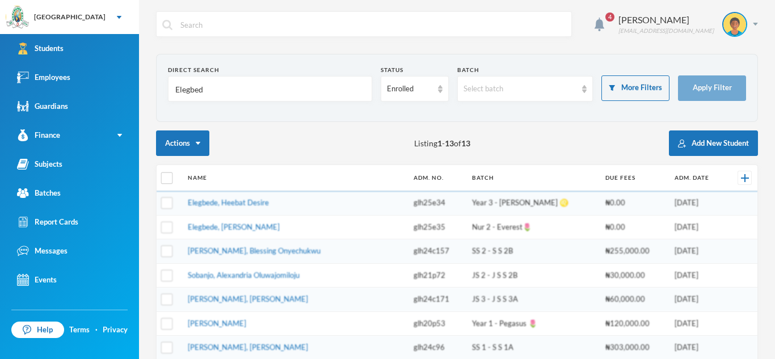
type input "Elegbede"
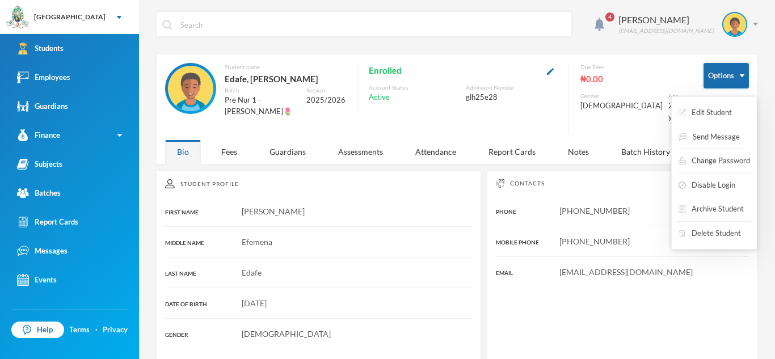
click at [728, 72] on button "Options" at bounding box center [725, 76] width 45 height 26
click at [725, 106] on button "Edit Student" at bounding box center [705, 113] width 56 height 20
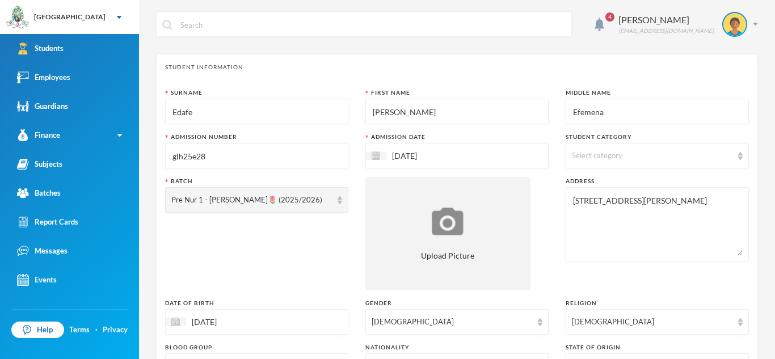
click at [205, 18] on input "text" at bounding box center [372, 25] width 386 height 26
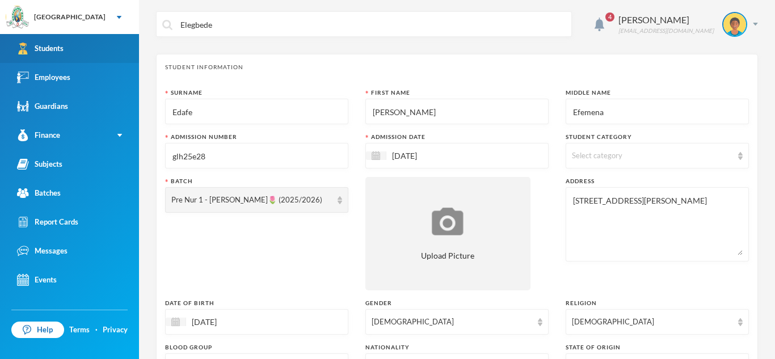
click at [112, 47] on link "Students" at bounding box center [69, 48] width 139 height 29
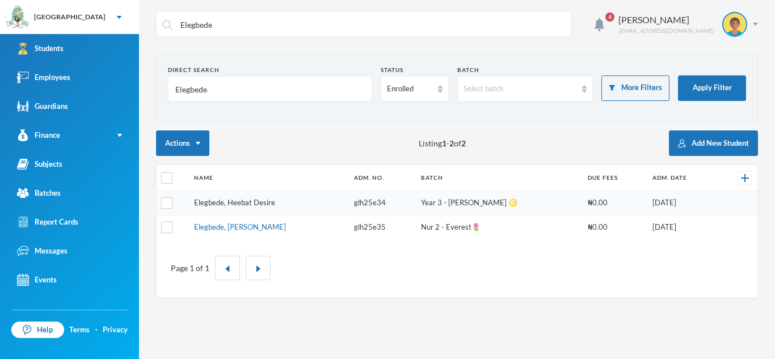
click at [236, 198] on link "Elegbede, Heebat Desire" at bounding box center [234, 202] width 81 height 9
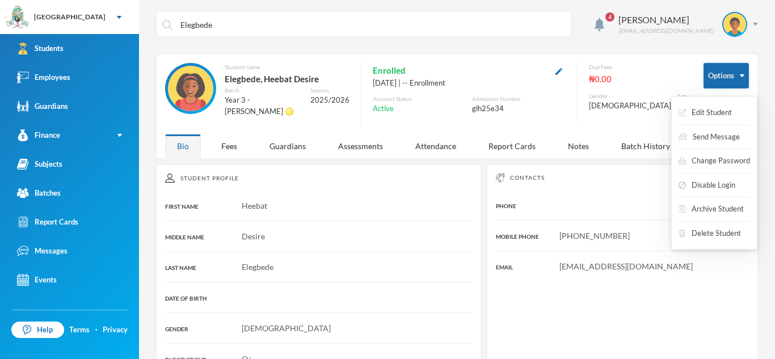
click at [738, 75] on button "Options" at bounding box center [725, 76] width 45 height 26
click at [724, 110] on button "Edit Student" at bounding box center [705, 113] width 56 height 20
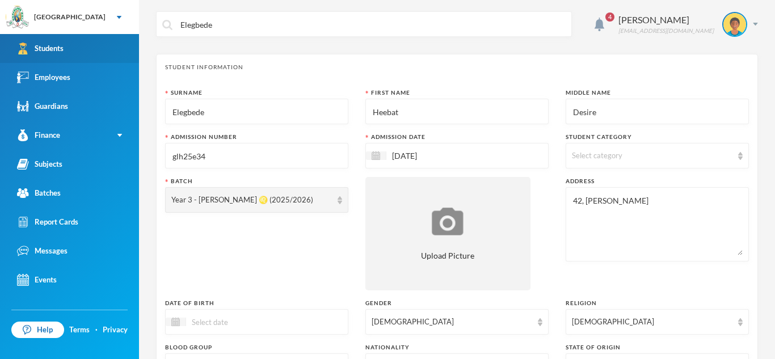
click at [67, 52] on link "Students" at bounding box center [69, 48] width 139 height 29
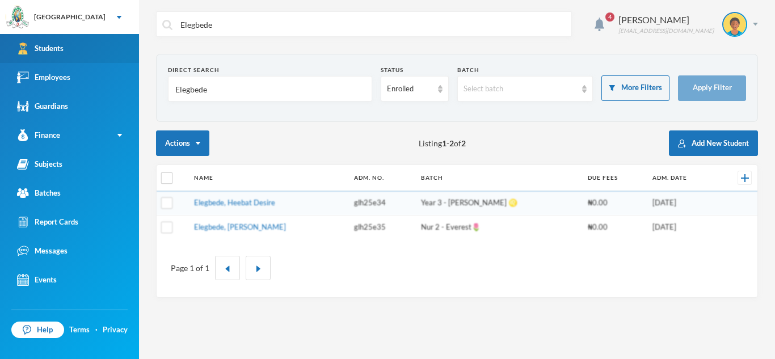
click at [70, 46] on link "Students" at bounding box center [69, 48] width 139 height 29
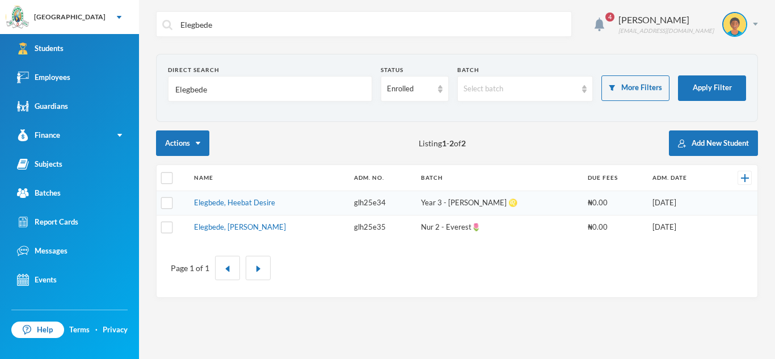
click at [218, 24] on input "Elegbede" at bounding box center [372, 25] width 386 height 26
type input "E"
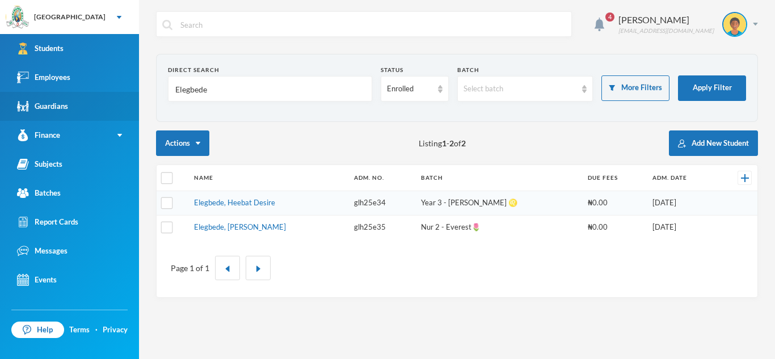
click at [52, 102] on div "Guardians" at bounding box center [42, 106] width 51 height 12
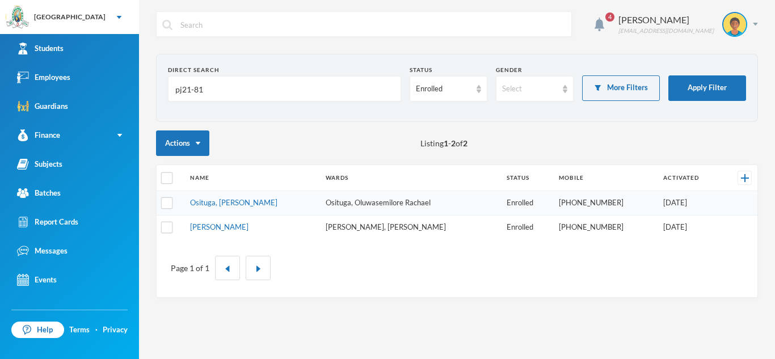
click at [212, 87] on input "pj21-81" at bounding box center [284, 90] width 221 height 26
click at [248, 210] on td "Osituga, [PERSON_NAME]" at bounding box center [252, 203] width 136 height 24
click at [247, 209] on td "Osituga, [PERSON_NAME]" at bounding box center [252, 203] width 136 height 24
click at [364, 209] on td "Osituga, Oluwasemilore Rachael" at bounding box center [410, 203] width 181 height 24
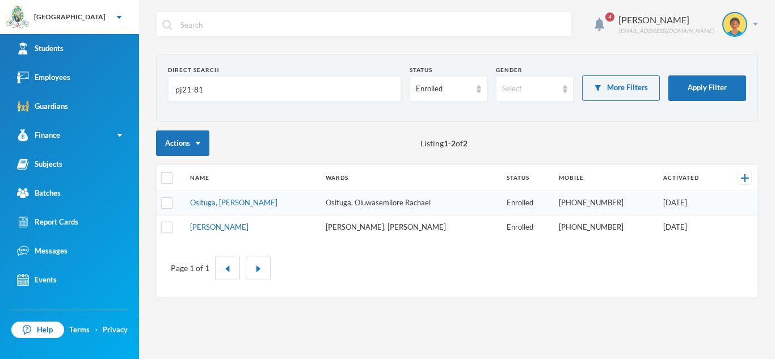
click at [364, 209] on td "Osituga, Oluwasemilore Rachael" at bounding box center [410, 203] width 181 height 24
click at [302, 196] on td "Osituga, [PERSON_NAME]" at bounding box center [252, 203] width 136 height 24
click at [209, 204] on link "Osituga, [PERSON_NAME]" at bounding box center [233, 202] width 87 height 9
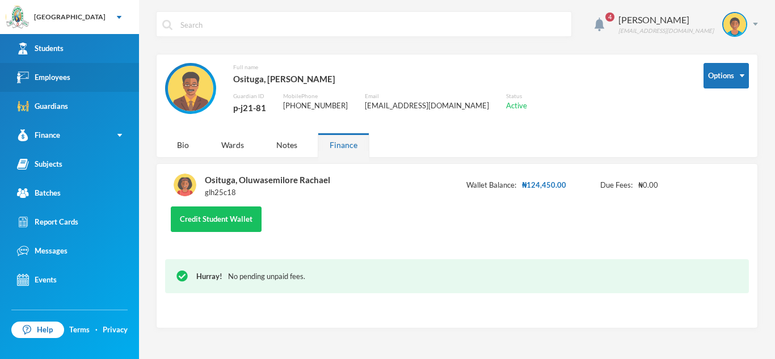
click at [49, 76] on div "Employees" at bounding box center [43, 77] width 53 height 12
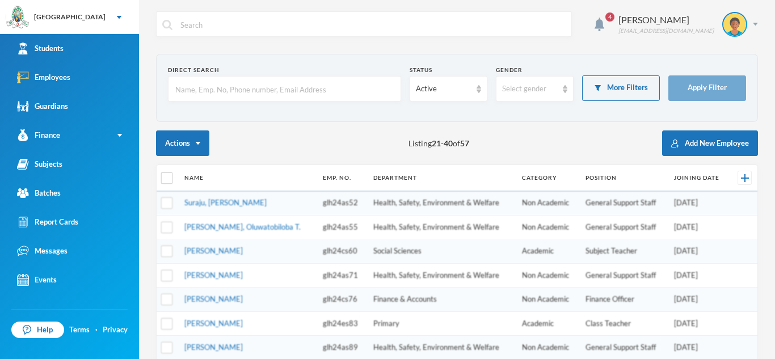
click at [191, 91] on input "text" at bounding box center [284, 90] width 221 height 26
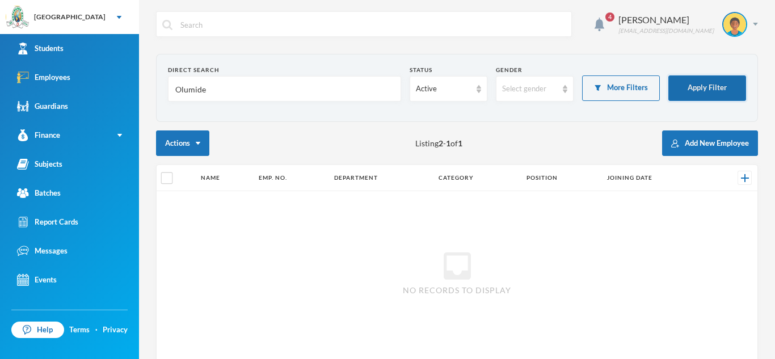
click at [705, 83] on button "Apply Filter" at bounding box center [707, 88] width 78 height 26
click at [208, 92] on input "Olumide" at bounding box center [284, 90] width 221 height 26
type input "O"
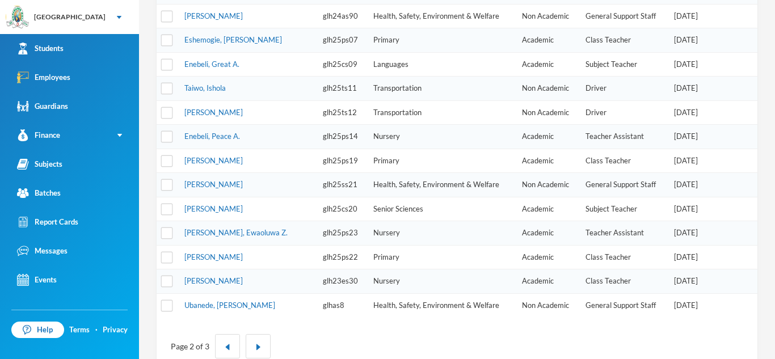
scroll to position [384, 0]
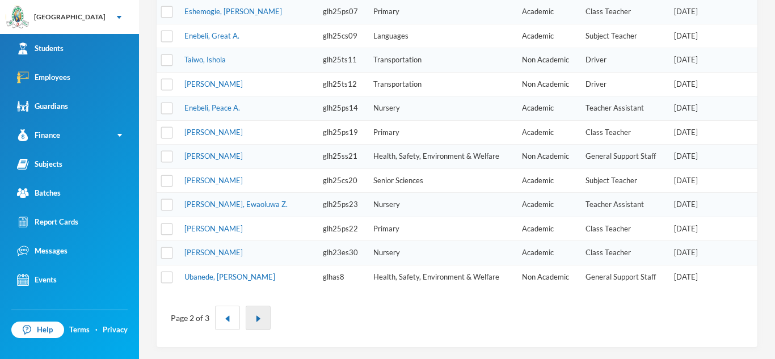
click at [259, 316] on img "button" at bounding box center [258, 318] width 7 height 7
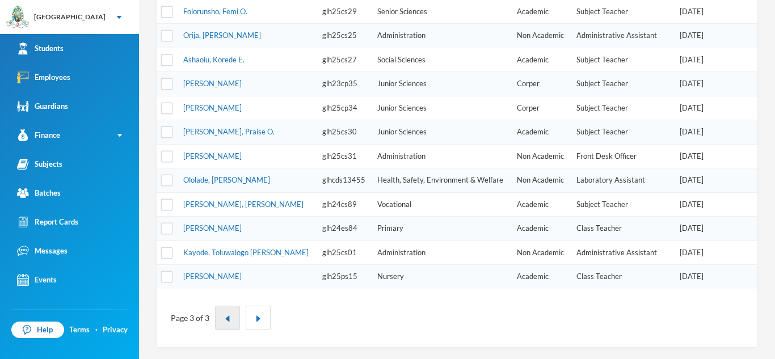
scroll to position [312, 0]
click at [227, 321] on img "button" at bounding box center [227, 318] width 7 height 7
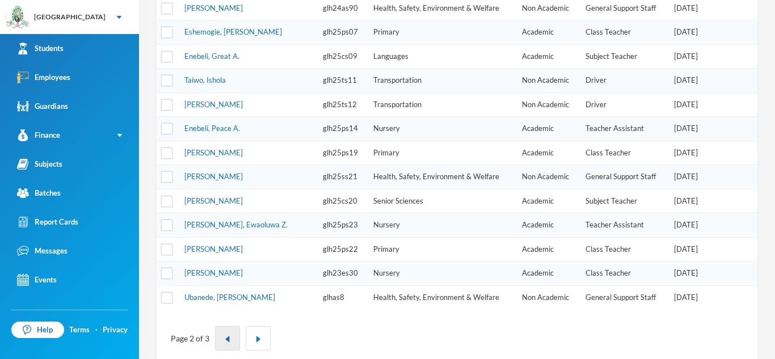
scroll to position [384, 0]
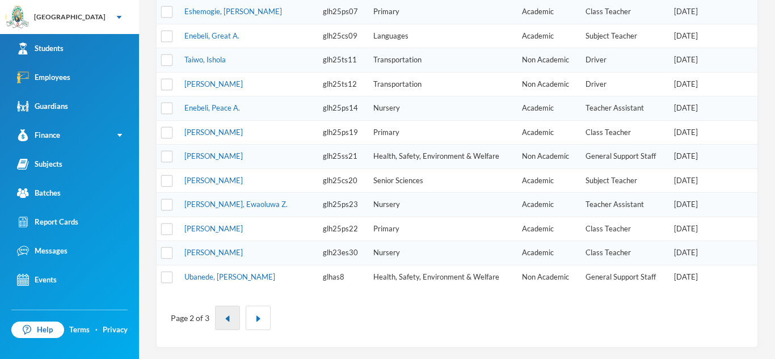
click at [227, 321] on img "button" at bounding box center [227, 318] width 7 height 7
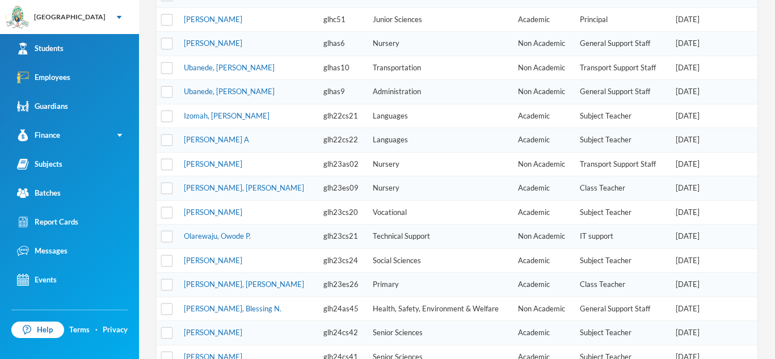
scroll to position [208, 0]
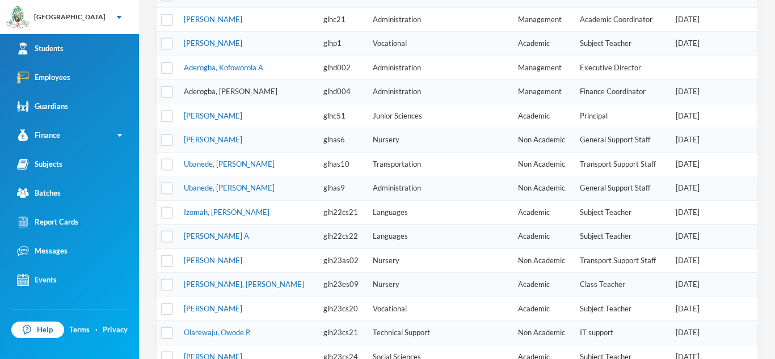
click at [204, 92] on link "Aderogba, [PERSON_NAME]" at bounding box center [231, 91] width 94 height 9
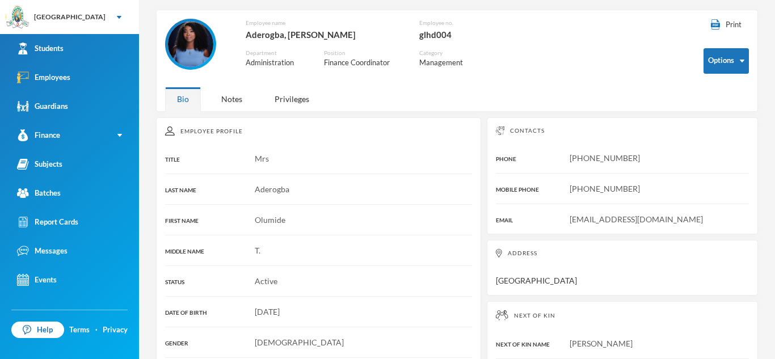
scroll to position [37, 0]
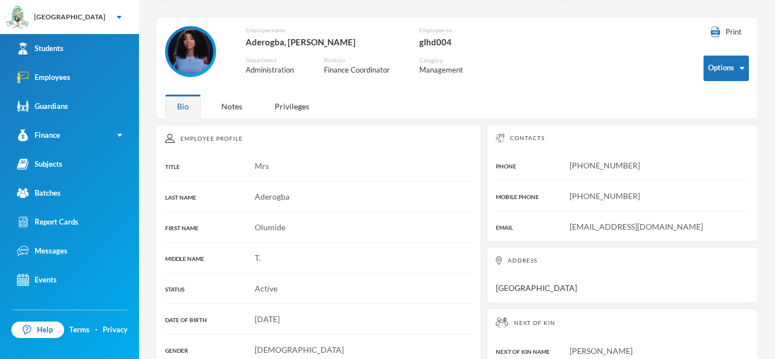
click at [575, 167] on span "[PHONE_NUMBER]" at bounding box center [604, 165] width 70 height 10
copy span "2348055409679"
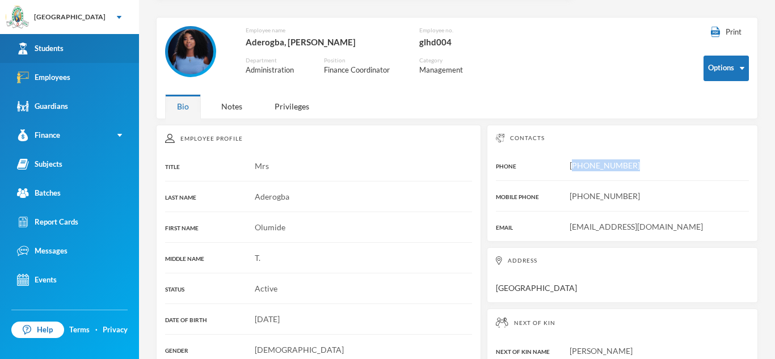
click at [43, 43] on div "Students" at bounding box center [40, 49] width 47 height 12
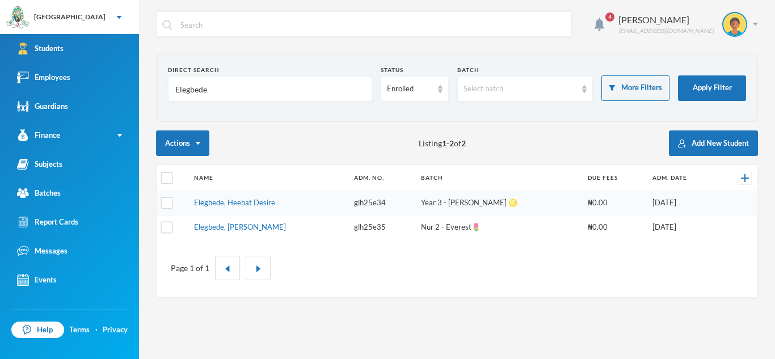
click at [215, 91] on input "Elegbede" at bounding box center [270, 90] width 192 height 26
type input "E"
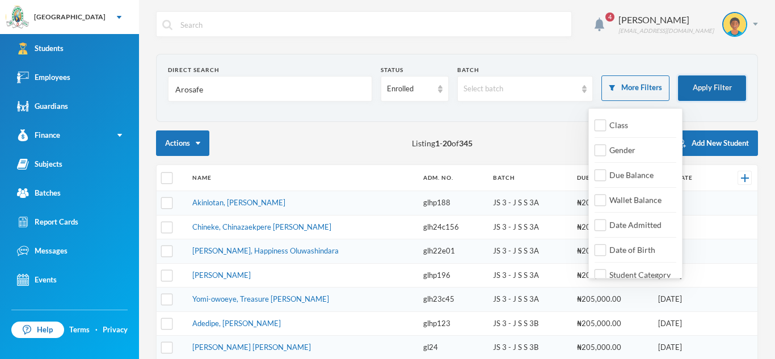
type input "Arosafe"
click at [700, 81] on button "Apply Filter" at bounding box center [712, 88] width 68 height 26
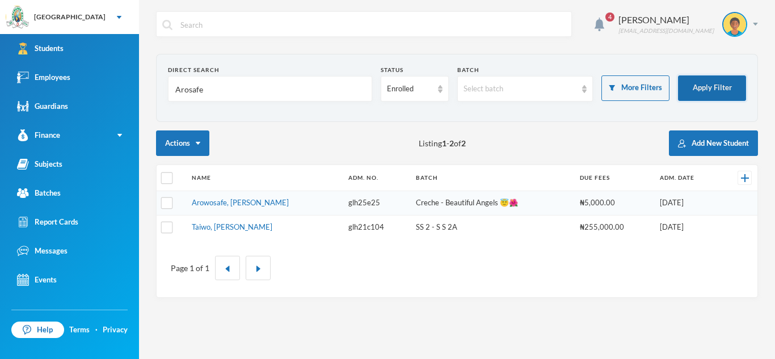
click at [704, 82] on button "Apply Filter" at bounding box center [712, 88] width 68 height 26
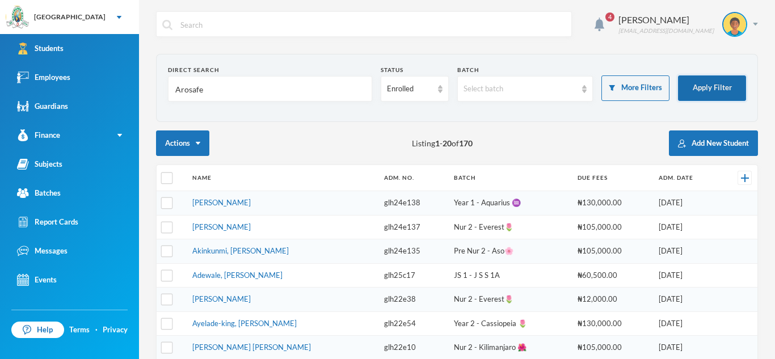
click at [704, 82] on button "Apply Filter" at bounding box center [712, 88] width 68 height 26
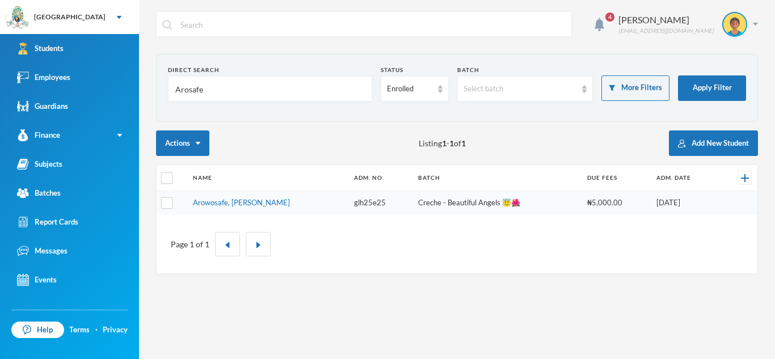
click at [288, 200] on td "Arowosafe, [PERSON_NAME]" at bounding box center [267, 203] width 161 height 24
click at [266, 203] on link "Arowosafe, [PERSON_NAME]" at bounding box center [241, 202] width 97 height 9
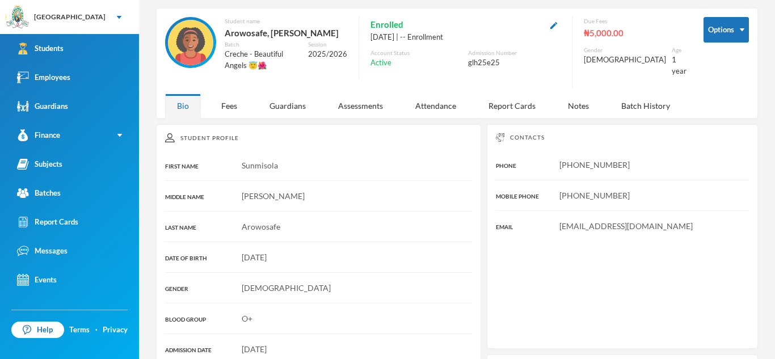
scroll to position [47, 0]
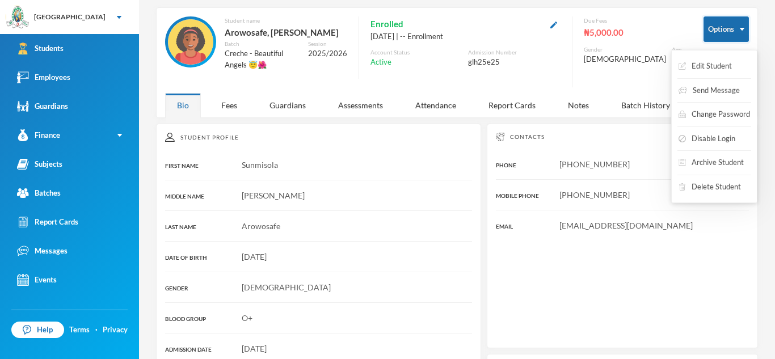
click at [727, 32] on button "Options" at bounding box center [725, 29] width 45 height 26
click at [724, 62] on button "Edit Student" at bounding box center [705, 66] width 56 height 20
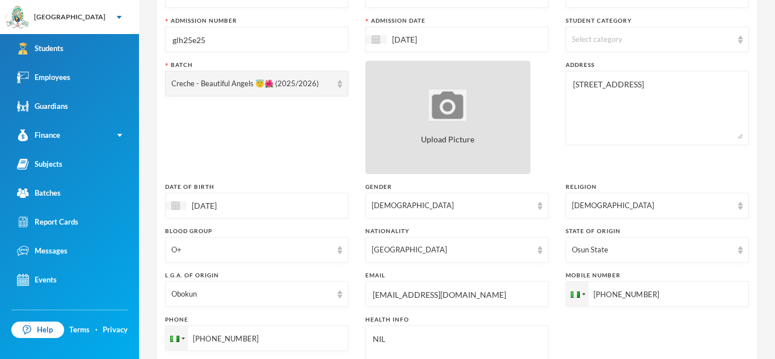
scroll to position [117, 0]
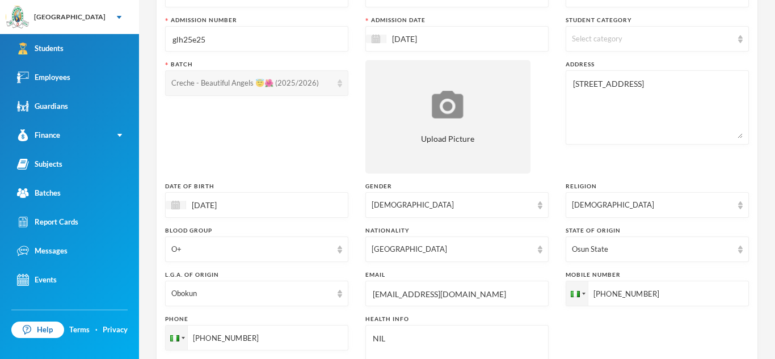
click at [343, 82] on div "Creche - Beautiful Angels 😇🌺 (2025/2026)" at bounding box center [256, 83] width 183 height 26
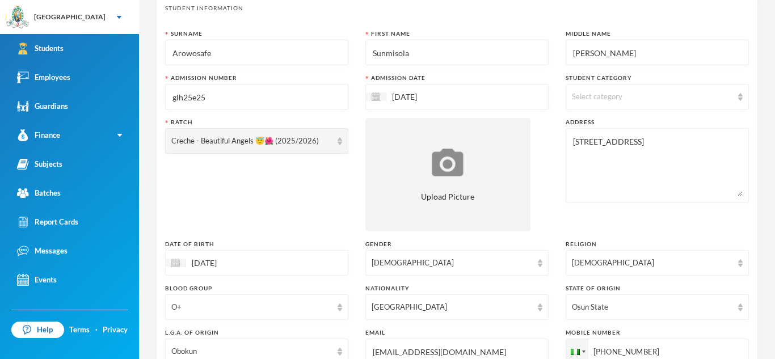
scroll to position [35, 0]
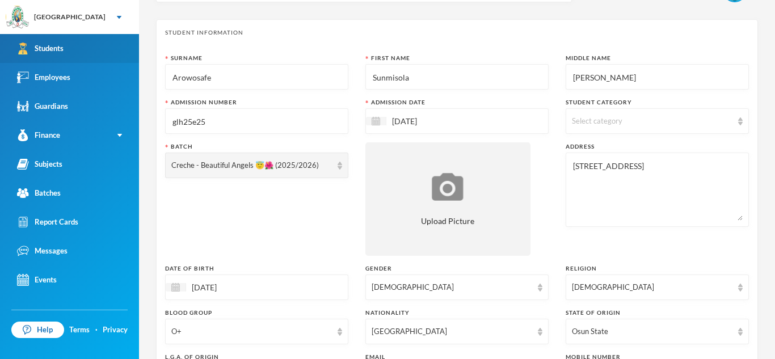
click at [98, 48] on link "Students" at bounding box center [69, 48] width 139 height 29
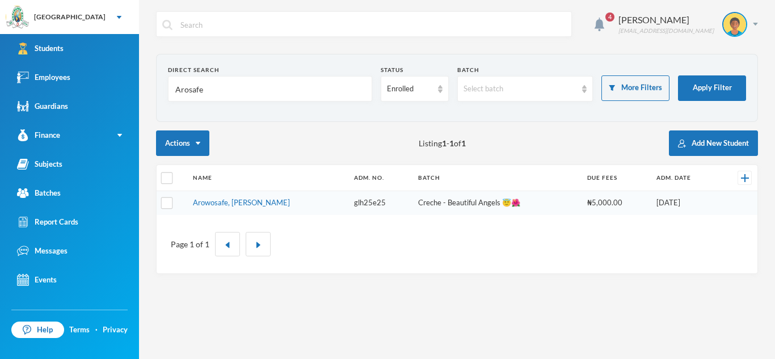
click at [209, 89] on input "Arosafe" at bounding box center [270, 90] width 192 height 26
type input "A"
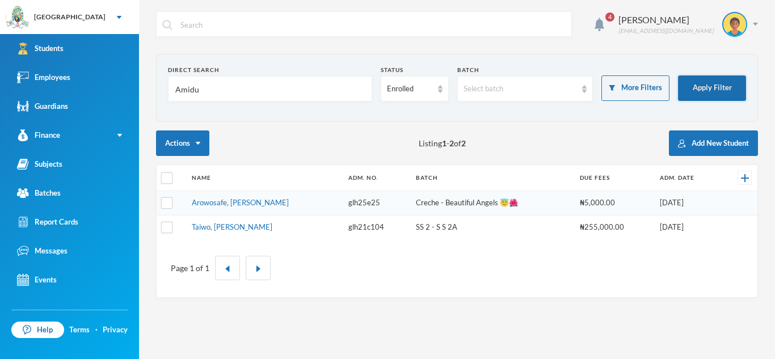
click at [709, 90] on button "Apply Filter" at bounding box center [712, 88] width 68 height 26
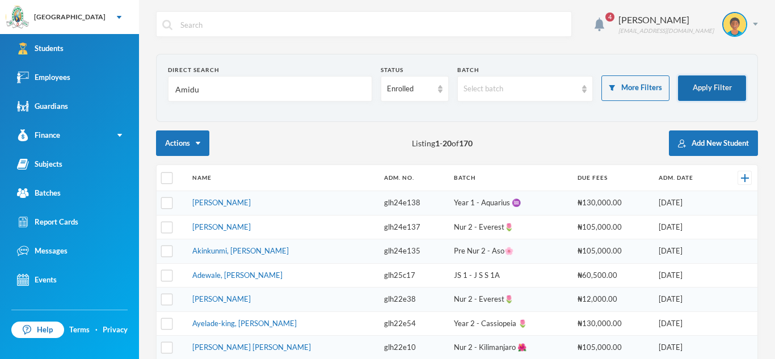
click at [702, 88] on button "Apply Filter" at bounding box center [712, 88] width 68 height 26
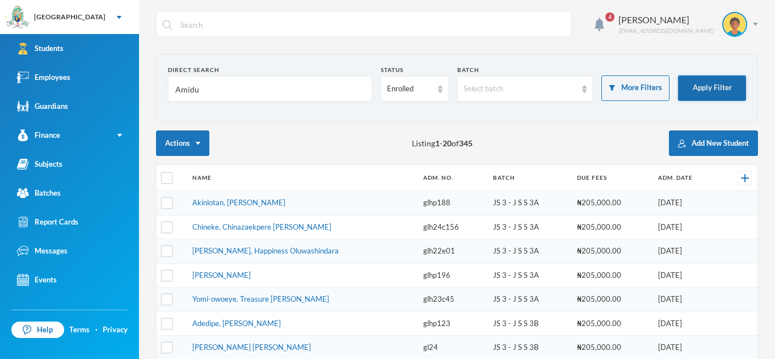
click at [713, 85] on button "Apply Filter" at bounding box center [712, 88] width 68 height 26
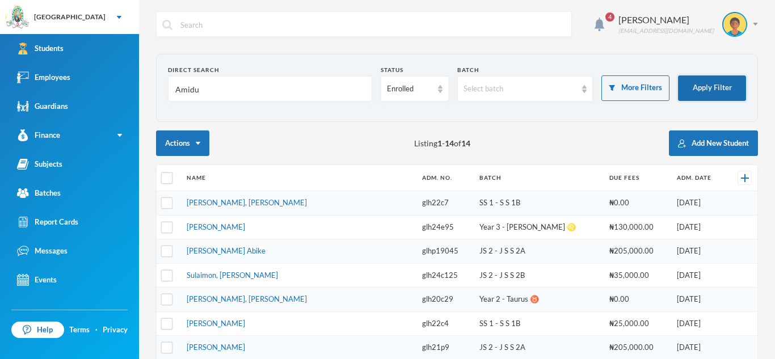
click at [713, 85] on button "Apply Filter" at bounding box center [712, 88] width 68 height 26
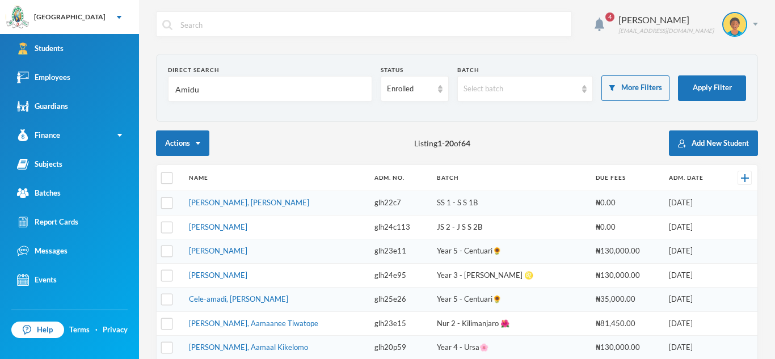
click at [468, 134] on div "Actions Listing 1 - 20 of 64 Add New Student" at bounding box center [457, 143] width 602 height 26
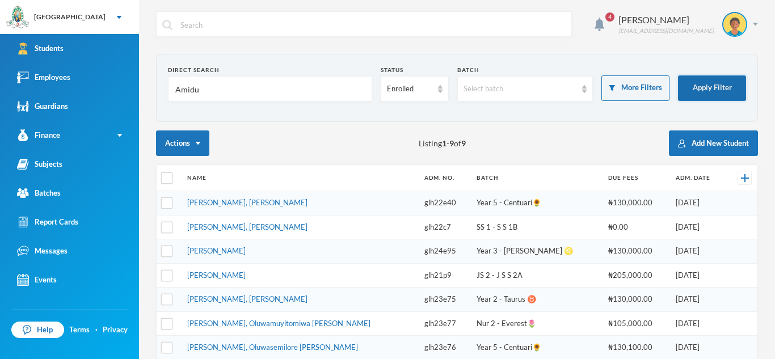
click at [716, 82] on button "Apply Filter" at bounding box center [712, 88] width 68 height 26
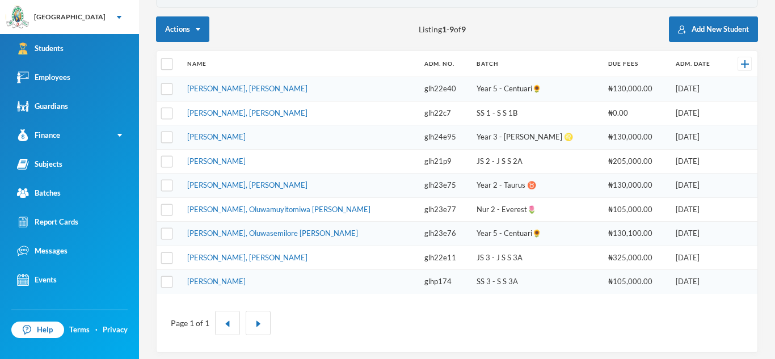
scroll to position [119, 0]
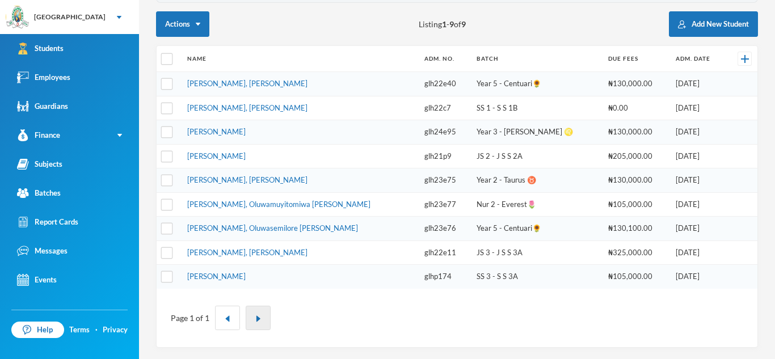
click at [264, 323] on button "button" at bounding box center [258, 318] width 25 height 24
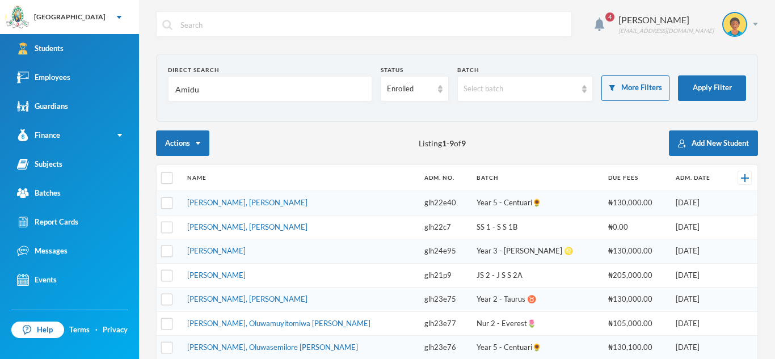
click at [179, 91] on input "Amidu" at bounding box center [270, 90] width 192 height 26
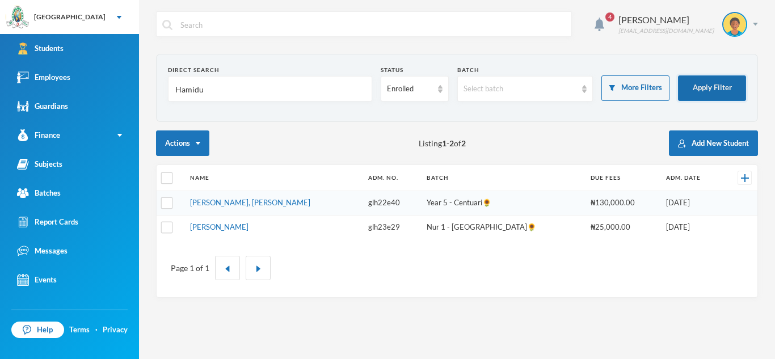
click at [700, 85] on button "Apply Filter" at bounding box center [712, 88] width 68 height 26
click at [213, 87] on input "Hamidu" at bounding box center [270, 90] width 192 height 26
type input "H"
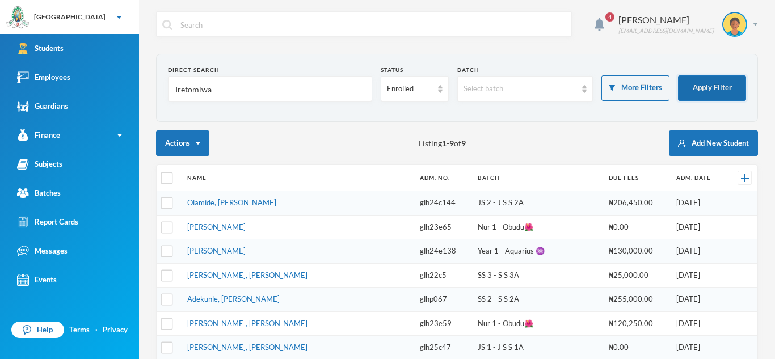
click at [690, 90] on button "Apply Filter" at bounding box center [712, 88] width 68 height 26
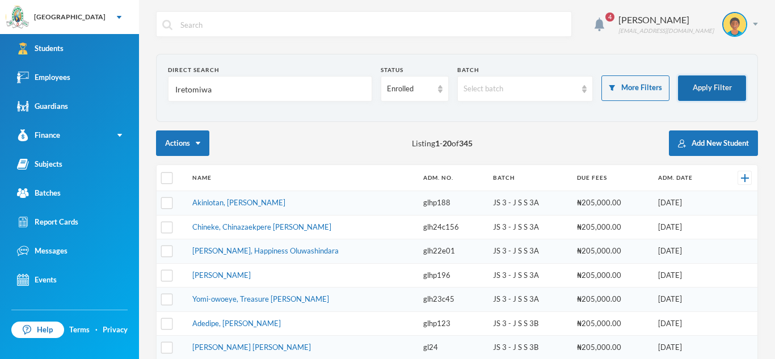
click at [704, 78] on button "Apply Filter" at bounding box center [712, 88] width 68 height 26
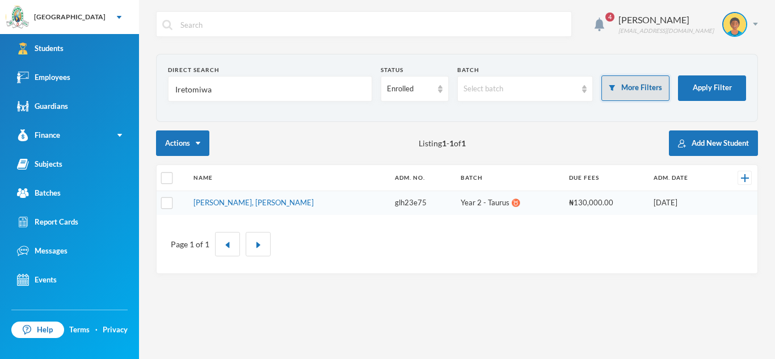
click at [648, 92] on button "More Filters" at bounding box center [635, 88] width 68 height 26
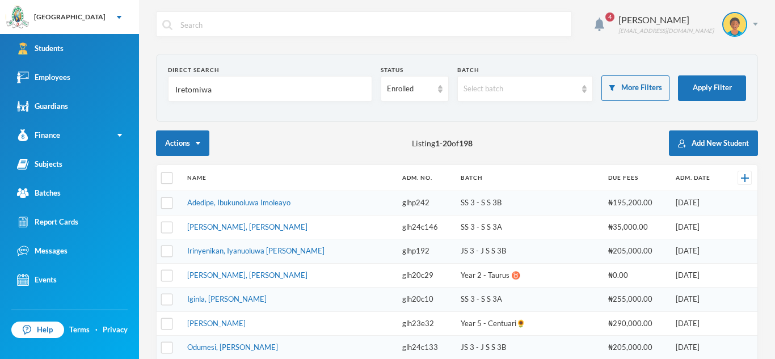
click at [599, 62] on section "Direct Search Iretomiwa Status Enrolled Batch Select batch More Filters Apply F…" at bounding box center [457, 88] width 602 height 68
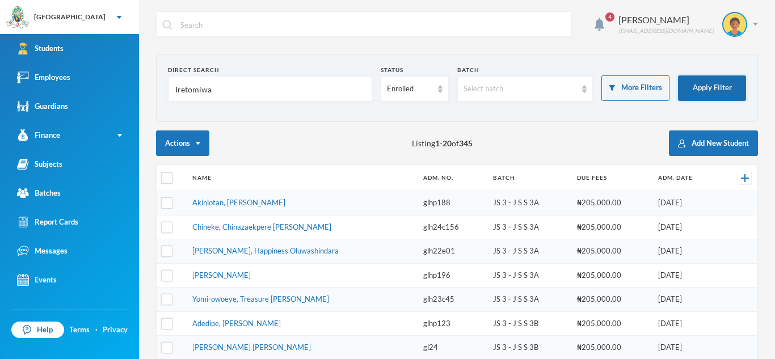
click at [726, 81] on button "Apply Filter" at bounding box center [712, 88] width 68 height 26
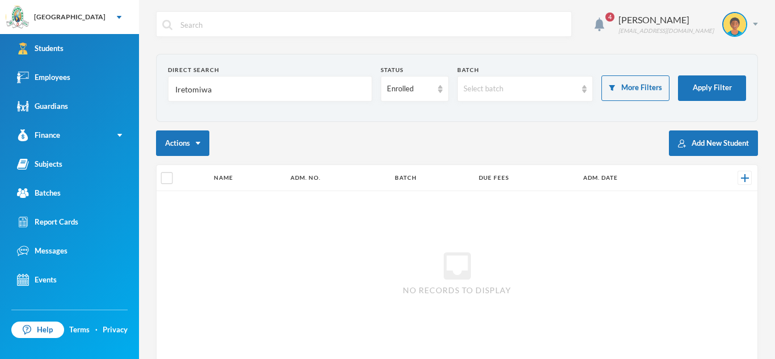
click at [231, 86] on input "Iretomiwa" at bounding box center [270, 90] width 192 height 26
type input "I"
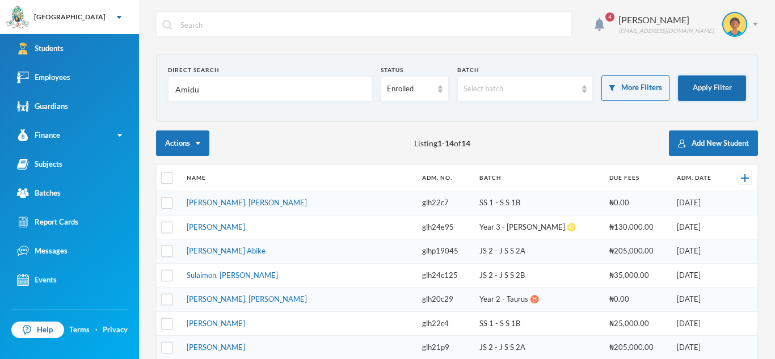
click at [708, 83] on button "Apply Filter" at bounding box center [712, 88] width 68 height 26
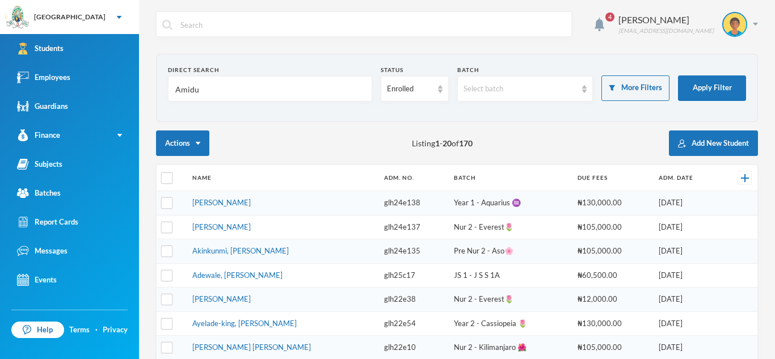
click at [216, 95] on input "Amidu" at bounding box center [270, 90] width 192 height 26
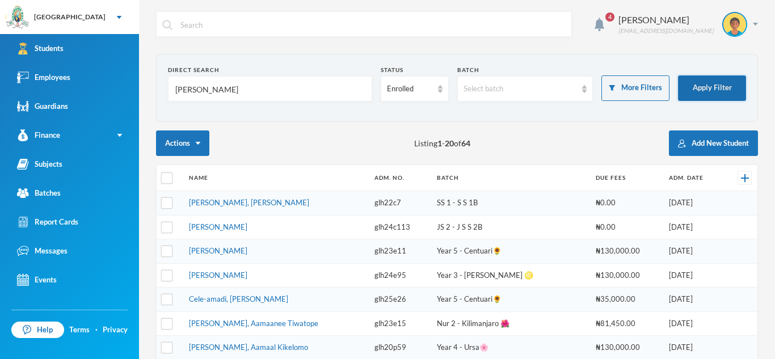
click at [715, 82] on button "Apply Filter" at bounding box center [712, 88] width 68 height 26
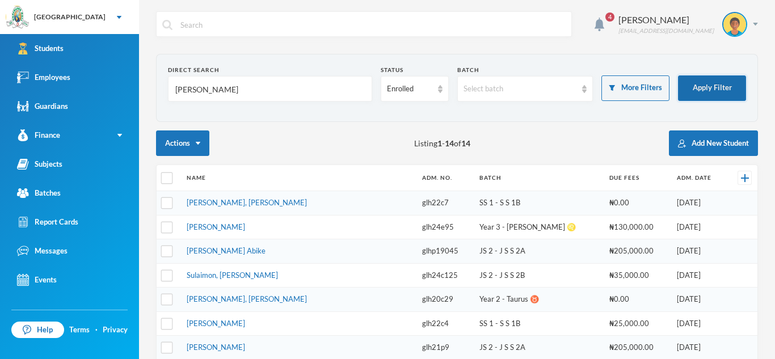
click at [715, 82] on button "Apply Filter" at bounding box center [712, 88] width 68 height 26
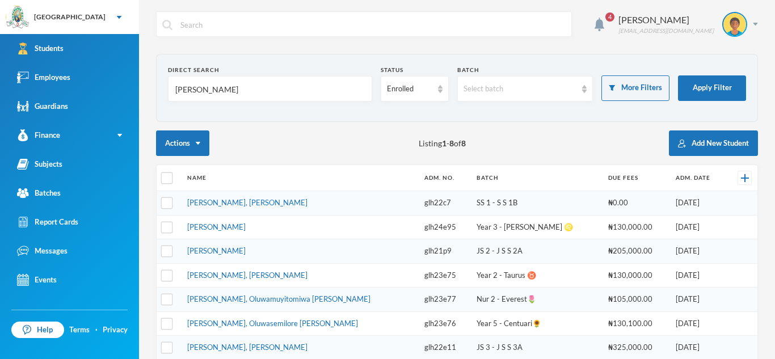
click at [236, 90] on input "[PERSON_NAME]" at bounding box center [270, 90] width 192 height 26
type input "A"
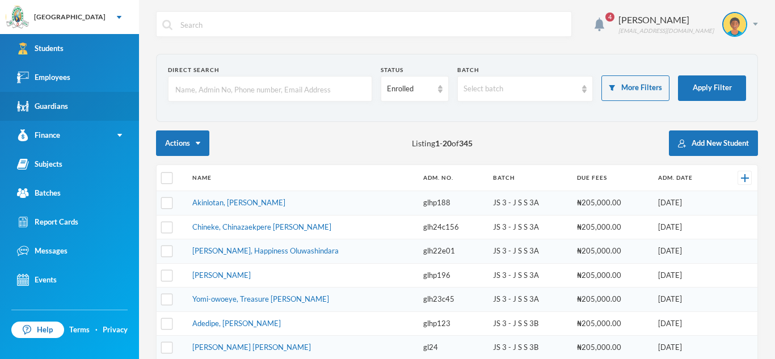
click at [61, 105] on div "Guardians" at bounding box center [42, 106] width 51 height 12
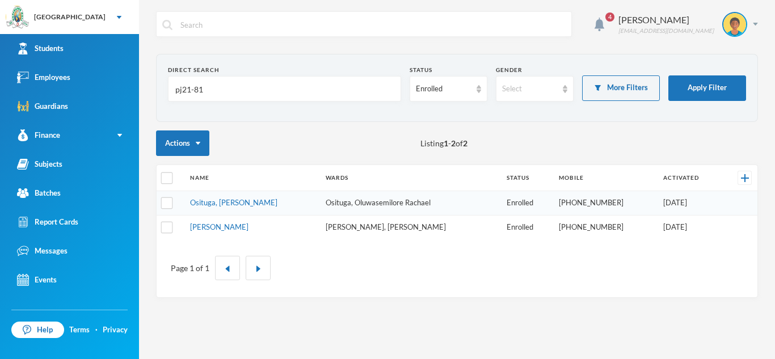
click at [211, 89] on input "pj21-81" at bounding box center [284, 90] width 221 height 26
type input "p"
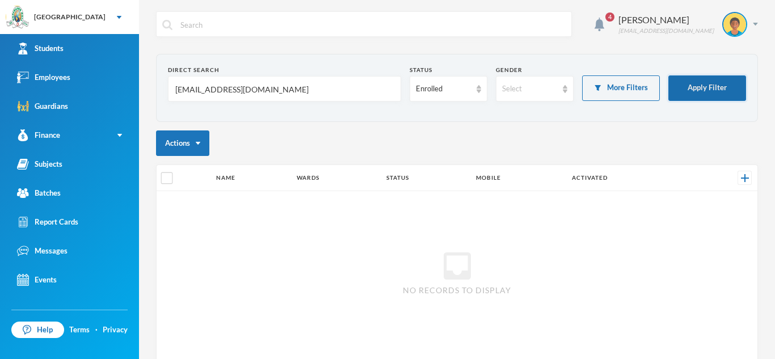
click at [700, 95] on button "Apply Filter" at bounding box center [707, 88] width 78 height 26
click at [264, 89] on input "[EMAIL_ADDRESS][DOMAIN_NAME]" at bounding box center [284, 90] width 221 height 26
type input "[EMAIL_ADDRESS][DOMAIN_NAME]"
click at [474, 88] on div "Enrolled" at bounding box center [448, 89] width 78 height 26
click at [437, 108] on li "All" at bounding box center [448, 115] width 78 height 18
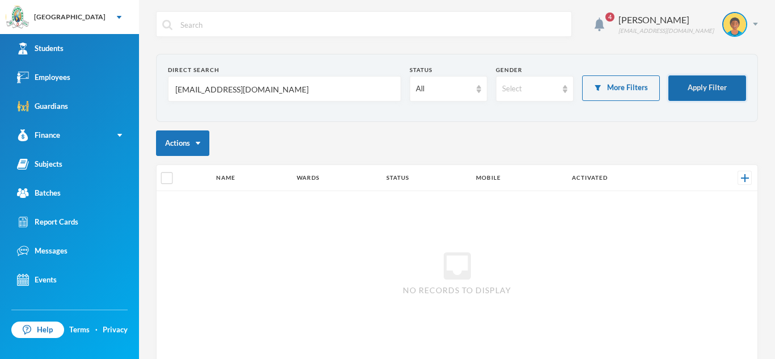
click at [690, 93] on button "Apply Filter" at bounding box center [707, 88] width 78 height 26
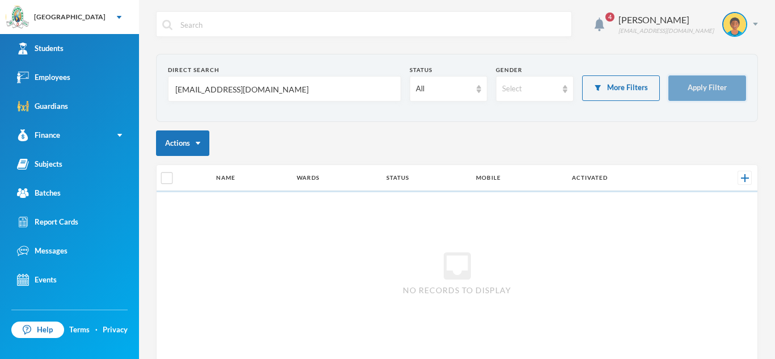
click at [690, 93] on button "Apply Filter" at bounding box center [707, 88] width 78 height 26
click at [480, 85] on img at bounding box center [478, 89] width 5 height 8
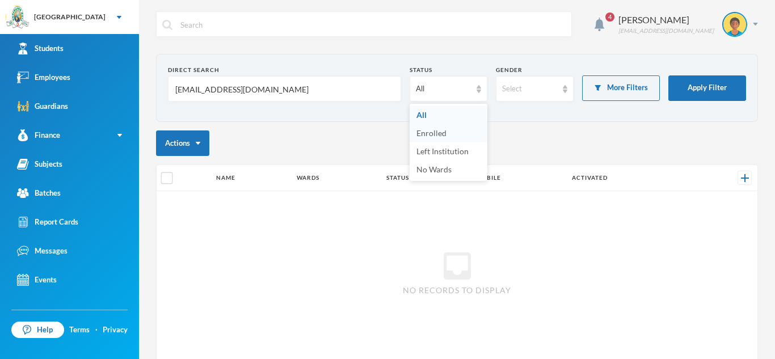
click at [446, 132] on li "Enrolled" at bounding box center [448, 133] width 78 height 18
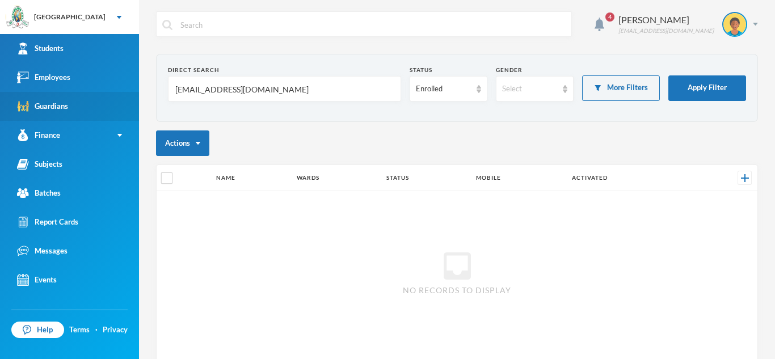
click at [60, 96] on link "Guardians" at bounding box center [69, 106] width 139 height 29
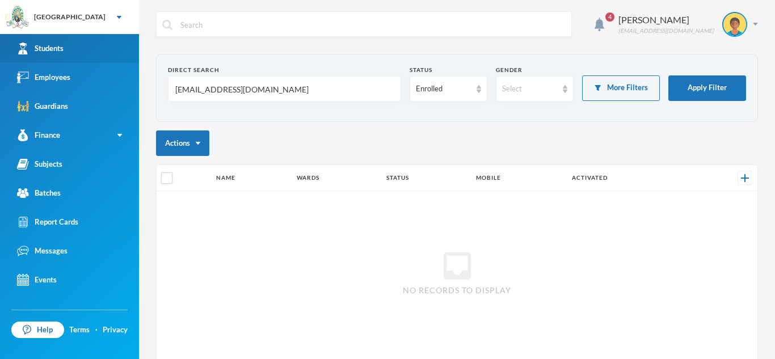
click at [64, 46] on link "Students" at bounding box center [69, 48] width 139 height 29
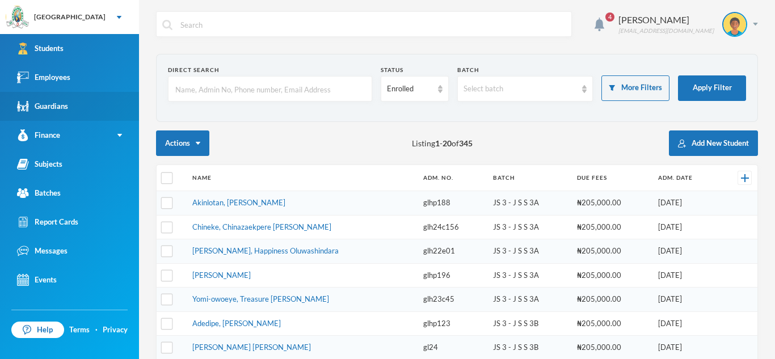
click at [55, 103] on div "Guardians" at bounding box center [42, 106] width 51 height 12
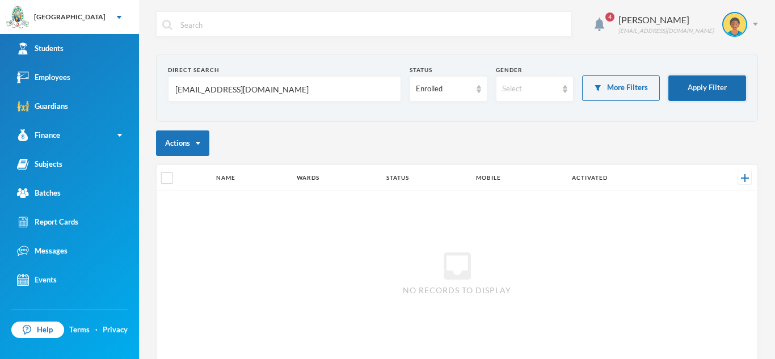
click at [705, 95] on button "Apply Filter" at bounding box center [707, 88] width 78 height 26
click at [284, 145] on div "Actions" at bounding box center [457, 143] width 602 height 26
click at [264, 88] on input "[EMAIL_ADDRESS][DOMAIN_NAME]" at bounding box center [284, 90] width 221 height 26
click at [707, 85] on button "Apply Filter" at bounding box center [707, 88] width 78 height 26
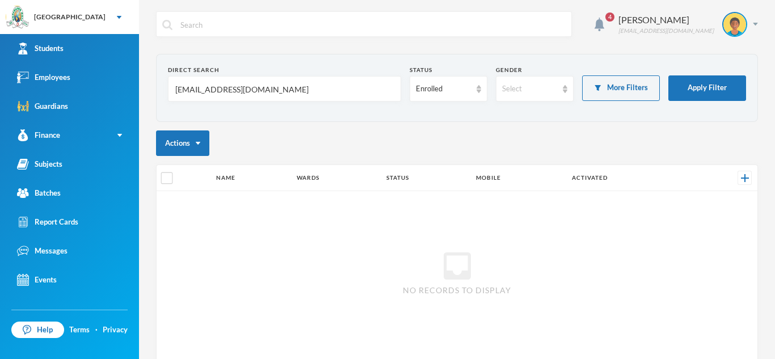
click at [257, 89] on input "[EMAIL_ADDRESS][DOMAIN_NAME]" at bounding box center [284, 90] width 221 height 26
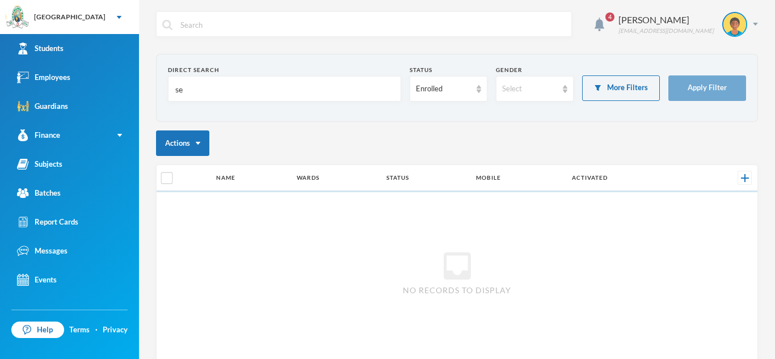
type input "s"
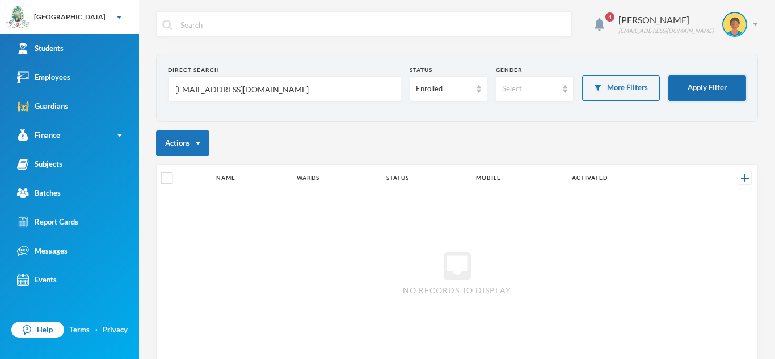
type input "[EMAIL_ADDRESS][DOMAIN_NAME]"
click at [712, 94] on button "Apply Filter" at bounding box center [707, 88] width 78 height 26
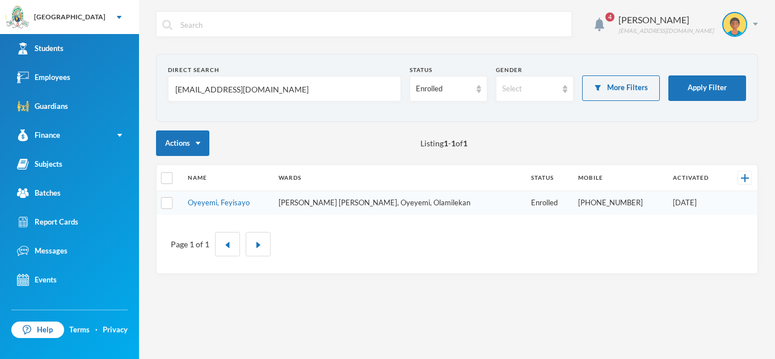
click at [405, 204] on td "[PERSON_NAME] [PERSON_NAME], Oyeyemi, Olamilekan" at bounding box center [399, 203] width 252 height 24
click at [227, 206] on link "Oyeyemi, Feyisayo" at bounding box center [219, 202] width 62 height 9
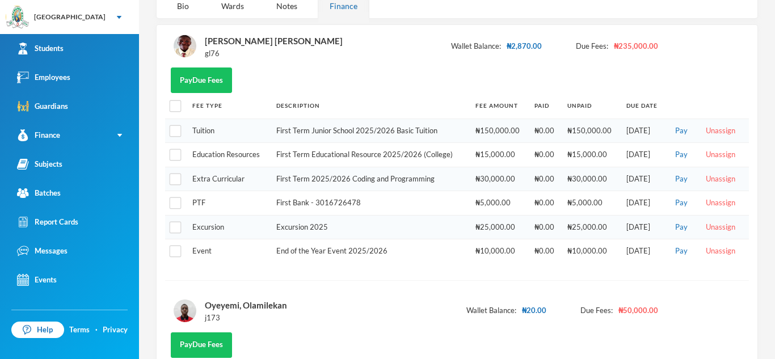
scroll to position [138, 0]
click at [716, 134] on button "Unassign" at bounding box center [720, 131] width 36 height 12
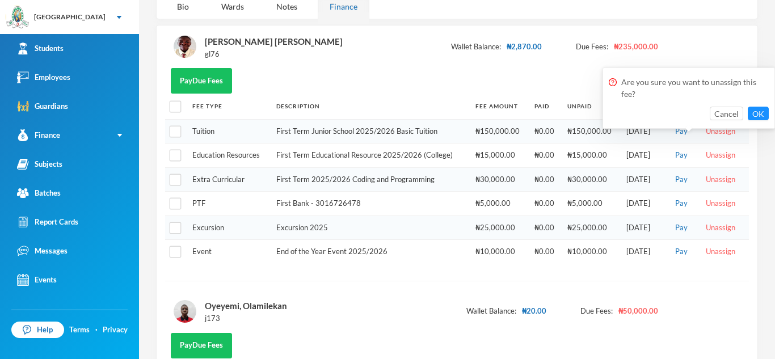
click at [674, 296] on div "[PERSON_NAME] [PERSON_NAME] gl76 Wallet Balance: ₦2,870.00 Due Fees: ₦235,000.0…" at bounding box center [457, 229] width 602 height 409
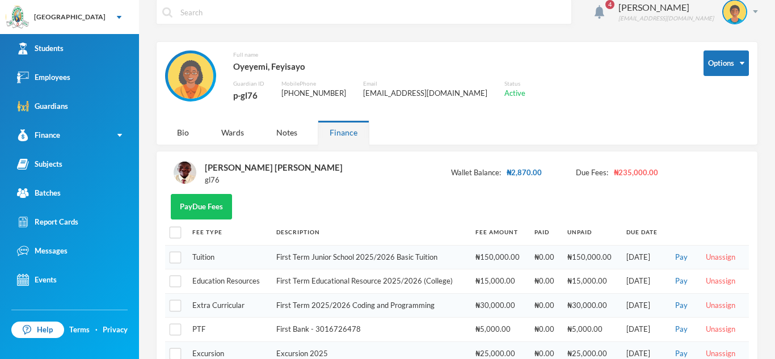
scroll to position [0, 0]
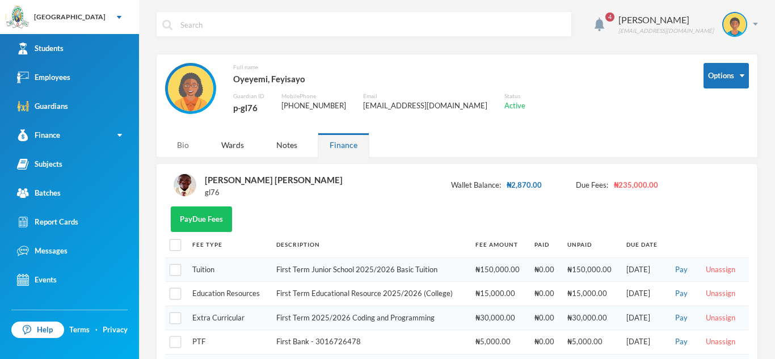
click at [183, 146] on div "Bio" at bounding box center [183, 145] width 36 height 24
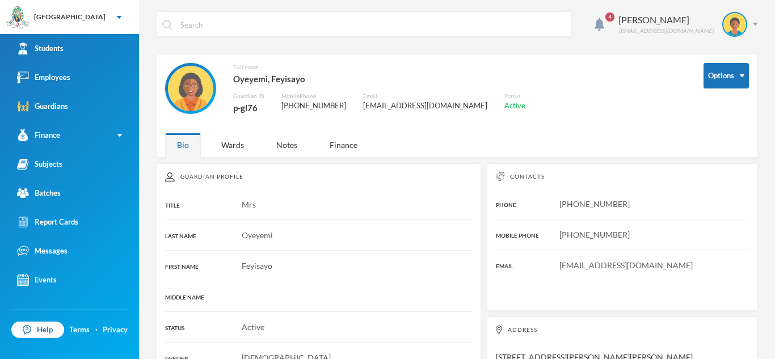
scroll to position [56, 0]
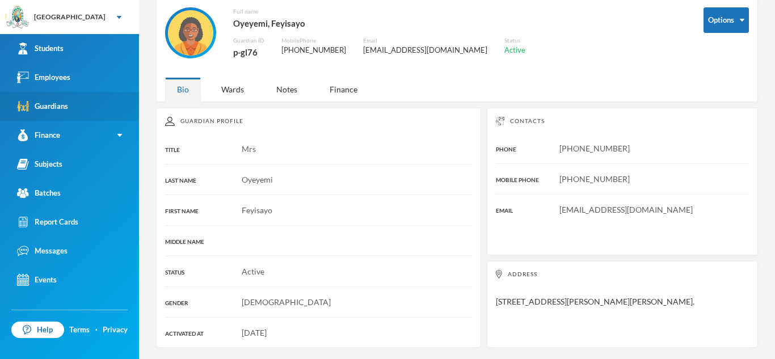
click at [83, 102] on link "Guardians" at bounding box center [69, 106] width 139 height 29
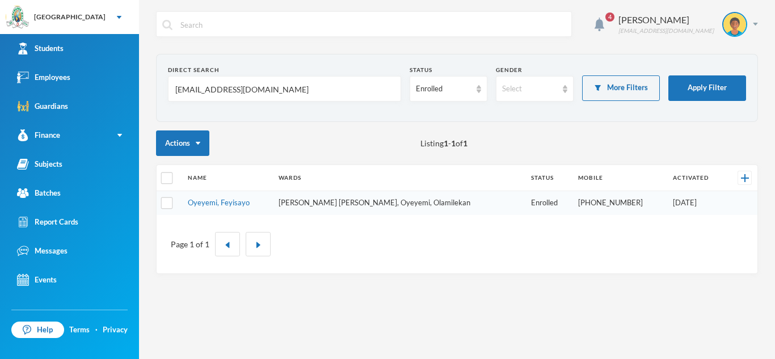
click at [289, 92] on input "[EMAIL_ADDRESS][DOMAIN_NAME]" at bounding box center [284, 90] width 221 height 26
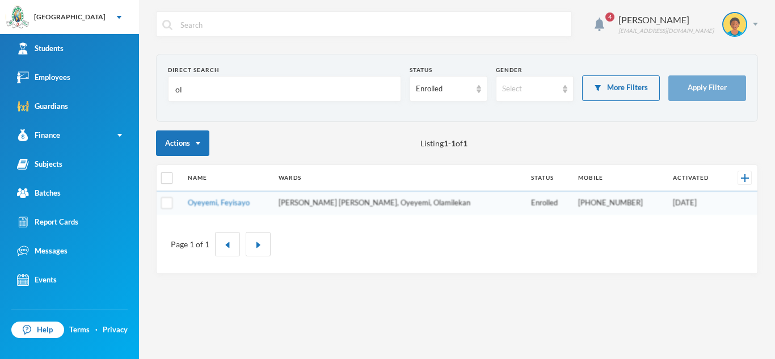
type input "o"
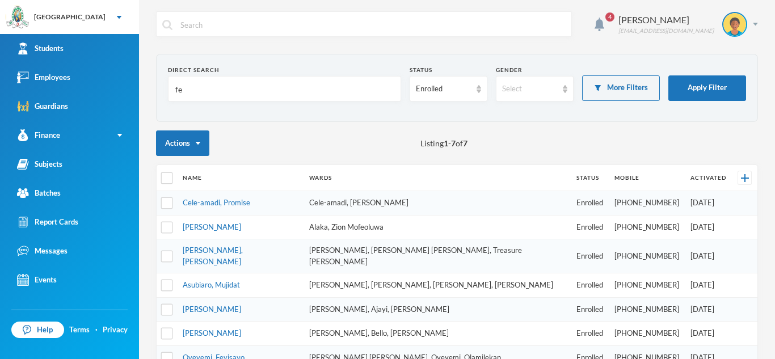
type input "f"
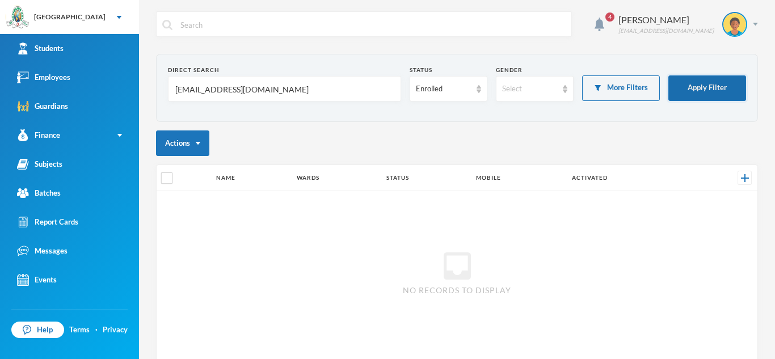
type input "[EMAIL_ADDRESS][DOMAIN_NAME]"
click at [712, 93] on button "Apply Filter" at bounding box center [707, 88] width 78 height 26
click at [261, 87] on input "[EMAIL_ADDRESS][DOMAIN_NAME]" at bounding box center [284, 90] width 221 height 26
type input "s"
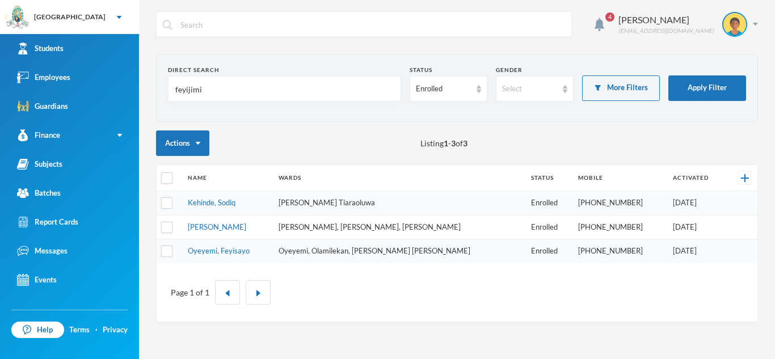
click at [201, 89] on input "feyijimi" at bounding box center [284, 90] width 221 height 26
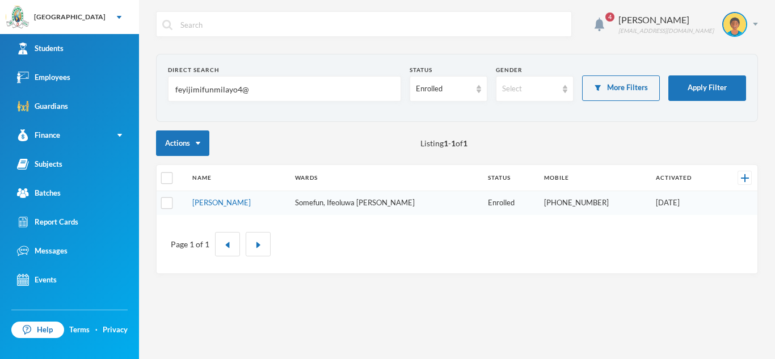
type input "feyijimifunmilayo4@"
click at [289, 208] on td "[PERSON_NAME]" at bounding box center [238, 203] width 103 height 24
click at [303, 205] on td "Somefun, Ifeoluwa [PERSON_NAME]" at bounding box center [385, 203] width 193 height 24
click at [239, 201] on link "[PERSON_NAME]" at bounding box center [221, 202] width 58 height 9
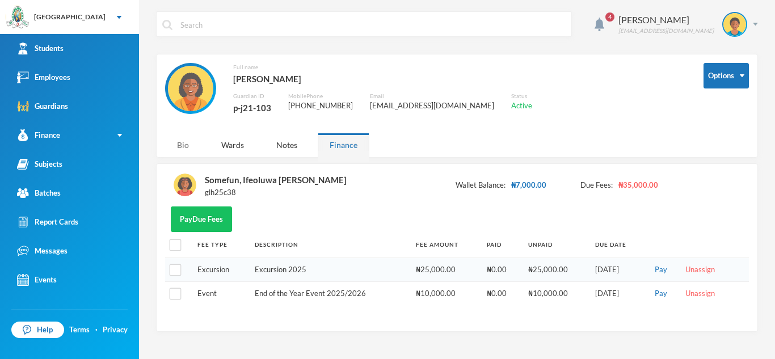
click at [175, 145] on div "Bio" at bounding box center [183, 145] width 36 height 24
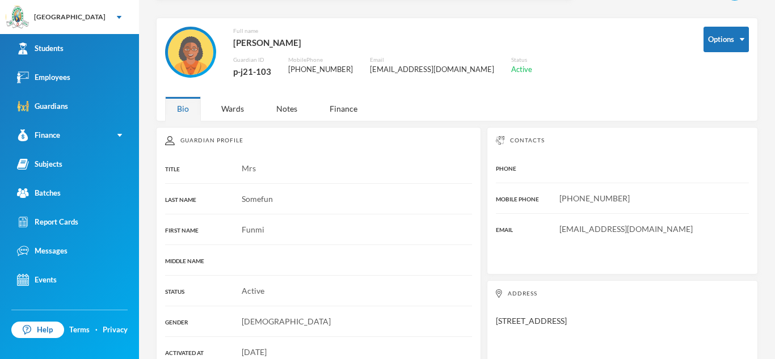
scroll to position [56, 0]
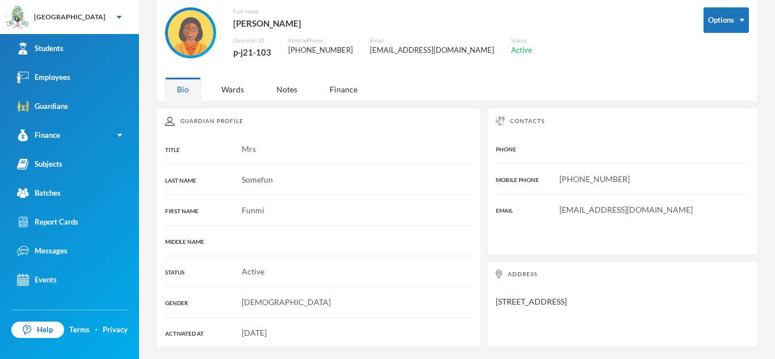
click at [283, 277] on div "Guardian Profile TITLE Mrs LAST NAME [PERSON_NAME] FIRST NAME [PERSON_NAME] MID…" at bounding box center [318, 228] width 325 height 240
click at [578, 223] on div "Contacts PHONE MOBILE PHONE [PHONE_NUMBER] EMAIL [EMAIL_ADDRESS][DOMAIN_NAME]" at bounding box center [622, 182] width 271 height 148
click at [62, 77] on div "Employees" at bounding box center [43, 77] width 53 height 12
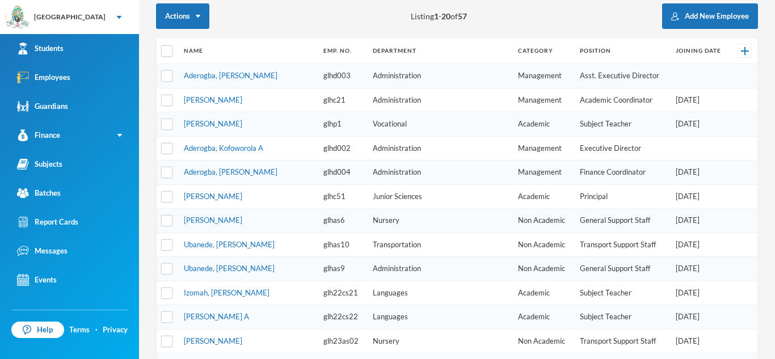
scroll to position [125, 0]
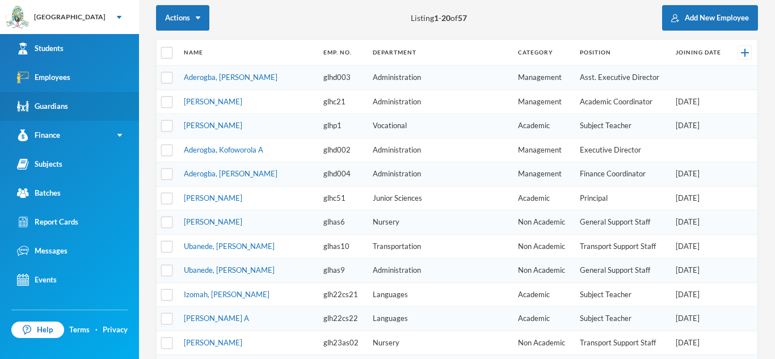
click at [71, 102] on link "Guardians" at bounding box center [69, 106] width 139 height 29
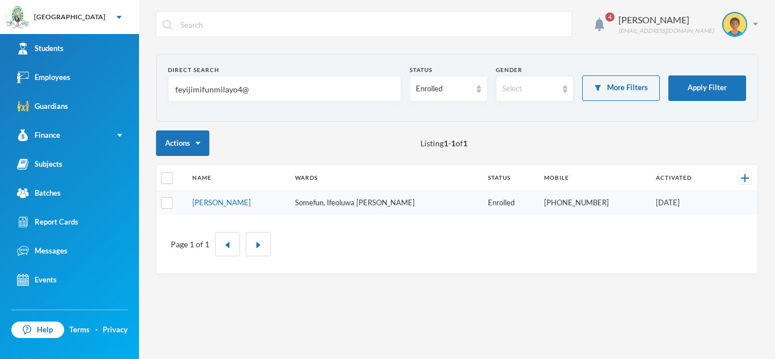
click at [261, 88] on input "feyijimifunmilayo4@" at bounding box center [284, 90] width 221 height 26
type input "f"
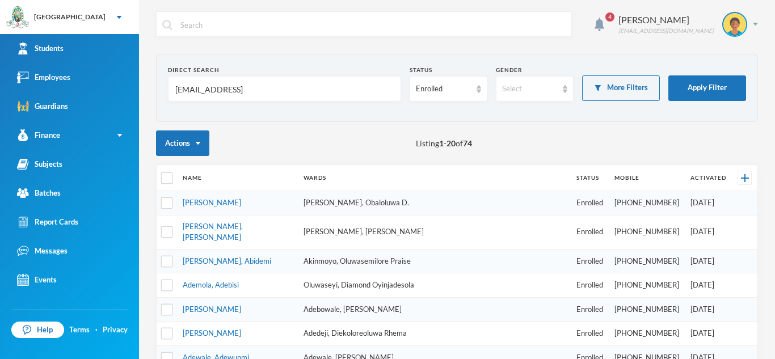
click at [720, 73] on form "Direct Search [EMAIL_ADDRESS] Status Enrolled Gender Select More Filters Apply …" at bounding box center [457, 88] width 578 height 44
click at [720, 81] on button "Apply Filter" at bounding box center [707, 88] width 78 height 26
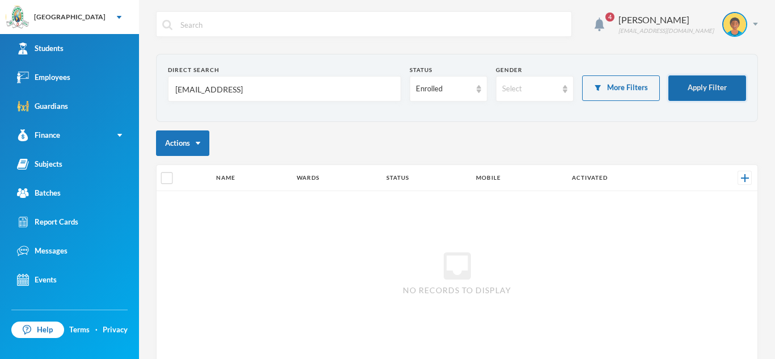
click at [679, 98] on button "Apply Filter" at bounding box center [707, 88] width 78 height 26
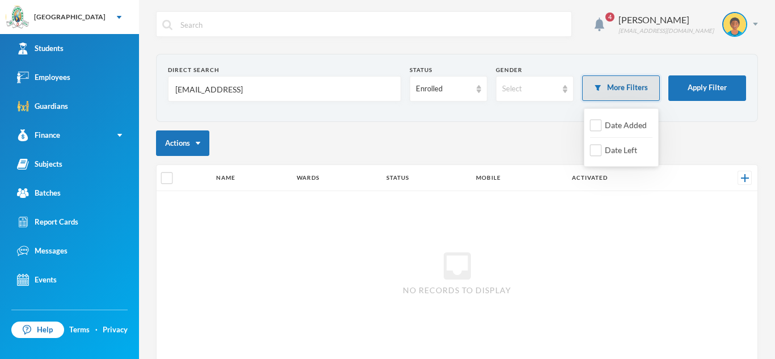
click at [631, 94] on button "More Filters" at bounding box center [621, 88] width 78 height 26
click at [563, 87] on img at bounding box center [565, 89] width 5 height 8
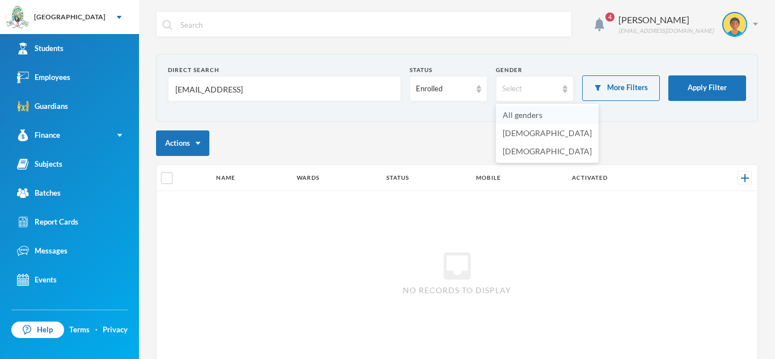
click at [523, 113] on span "All genders" at bounding box center [522, 115] width 40 height 10
click at [481, 91] on div "Enrolled" at bounding box center [448, 89] width 78 height 26
click at [440, 107] on li "All" at bounding box center [448, 115] width 78 height 18
click at [281, 88] on input "[EMAIL_ADDRESS]" at bounding box center [284, 90] width 221 height 26
click at [695, 83] on button "Apply Filter" at bounding box center [707, 88] width 78 height 26
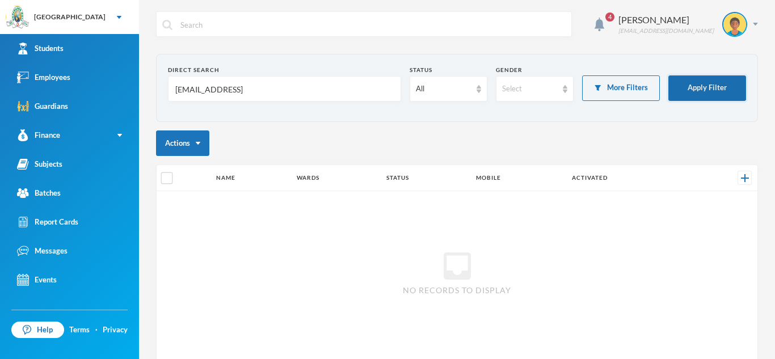
click at [697, 96] on button "Apply Filter" at bounding box center [707, 88] width 78 height 26
click at [264, 90] on input "[EMAIL_ADDRESS]" at bounding box center [284, 90] width 221 height 26
click at [560, 90] on div "Select" at bounding box center [535, 89] width 78 height 26
click at [546, 112] on li "All genders" at bounding box center [547, 115] width 103 height 18
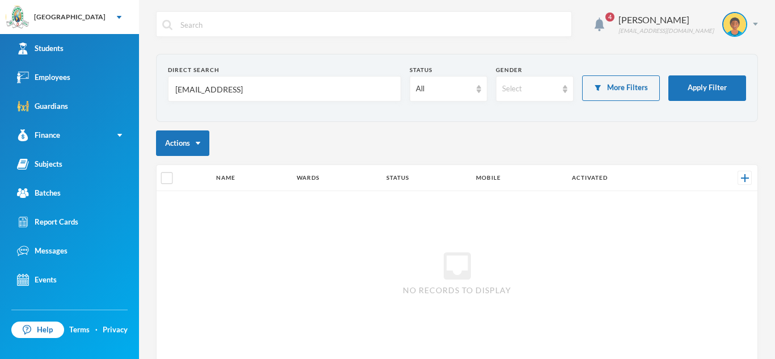
click at [269, 88] on input "[EMAIL_ADDRESS]" at bounding box center [284, 90] width 221 height 26
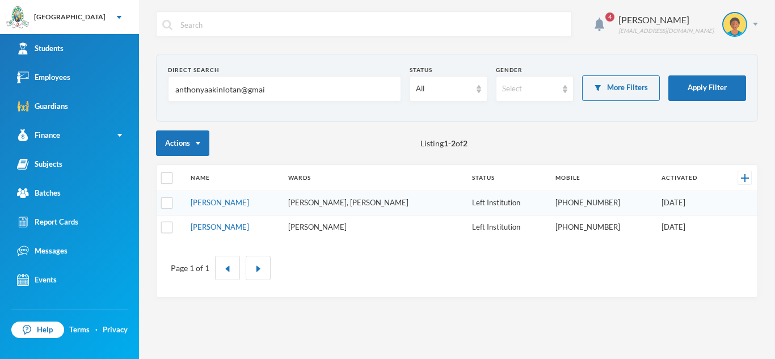
type input "[EMAIL_ADDRESS]"
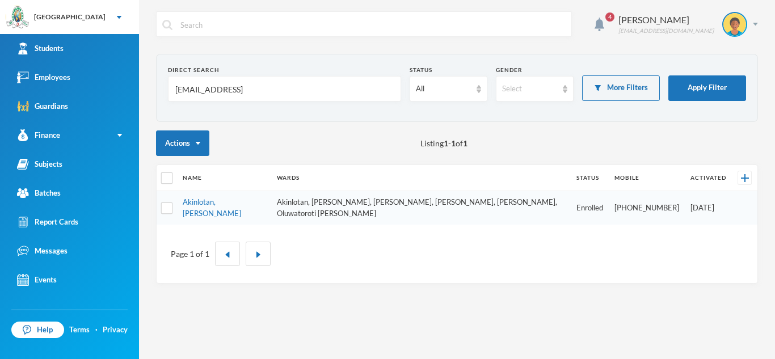
click at [237, 204] on link "Akinlotan, [PERSON_NAME]" at bounding box center [212, 207] width 58 height 20
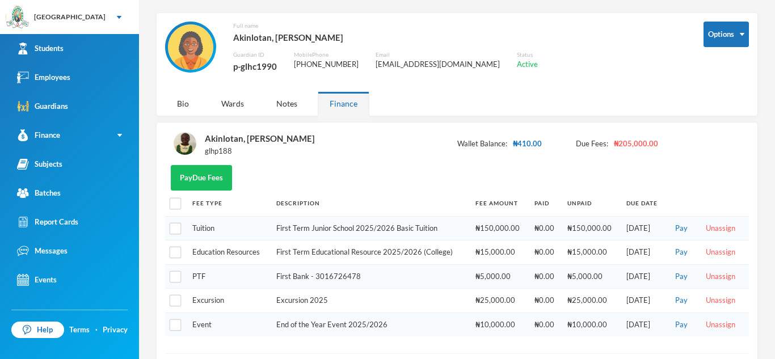
scroll to position [45, 0]
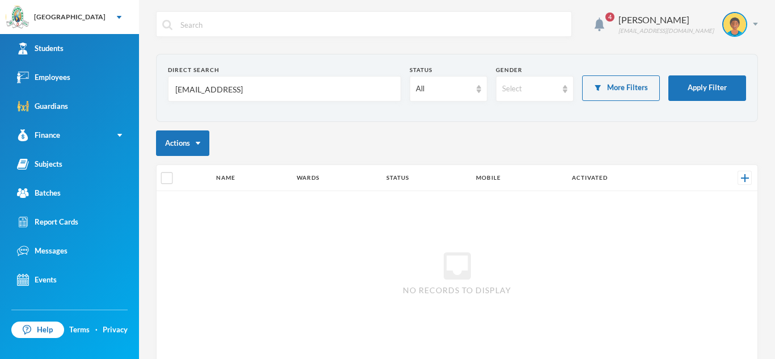
click at [288, 91] on input "[EMAIL_ADDRESS]" at bounding box center [284, 90] width 221 height 26
type input "a"
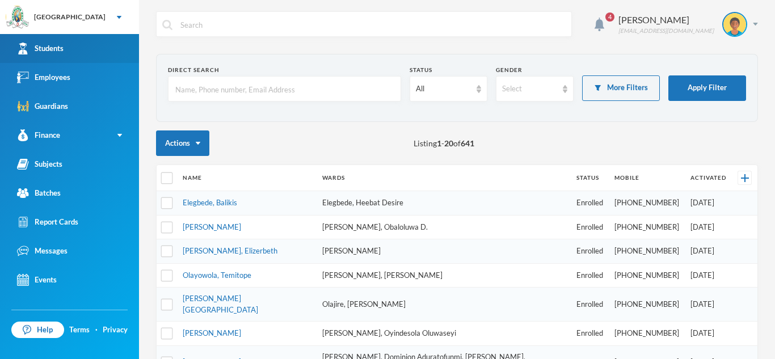
click at [65, 47] on link "Students" at bounding box center [69, 48] width 139 height 29
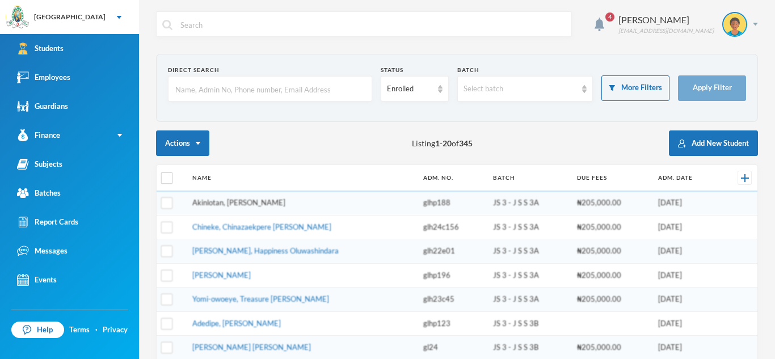
click at [236, 204] on link "Akinlotan, [PERSON_NAME]" at bounding box center [238, 202] width 93 height 9
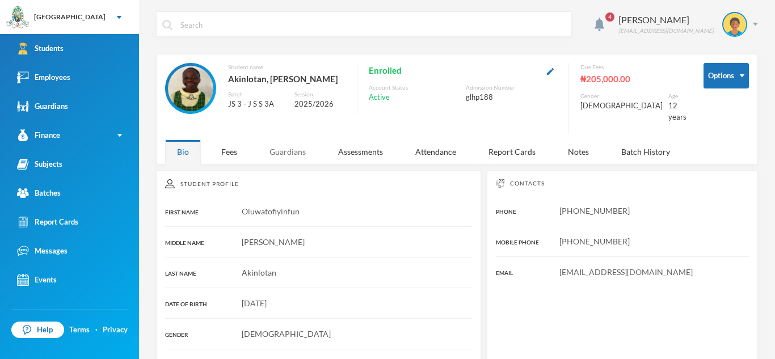
click at [286, 151] on div "Guardians" at bounding box center [287, 152] width 60 height 24
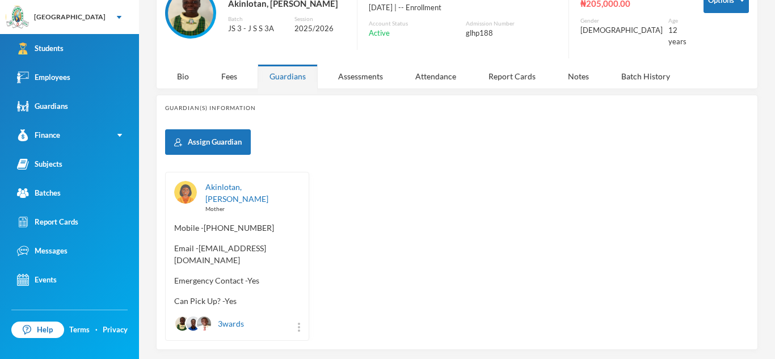
scroll to position [83, 0]
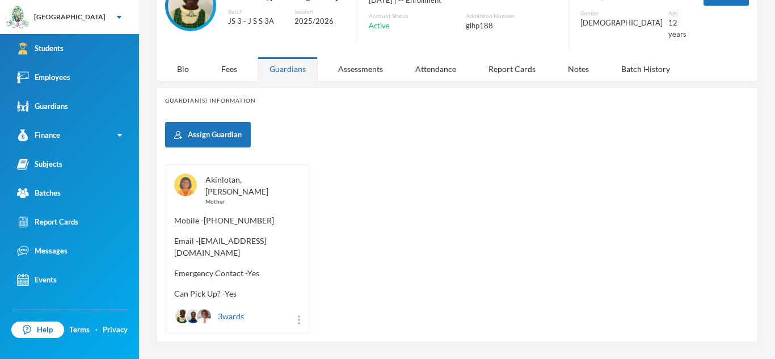
click at [240, 180] on link "Akinlotan, [PERSON_NAME]" at bounding box center [236, 186] width 63 height 22
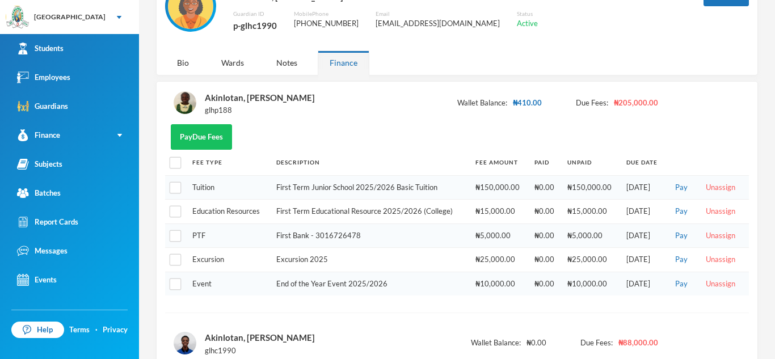
scroll to position [85, 0]
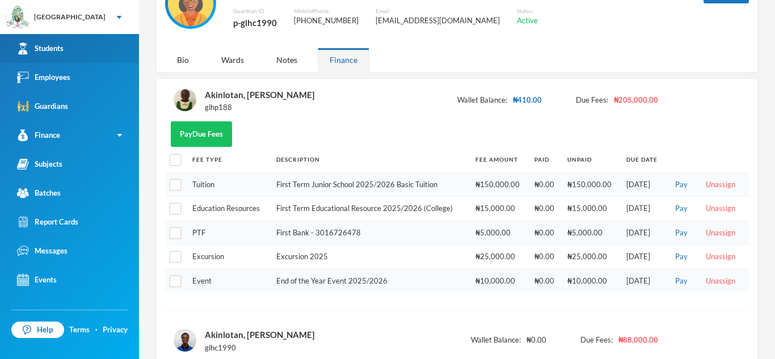
click at [70, 51] on link "Students" at bounding box center [69, 48] width 139 height 29
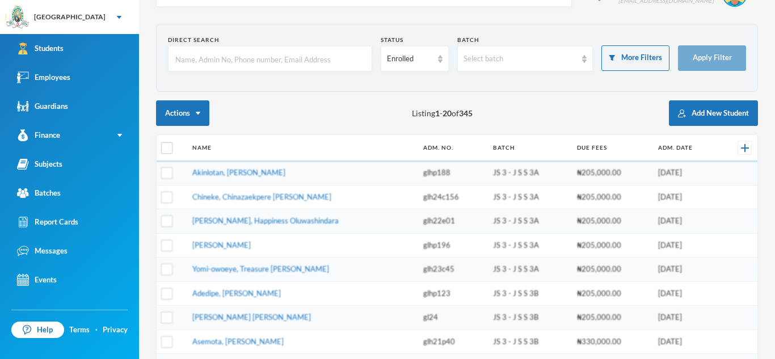
scroll to position [25, 0]
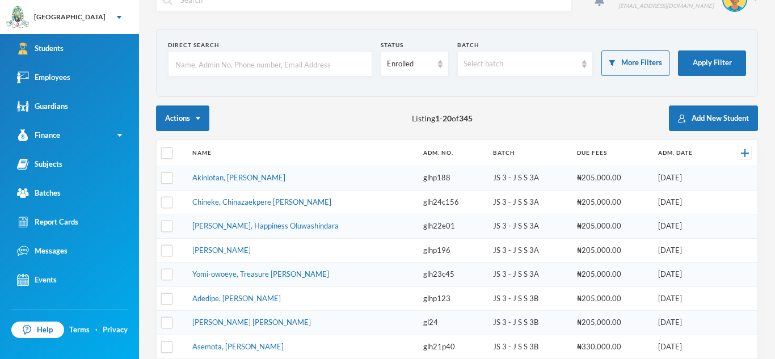
click at [193, 57] on input "text" at bounding box center [270, 65] width 192 height 26
type input "[PERSON_NAME]"
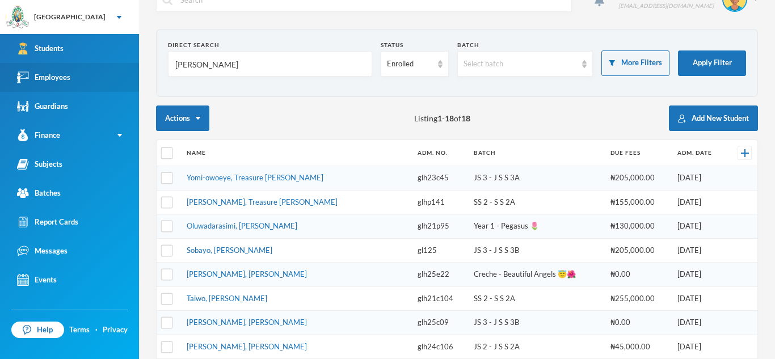
click at [58, 73] on div "Employees" at bounding box center [43, 77] width 53 height 12
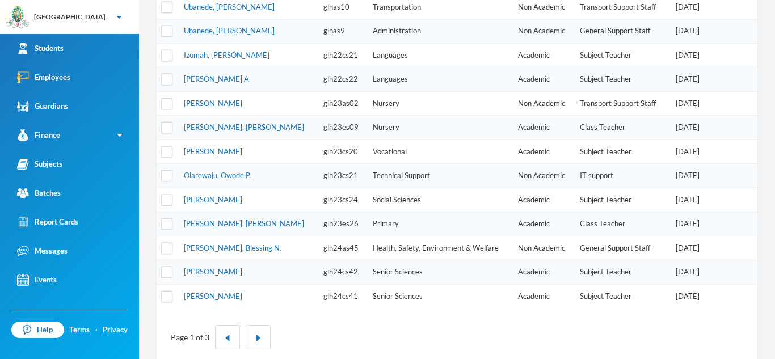
scroll to position [384, 0]
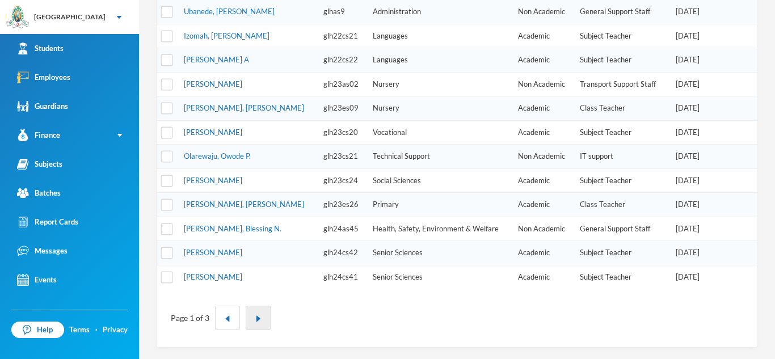
click at [254, 329] on button "button" at bounding box center [258, 318] width 25 height 24
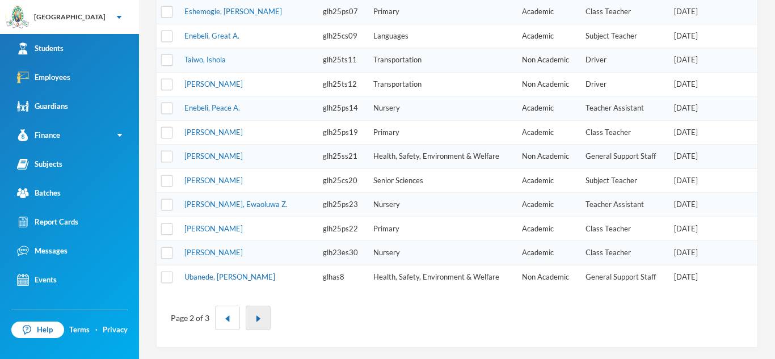
click at [262, 316] on button "button" at bounding box center [258, 318] width 25 height 24
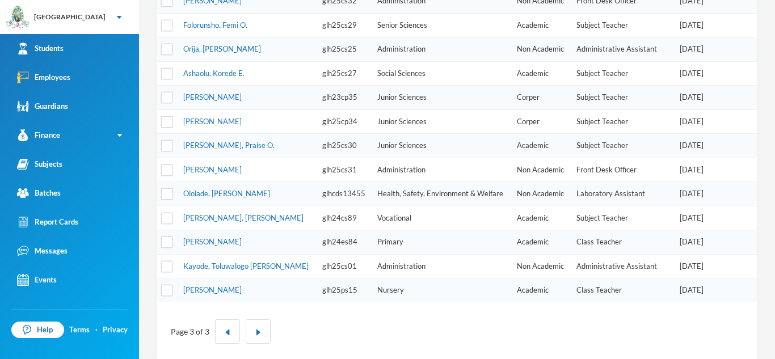
scroll to position [303, 0]
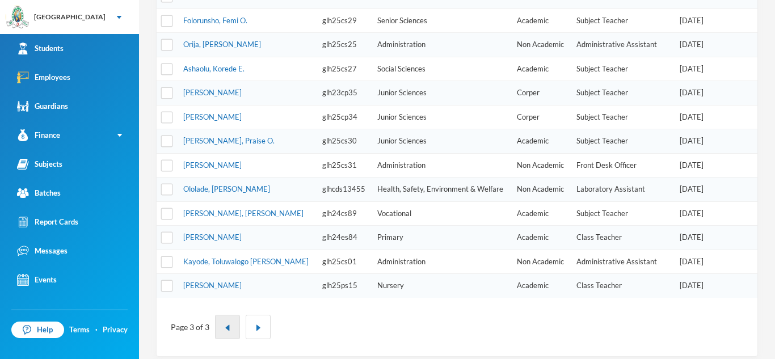
click at [226, 325] on img "button" at bounding box center [227, 327] width 7 height 7
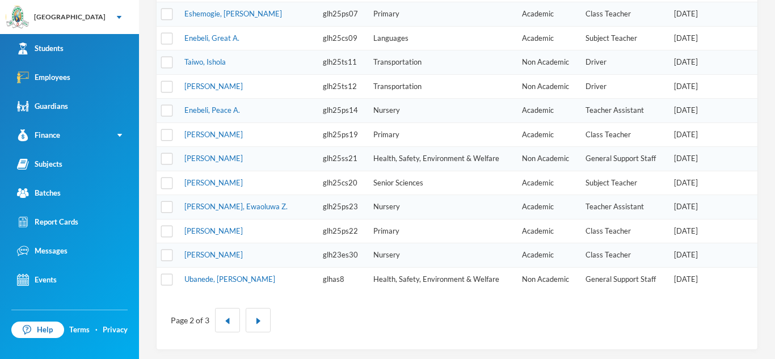
scroll to position [384, 0]
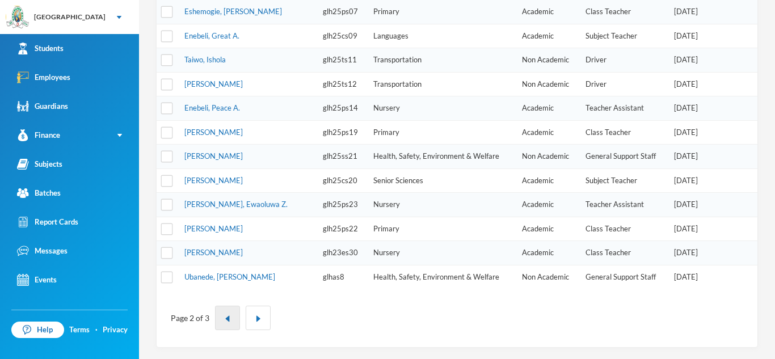
click at [227, 309] on button "button" at bounding box center [227, 318] width 25 height 24
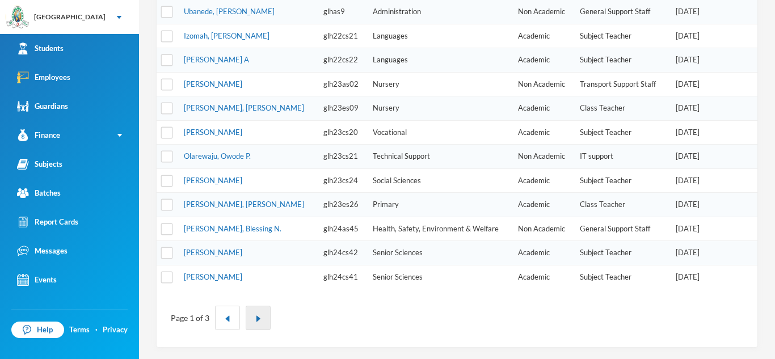
click at [261, 315] on button "button" at bounding box center [258, 318] width 25 height 24
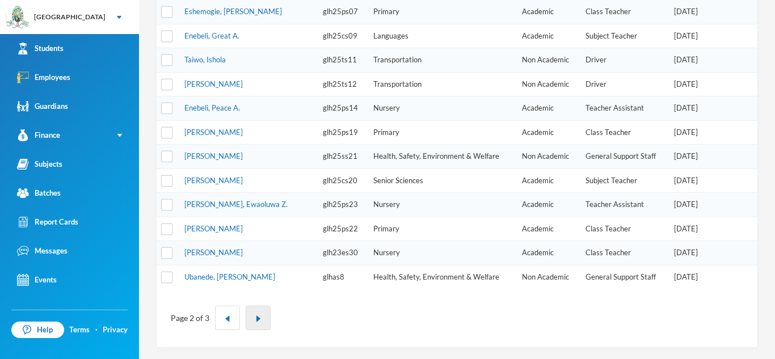
click at [257, 312] on button "button" at bounding box center [258, 318] width 25 height 24
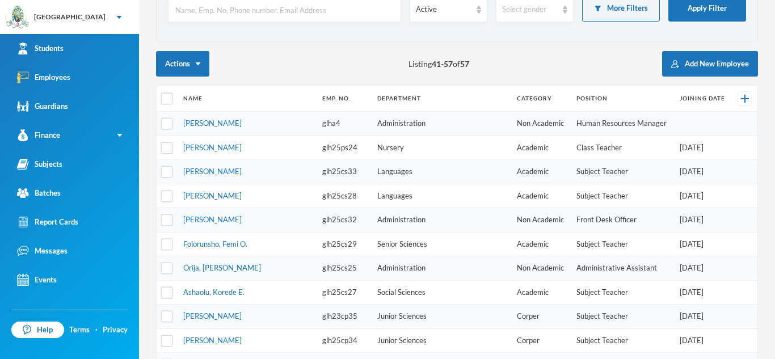
scroll to position [78, 0]
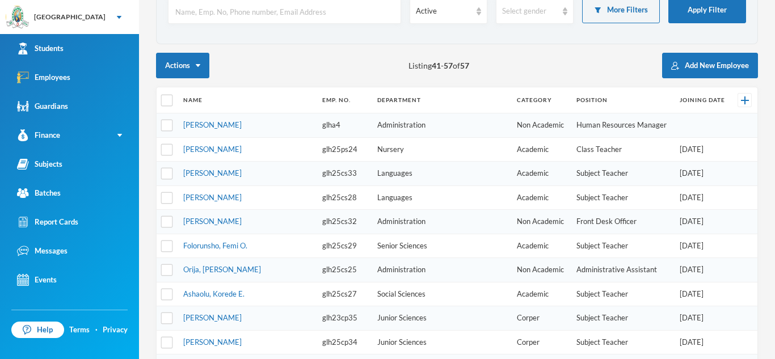
click at [247, 150] on td "[PERSON_NAME]" at bounding box center [247, 149] width 139 height 24
click at [224, 152] on link "[PERSON_NAME]" at bounding box center [212, 149] width 58 height 9
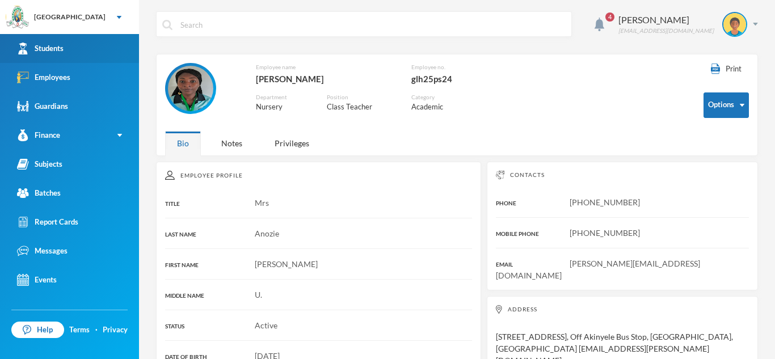
click at [61, 55] on link "Students" at bounding box center [69, 48] width 139 height 29
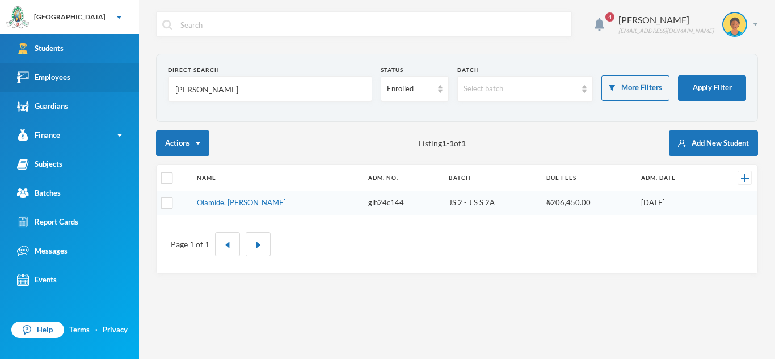
click at [88, 75] on link "Employees" at bounding box center [69, 77] width 139 height 29
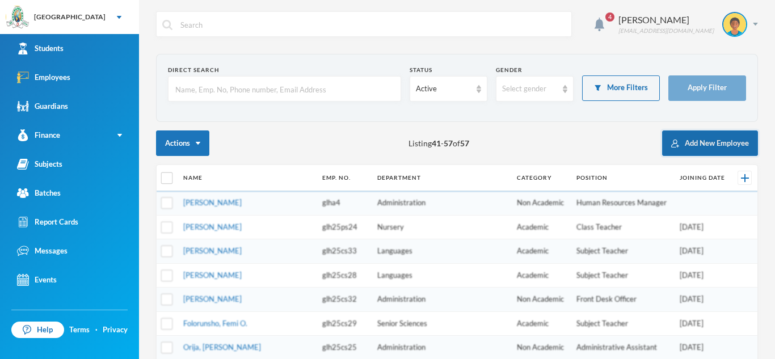
click at [717, 143] on button "Add New Employee" at bounding box center [710, 143] width 96 height 26
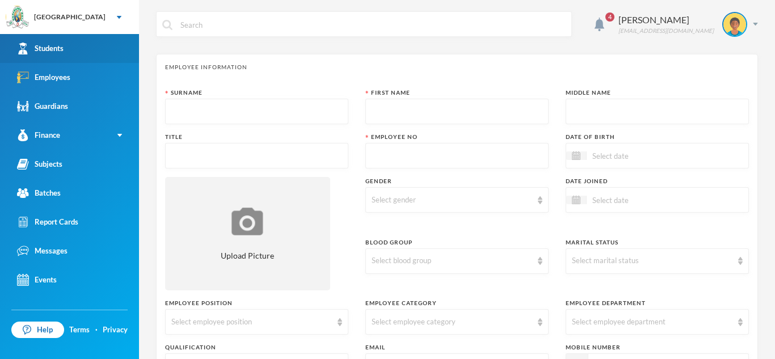
click at [108, 50] on link "Students" at bounding box center [69, 48] width 139 height 29
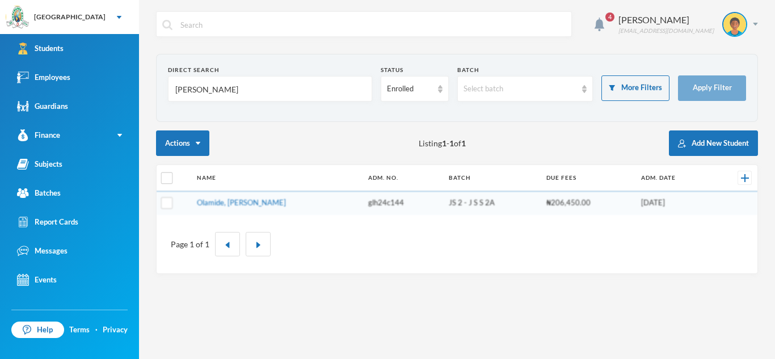
click at [204, 94] on input "[PERSON_NAME]" at bounding box center [270, 90] width 192 height 26
type input "t"
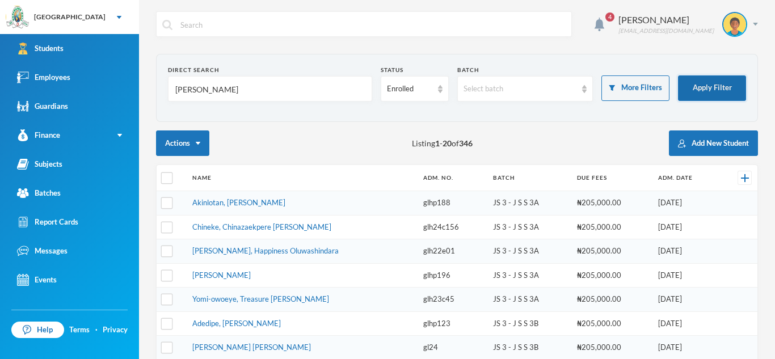
type input "[PERSON_NAME]"
click at [714, 82] on button "Apply Filter" at bounding box center [712, 88] width 68 height 26
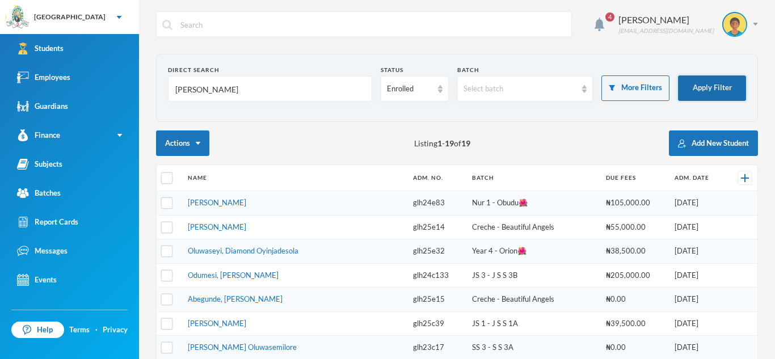
click at [723, 83] on button "Apply Filter" at bounding box center [712, 88] width 68 height 26
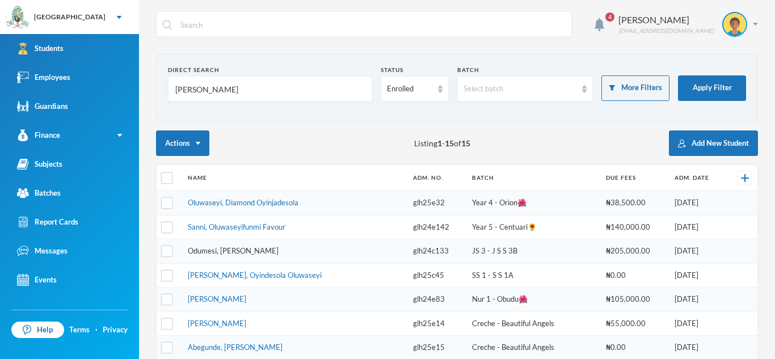
click at [256, 254] on link "Odumesi, [PERSON_NAME]" at bounding box center [233, 250] width 91 height 9
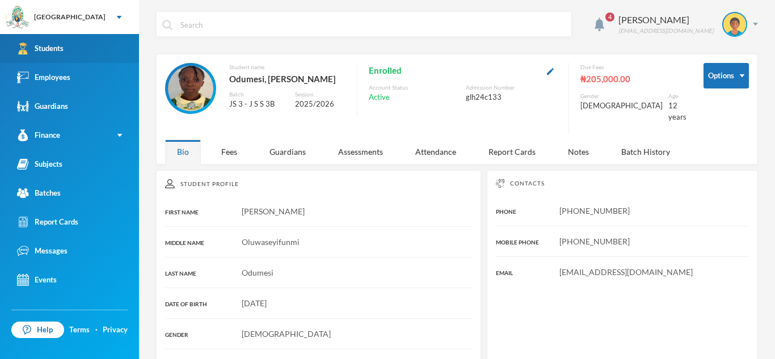
click at [92, 45] on link "Students" at bounding box center [69, 48] width 139 height 29
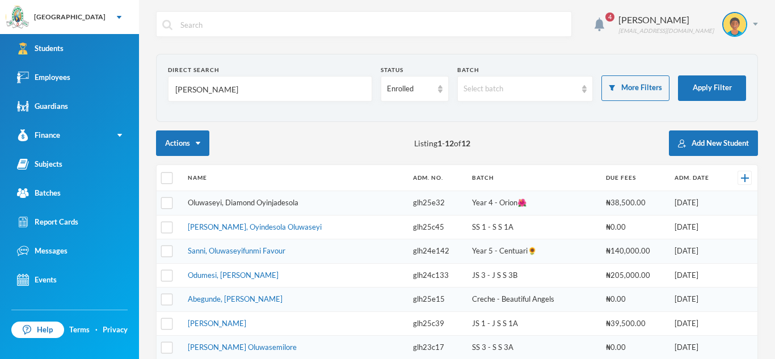
click at [246, 198] on link "Oluwaseyi, Diamond Oyinjadesola" at bounding box center [243, 202] width 111 height 9
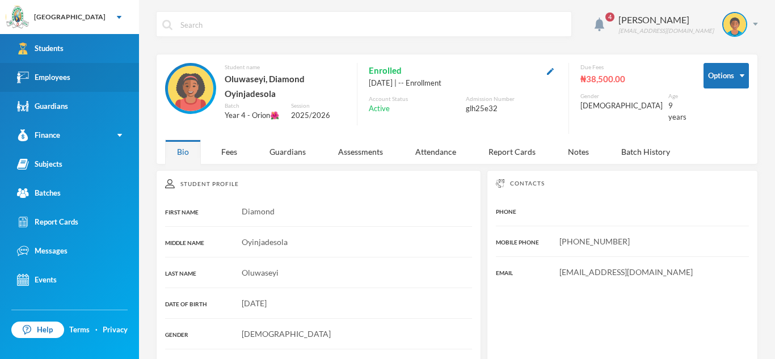
click at [49, 80] on div "Employees" at bounding box center [43, 77] width 53 height 12
